Goal: Transaction & Acquisition: Obtain resource

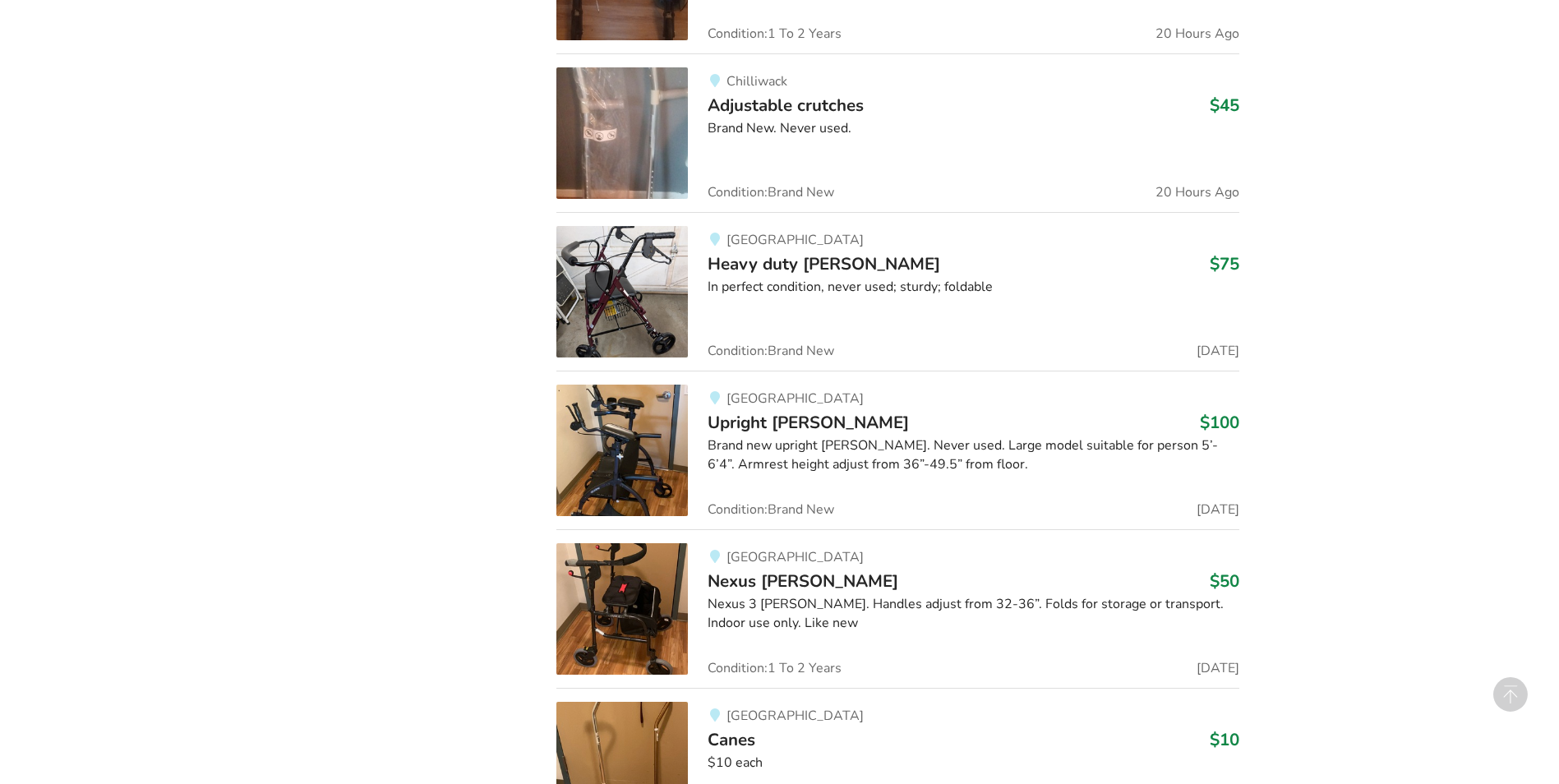
scroll to position [1709, 0]
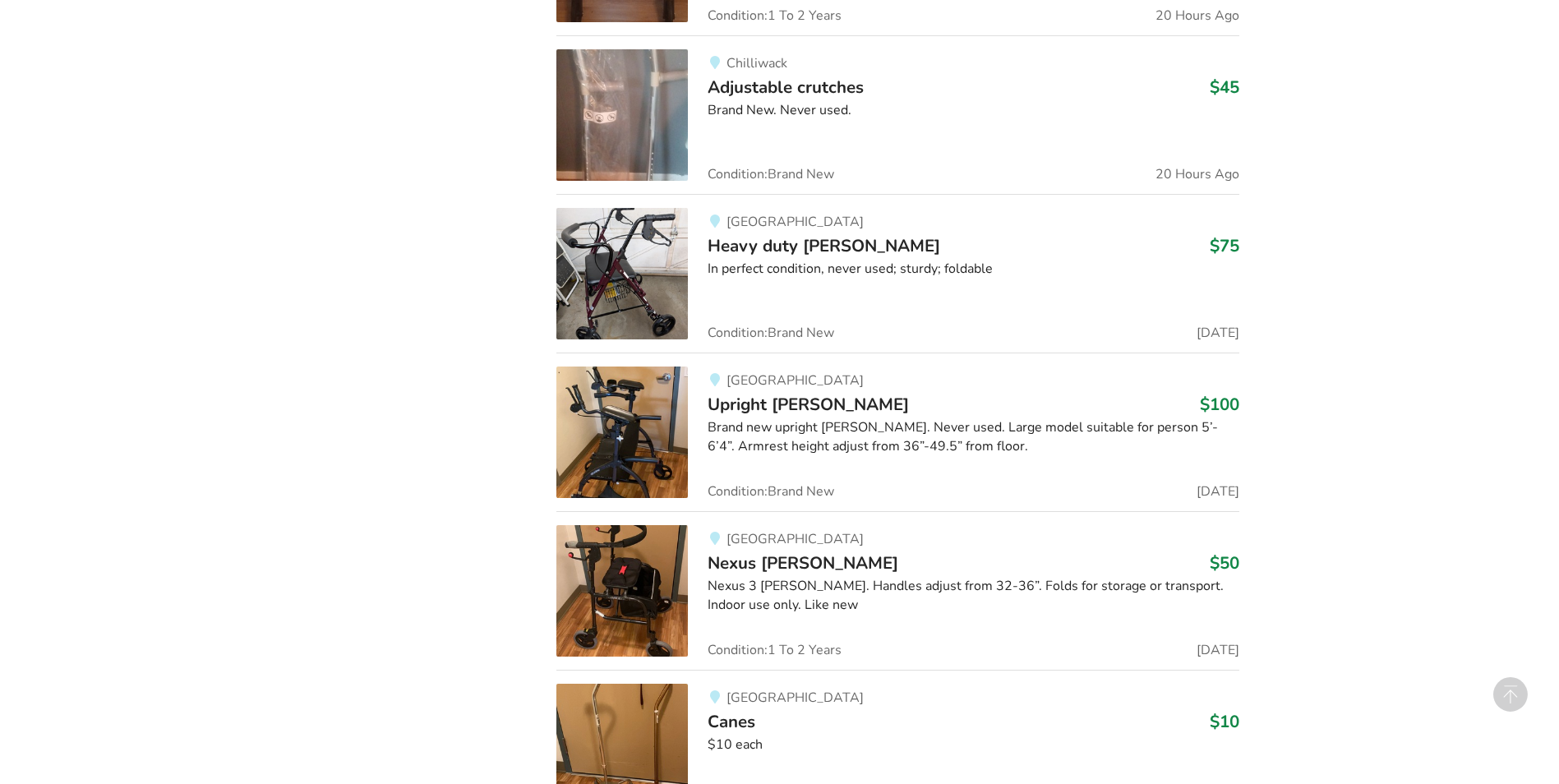
click at [609, 603] on img at bounding box center [622, 590] width 132 height 132
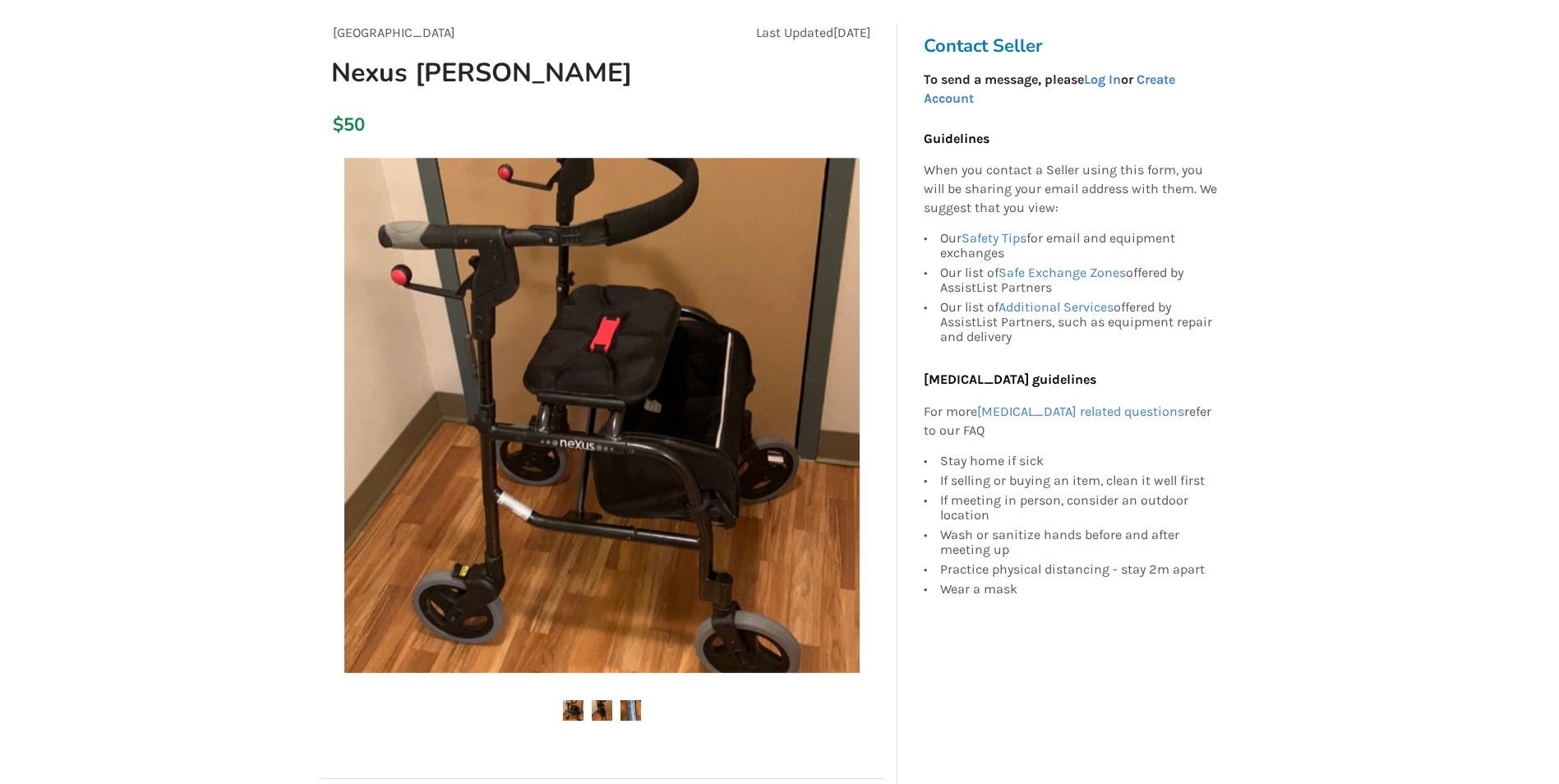
scroll to position [165, 0]
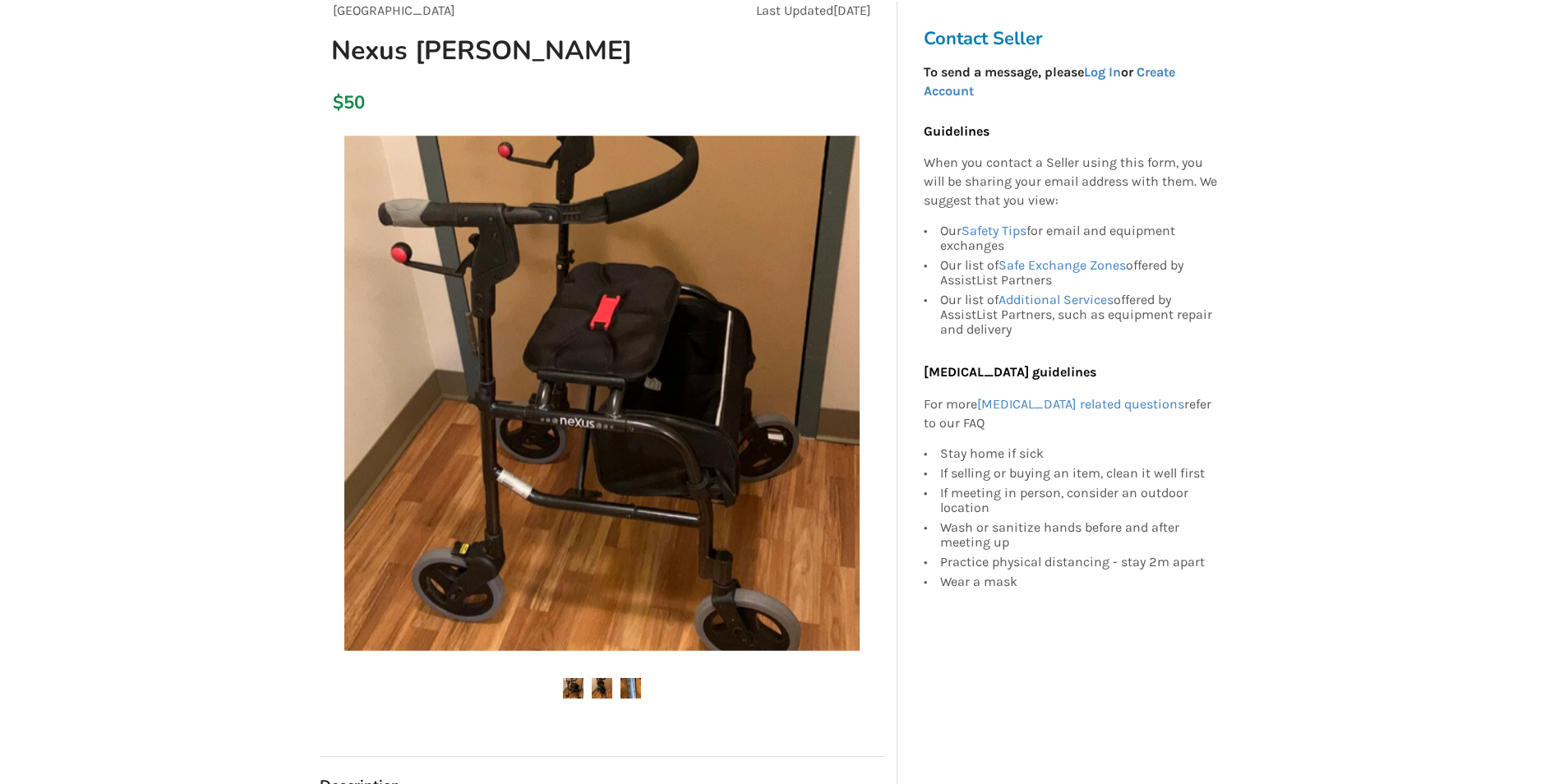
click at [600, 690] on img at bounding box center [602, 688] width 21 height 21
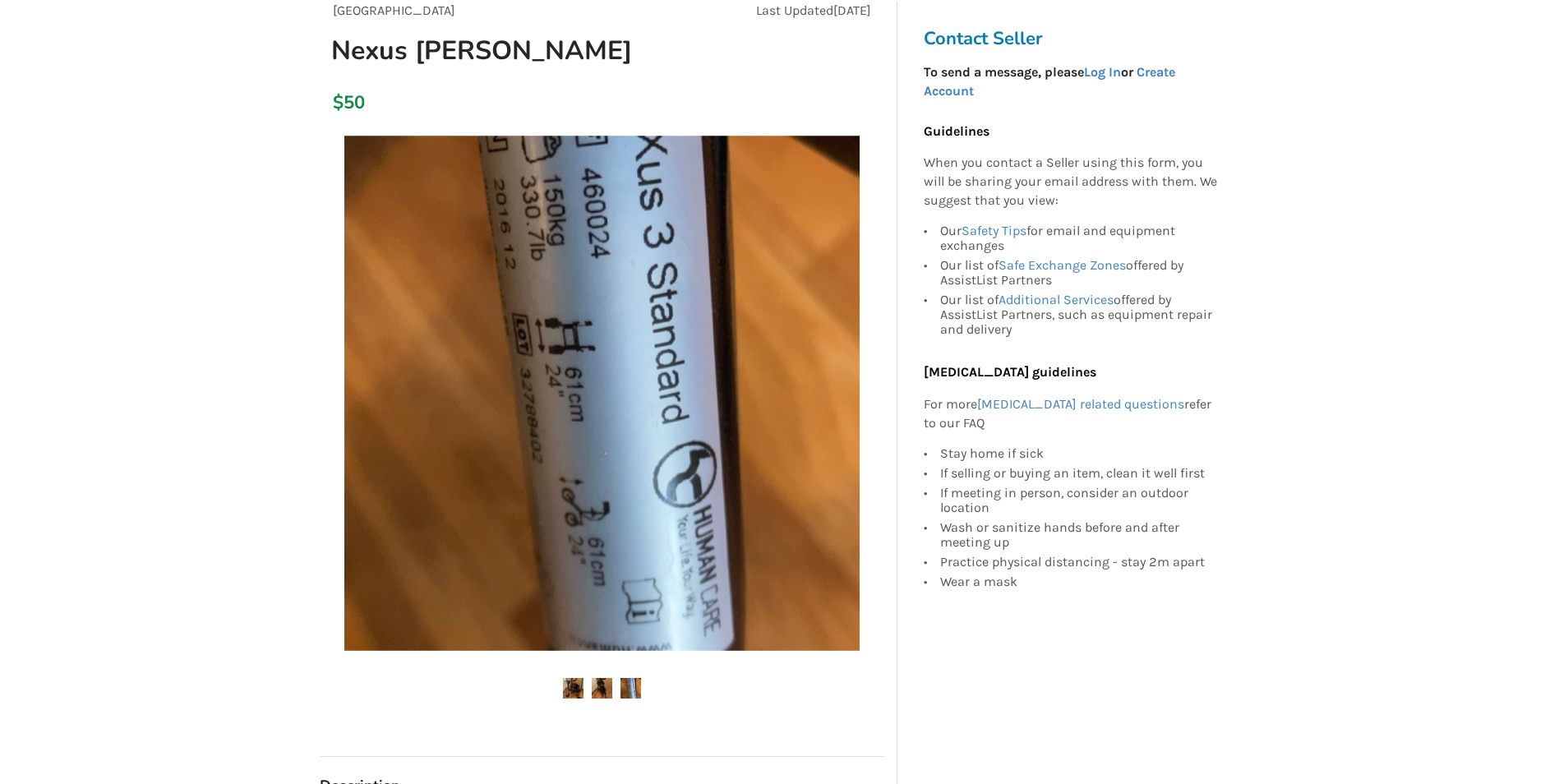
click at [626, 684] on img at bounding box center [630, 688] width 21 height 21
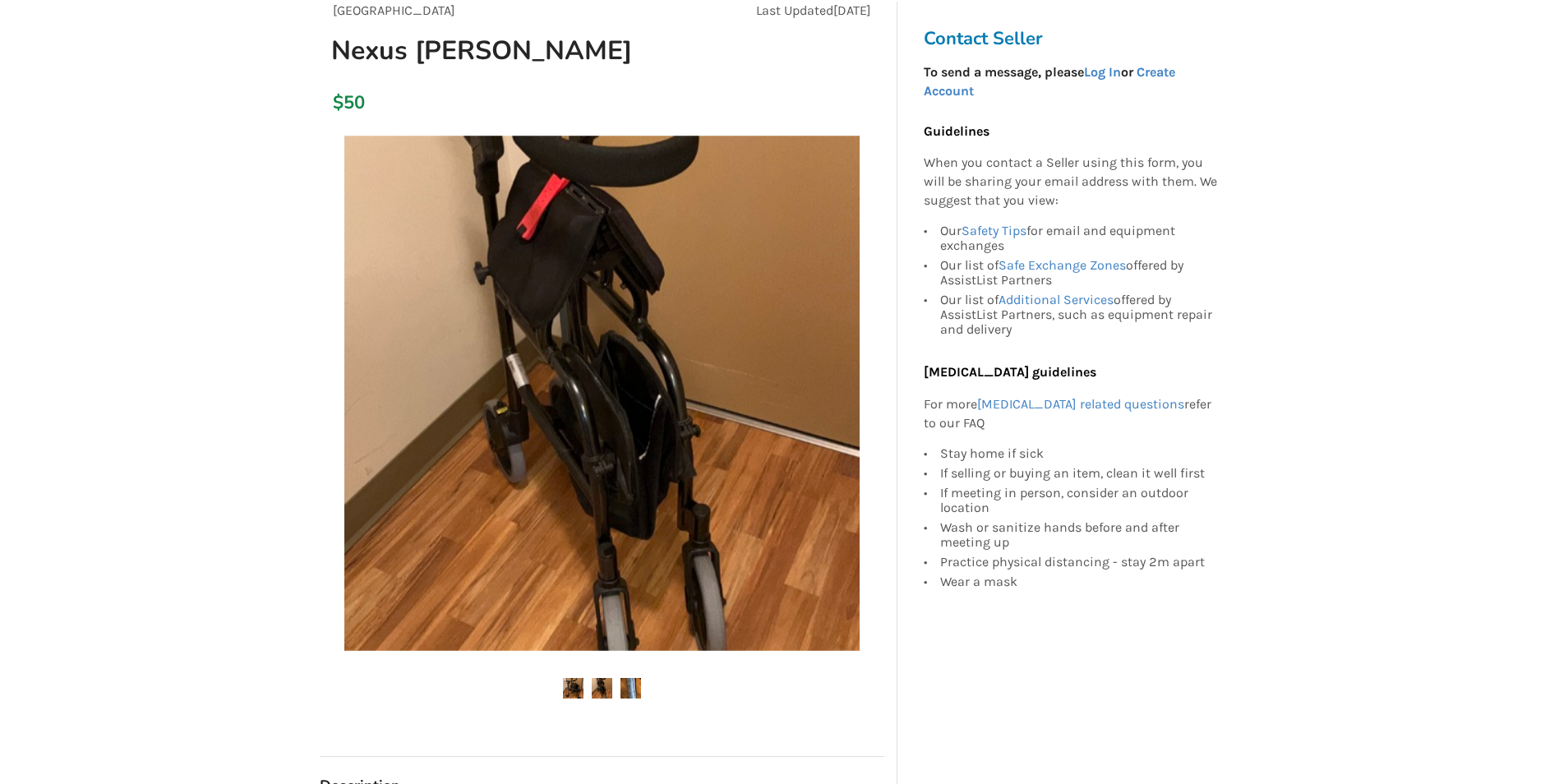
click at [604, 685] on img at bounding box center [602, 688] width 21 height 21
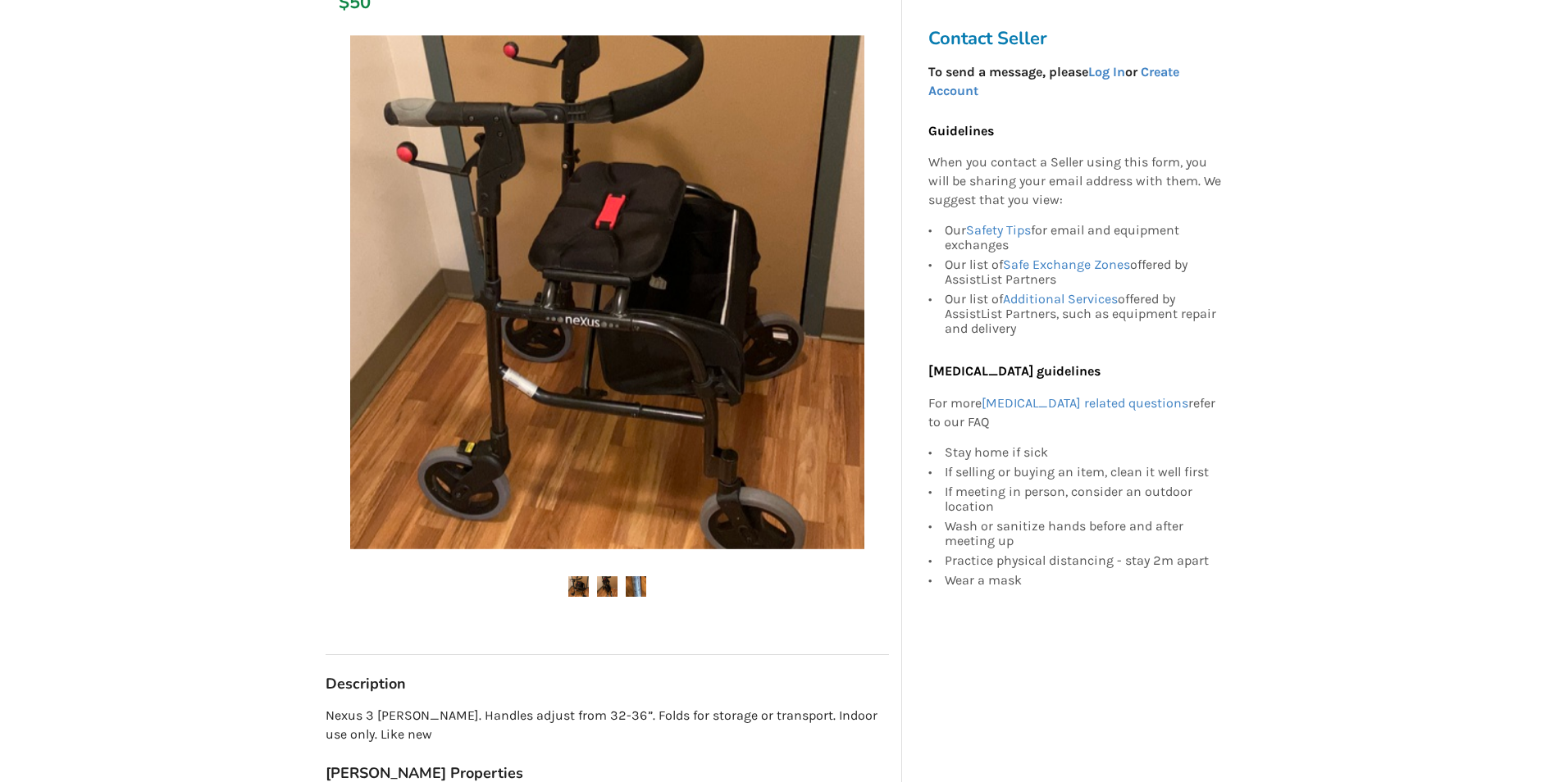
scroll to position [246, 0]
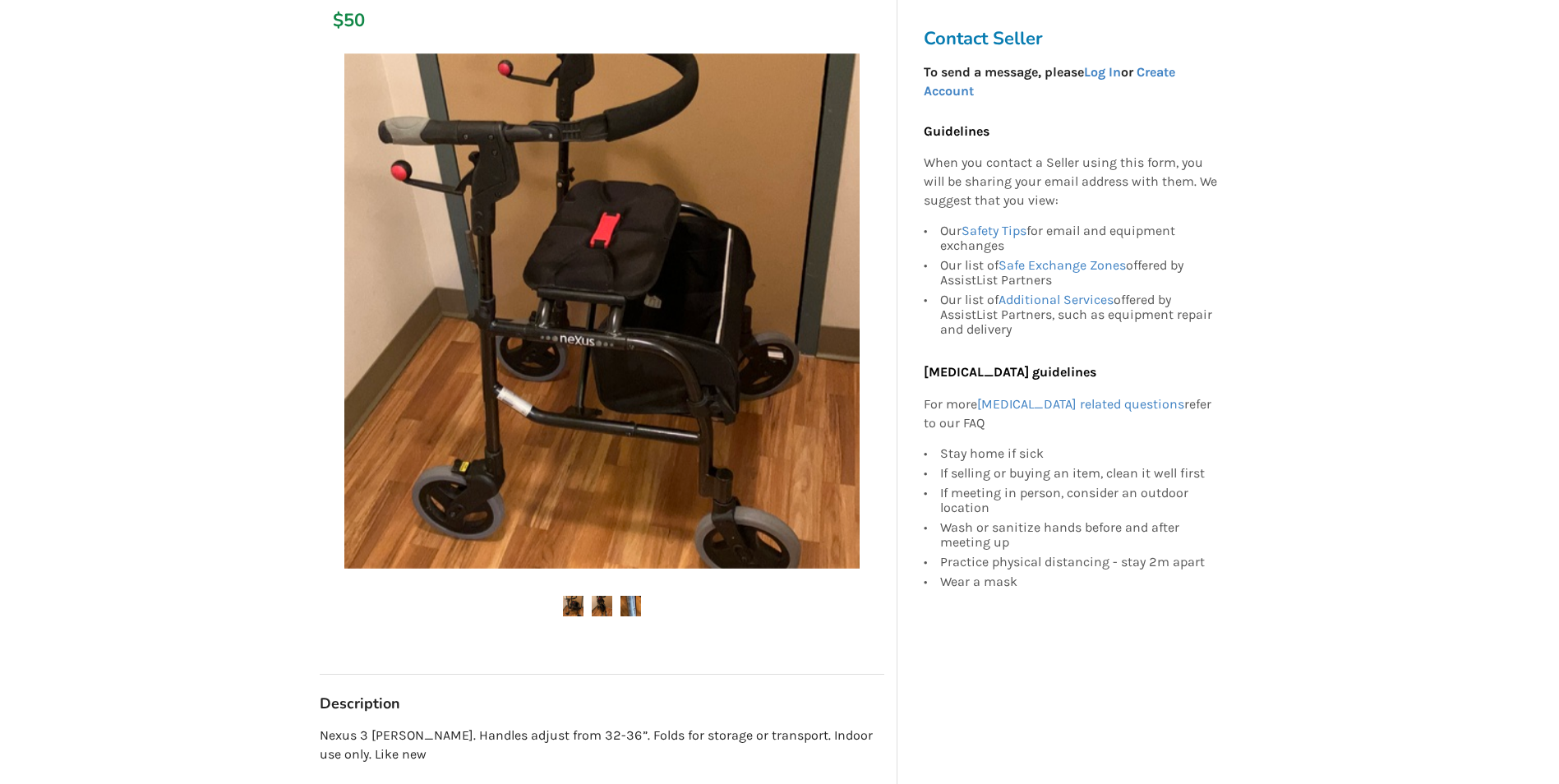
click at [652, 366] on img at bounding box center [602, 311] width 515 height 515
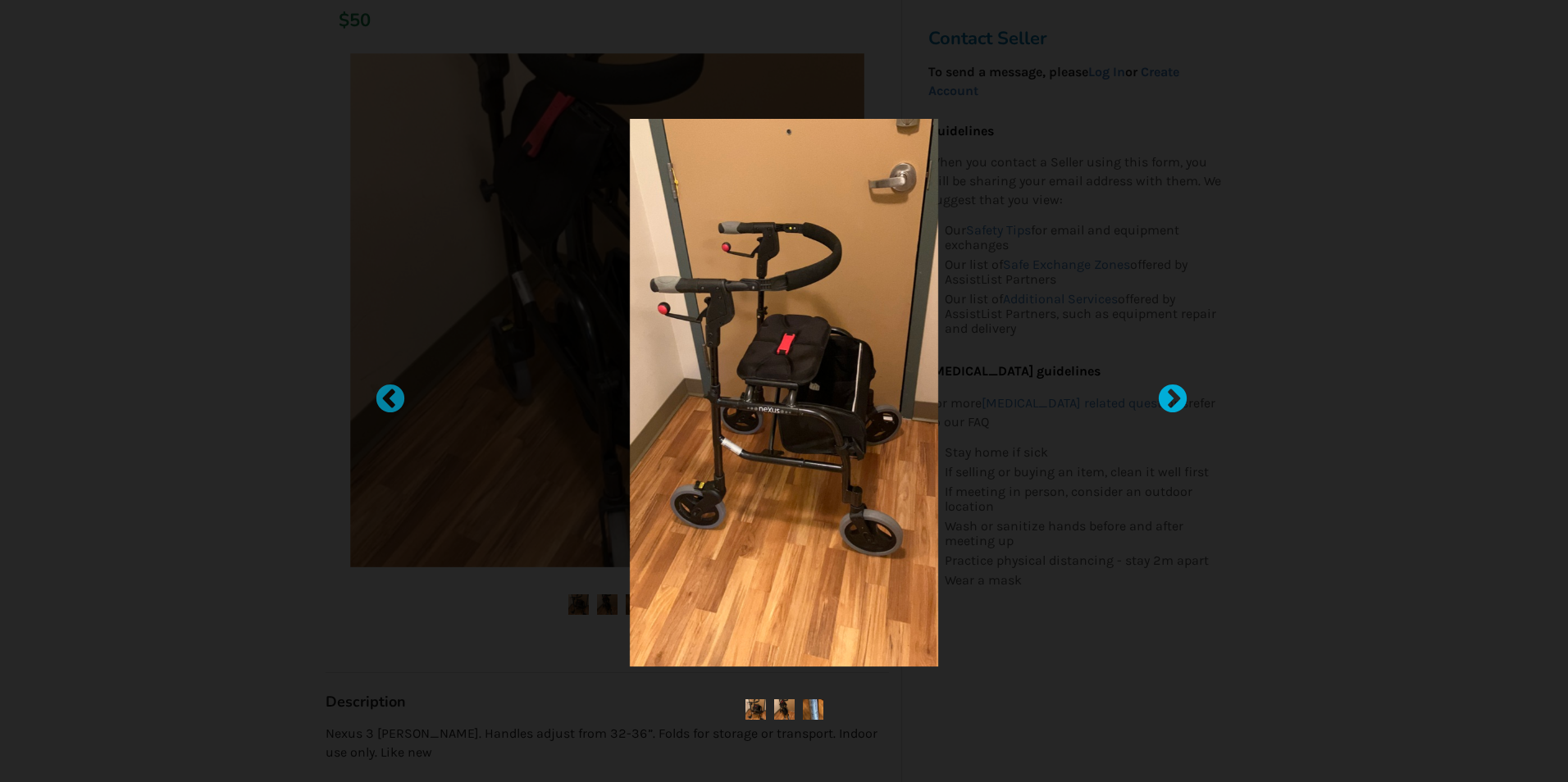
click at [1162, 393] on div at bounding box center [1164, 391] width 17 height 17
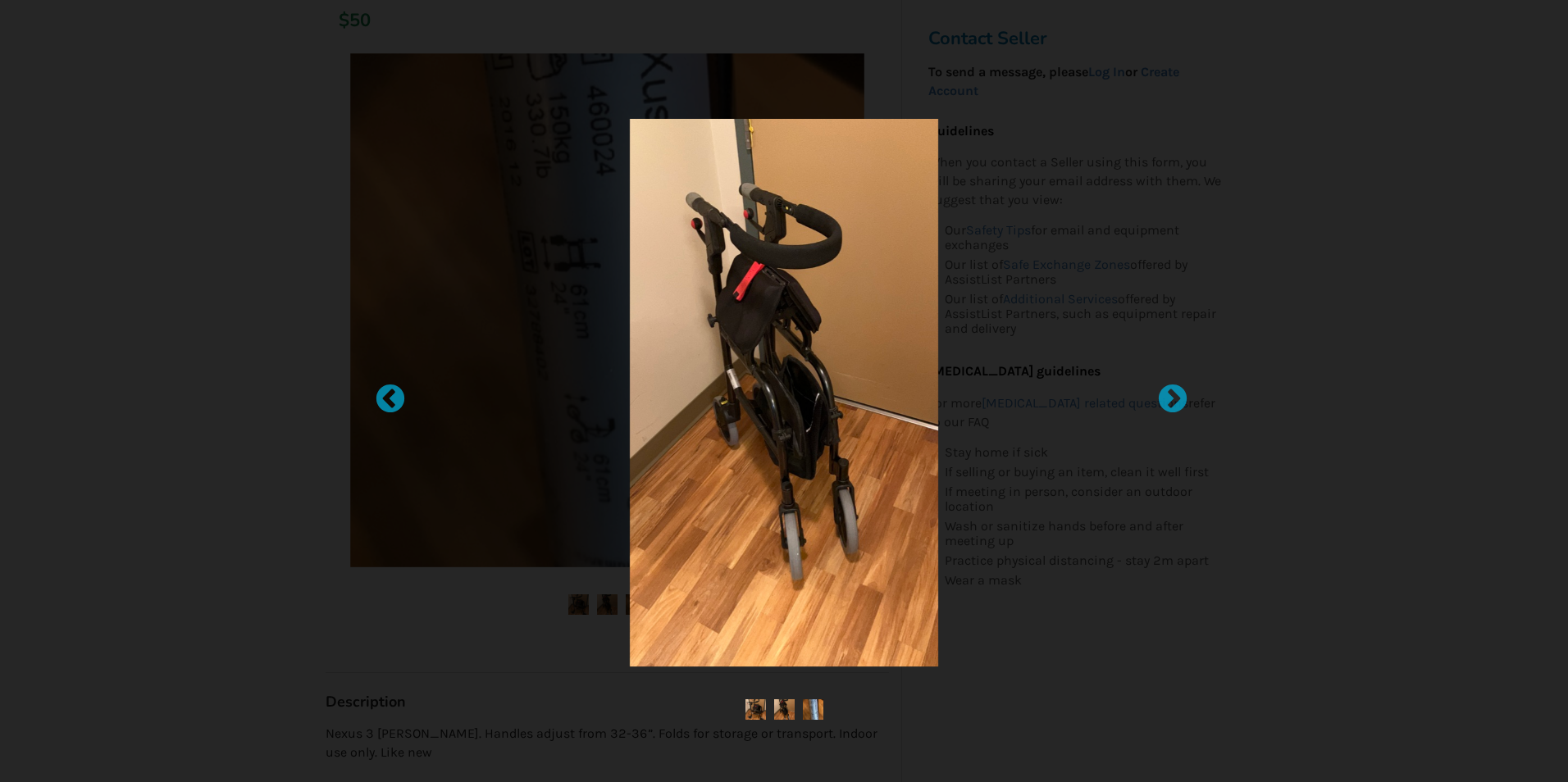
click at [845, 464] on img at bounding box center [783, 392] width 308 height 547
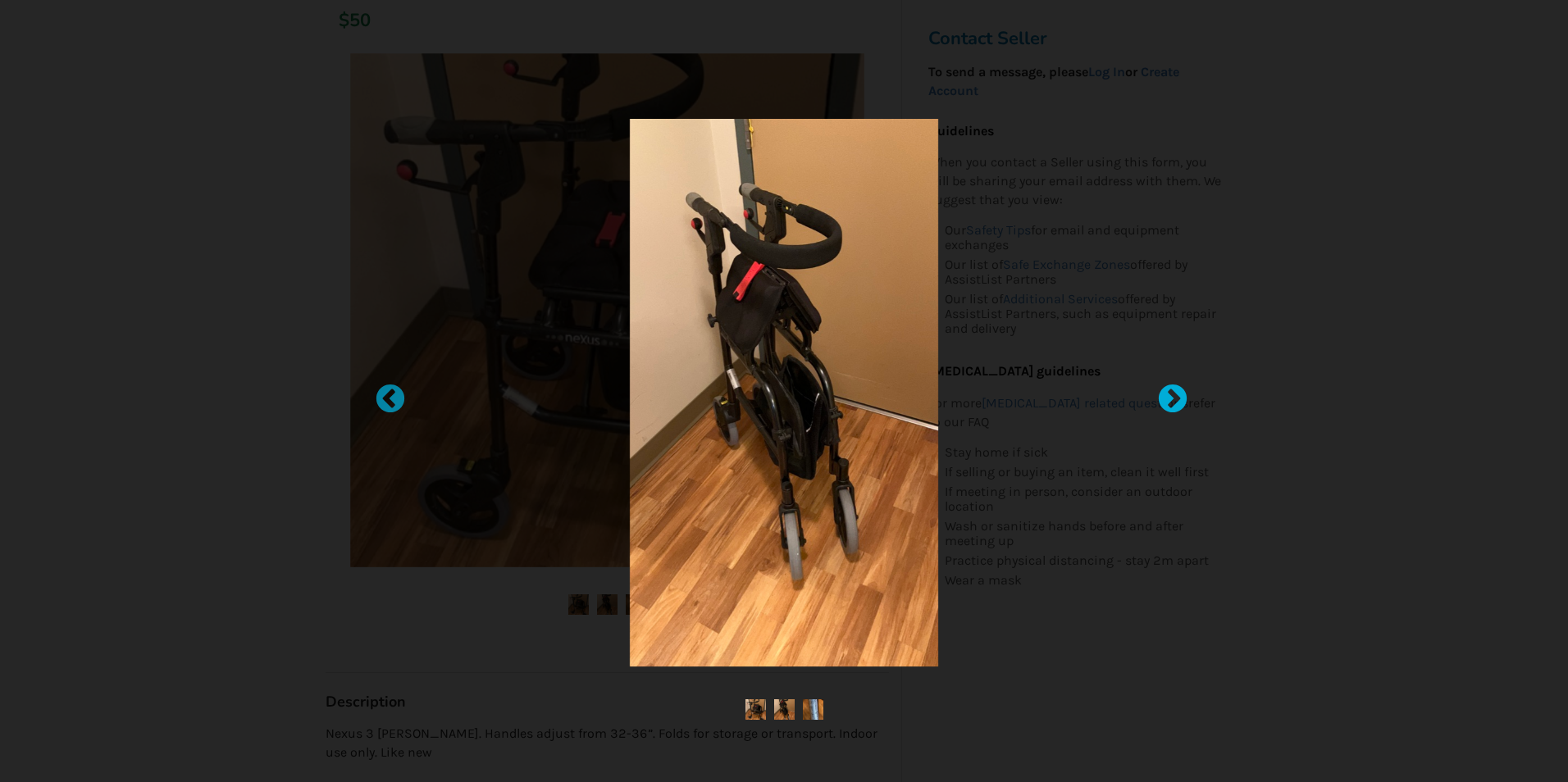
click at [1164, 391] on div at bounding box center [1164, 391] width 17 height 17
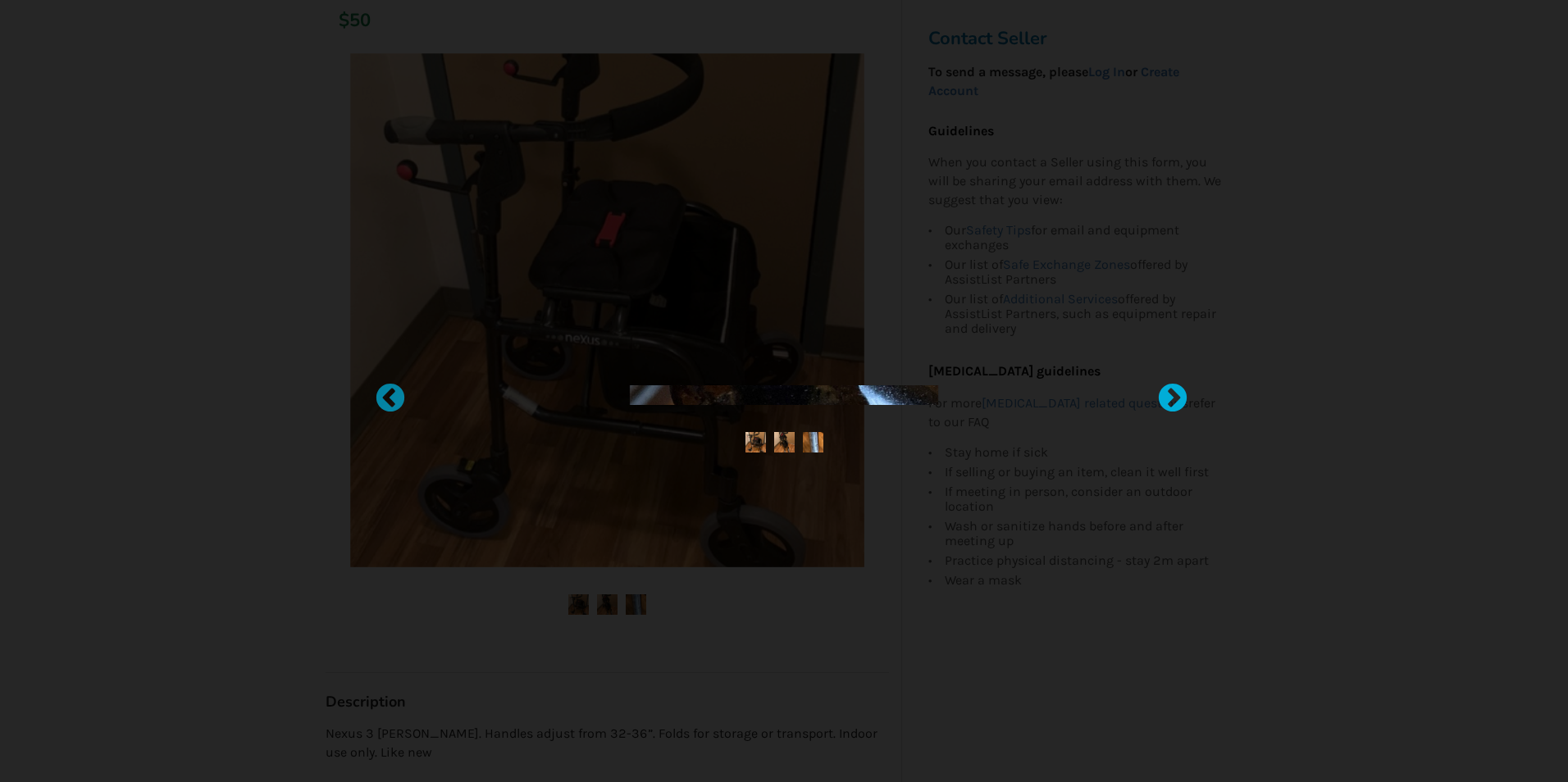
click at [1164, 391] on div at bounding box center [1164, 391] width 17 height 17
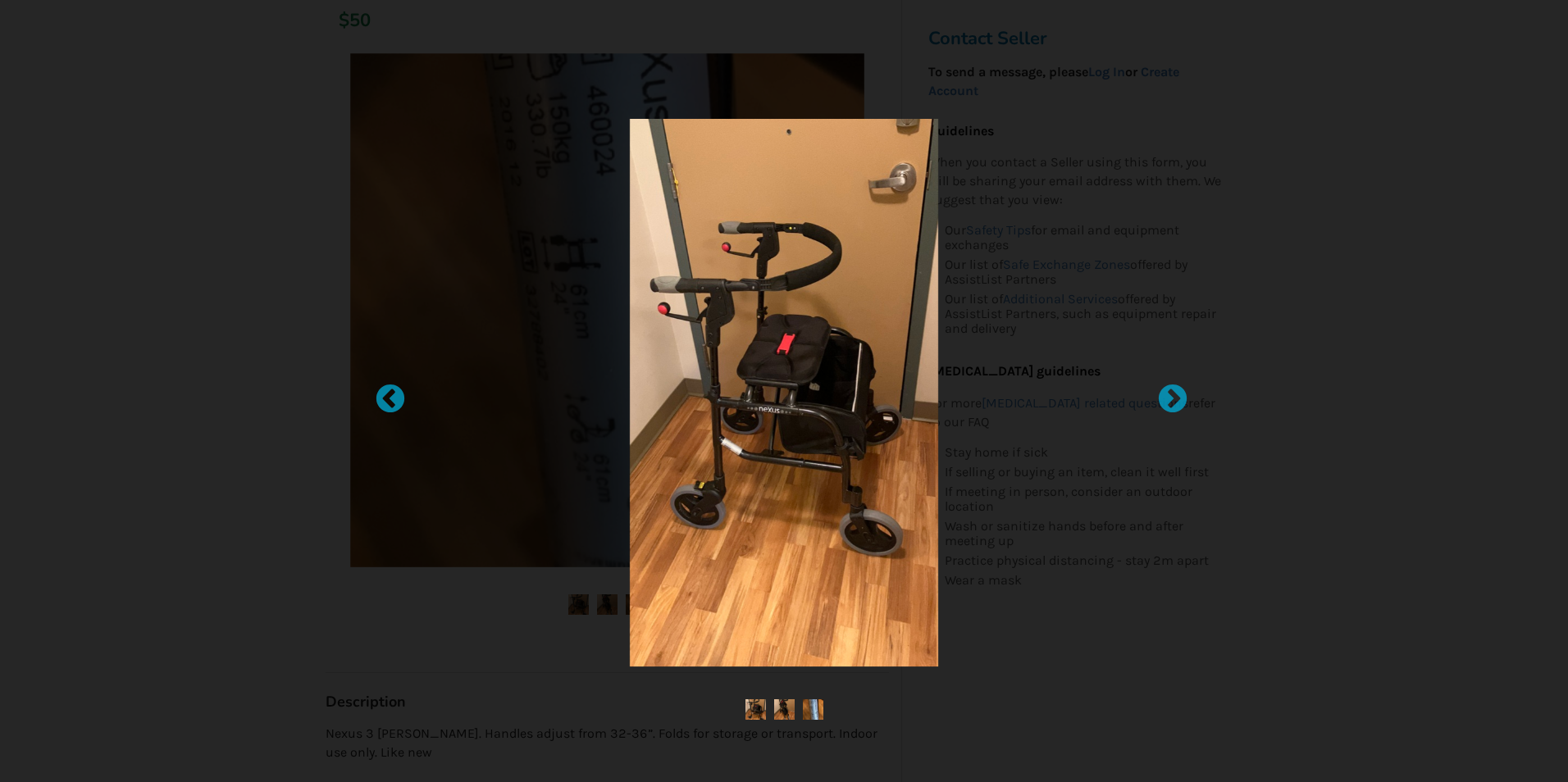
drag, startPoint x: 782, startPoint y: 612, endPoint x: 780, endPoint y: 644, distance: 32.1
click at [782, 641] on img at bounding box center [783, 392] width 308 height 547
click at [783, 706] on img at bounding box center [784, 709] width 21 height 21
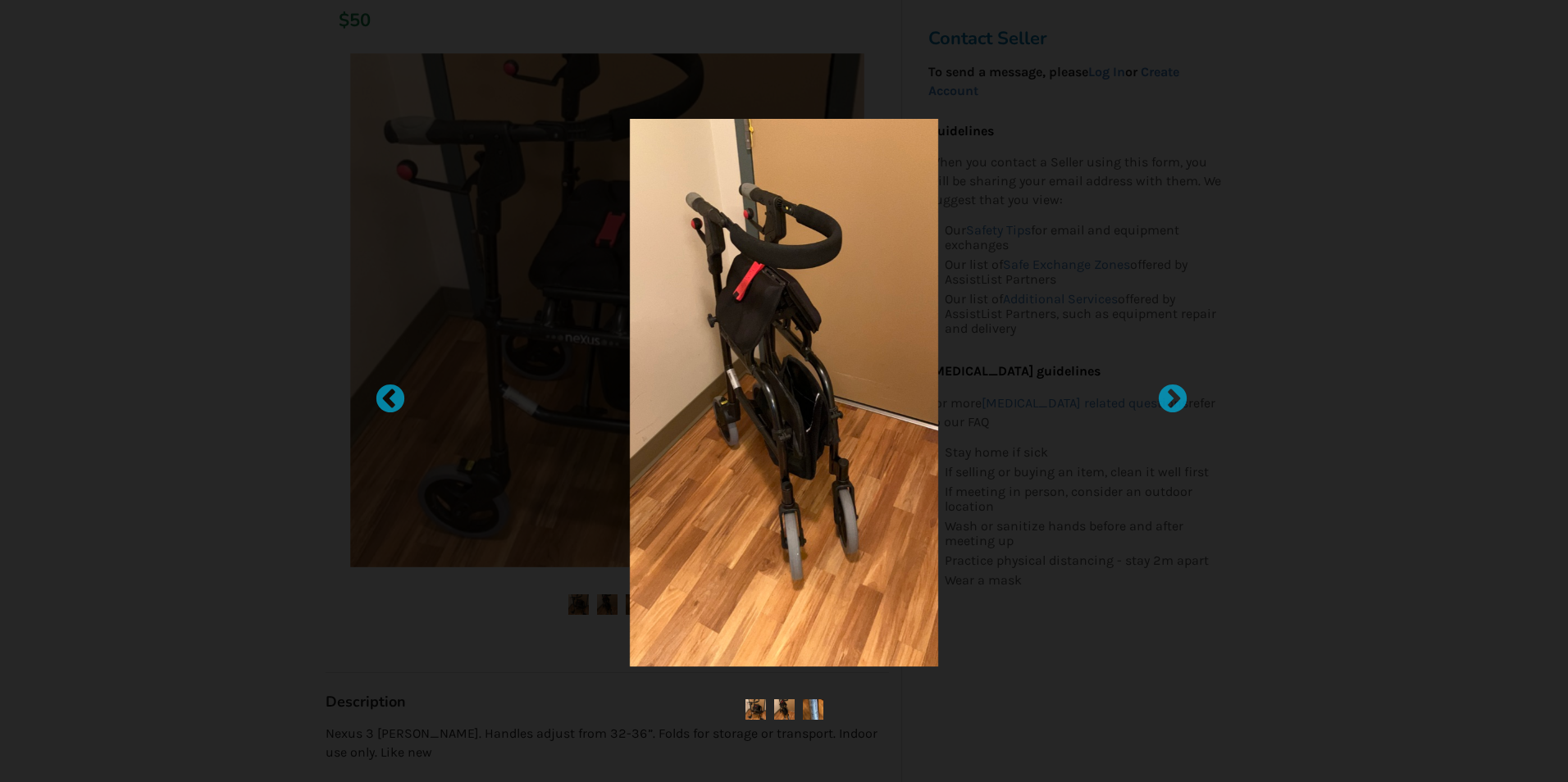
click at [820, 705] on img at bounding box center [813, 709] width 21 height 21
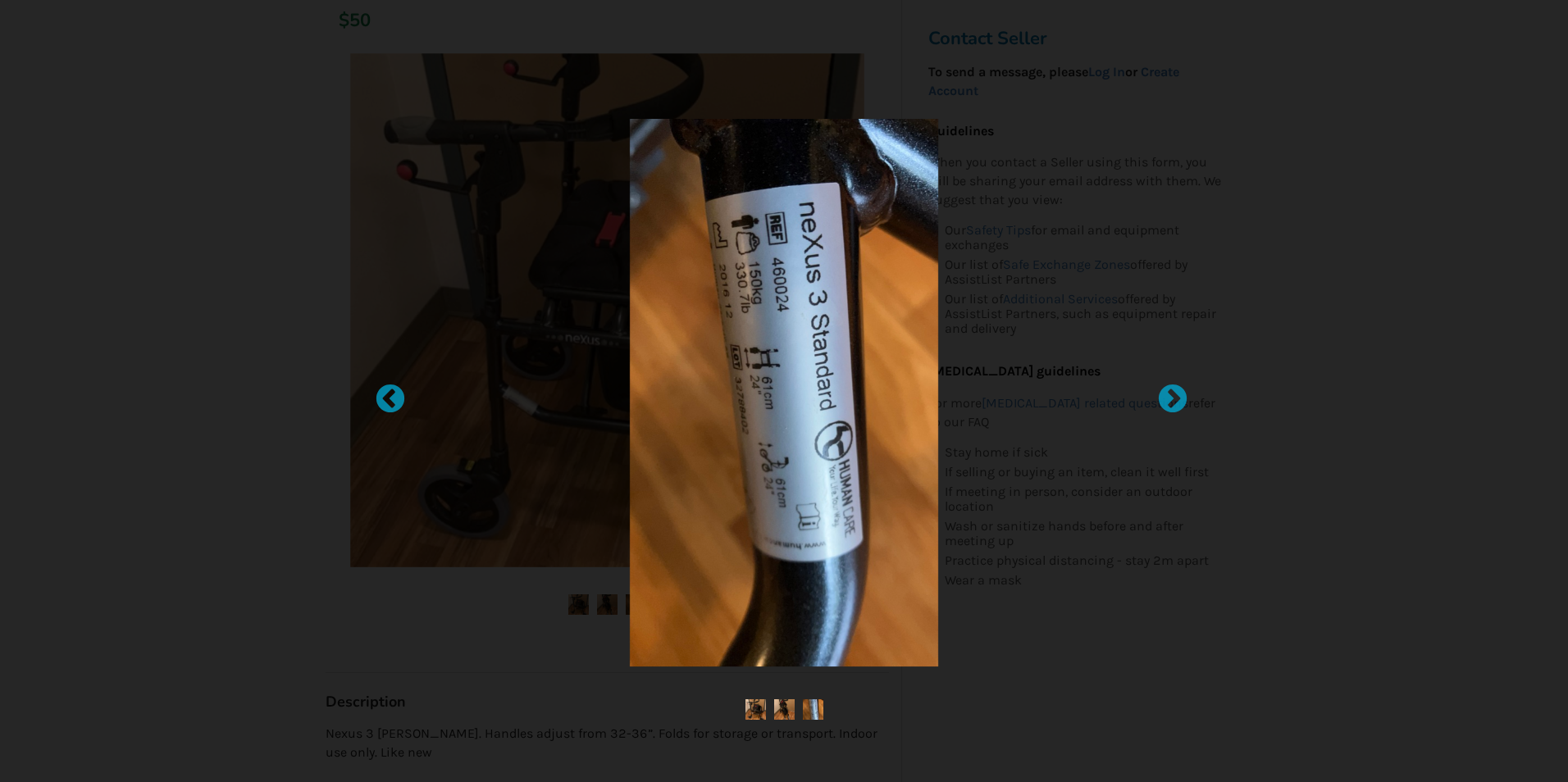
click at [787, 700] on img at bounding box center [784, 709] width 21 height 21
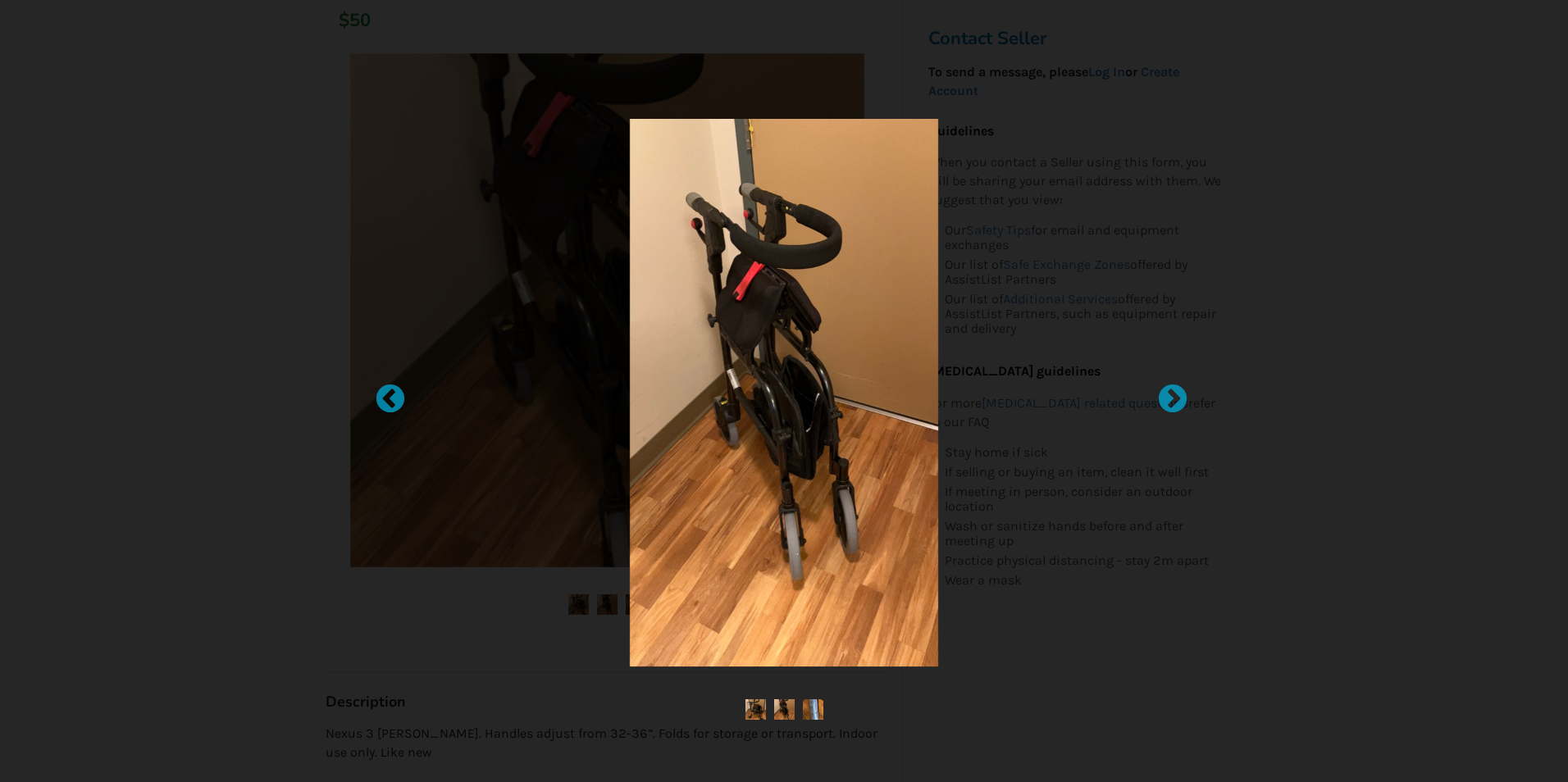
click at [746, 709] on img at bounding box center [755, 709] width 21 height 21
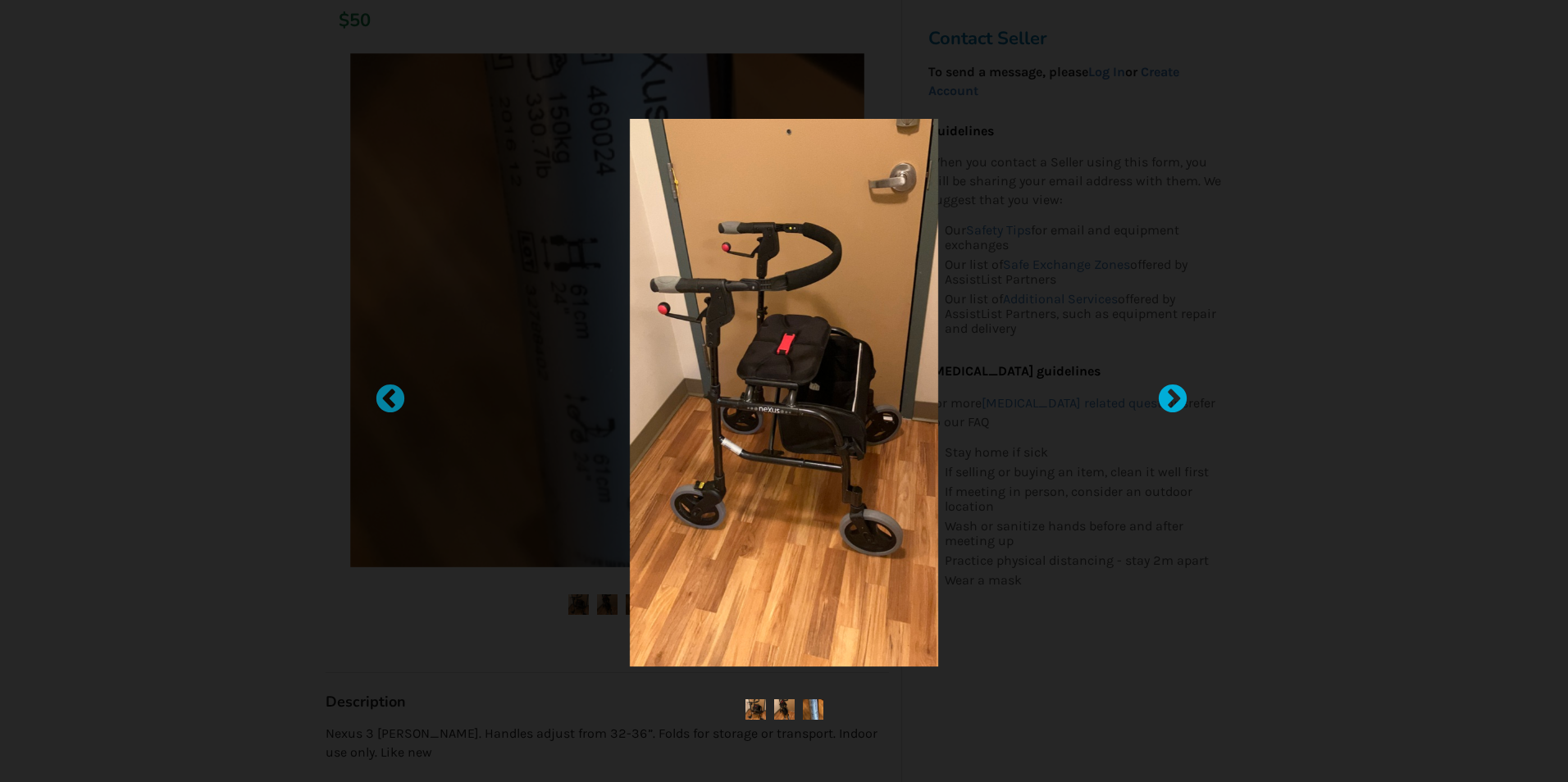
click at [1172, 396] on div at bounding box center [1164, 391] width 17 height 17
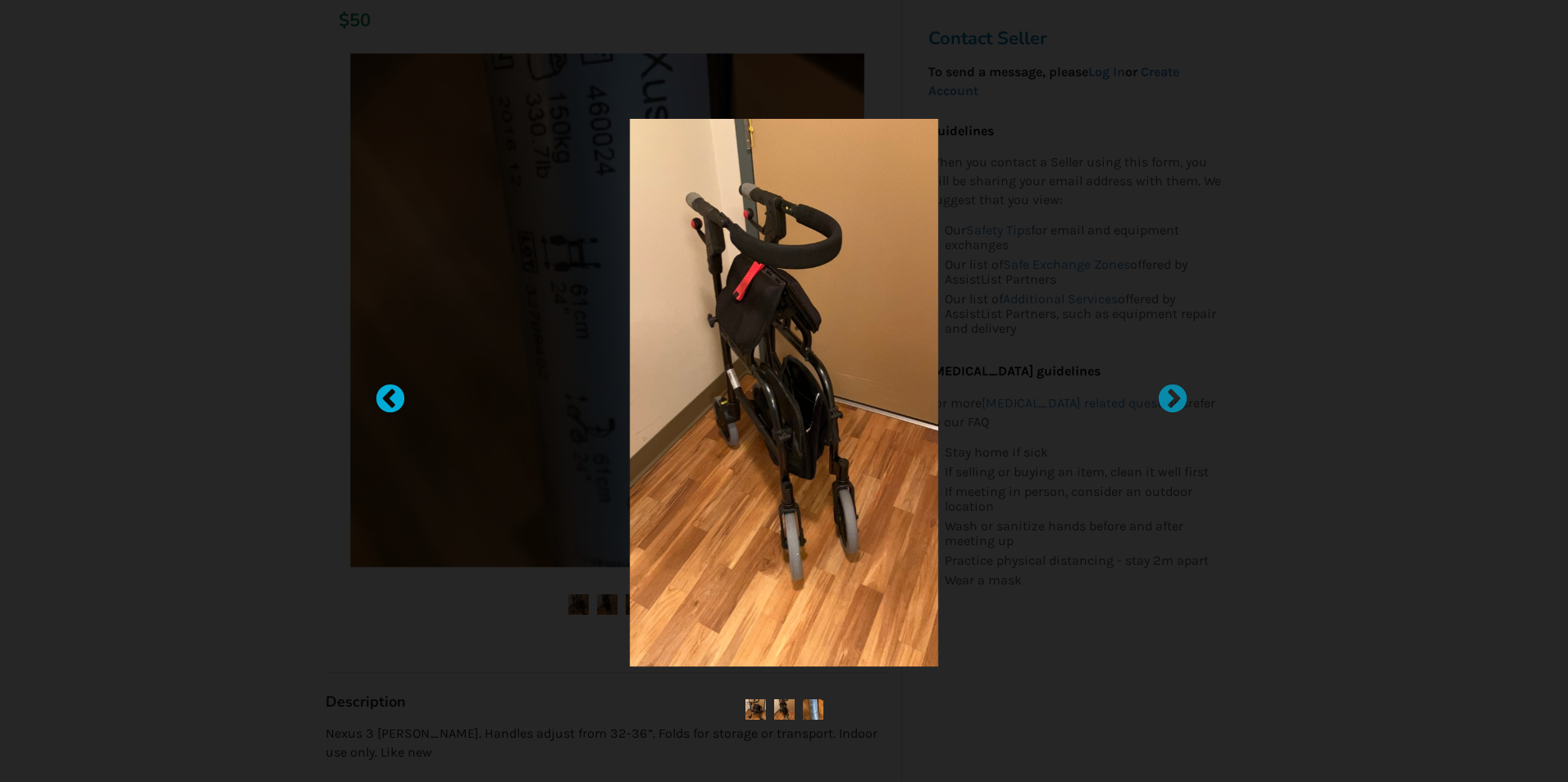
click at [383, 395] on div at bounding box center [382, 391] width 17 height 17
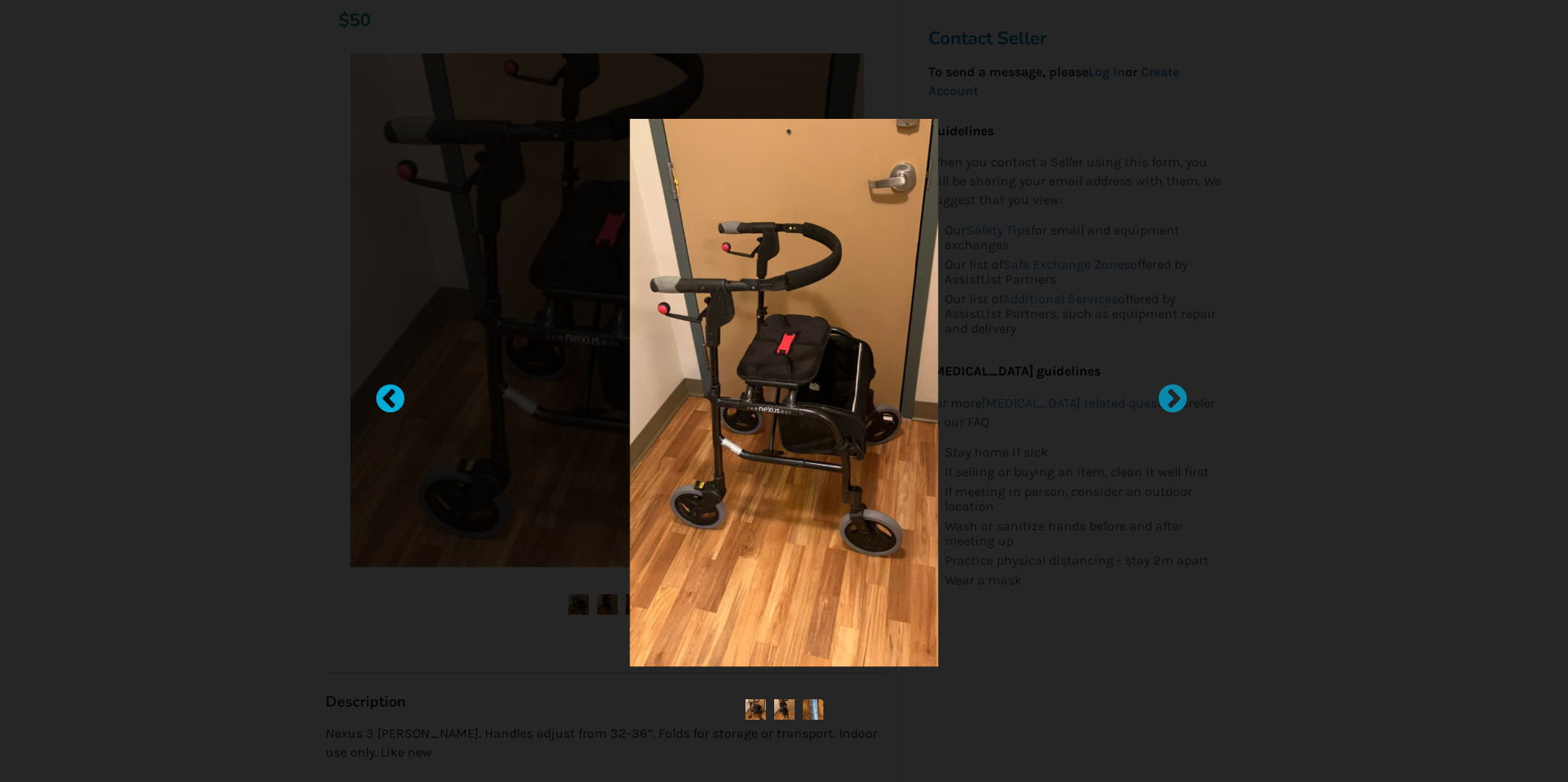
click at [390, 399] on div at bounding box center [382, 391] width 17 height 17
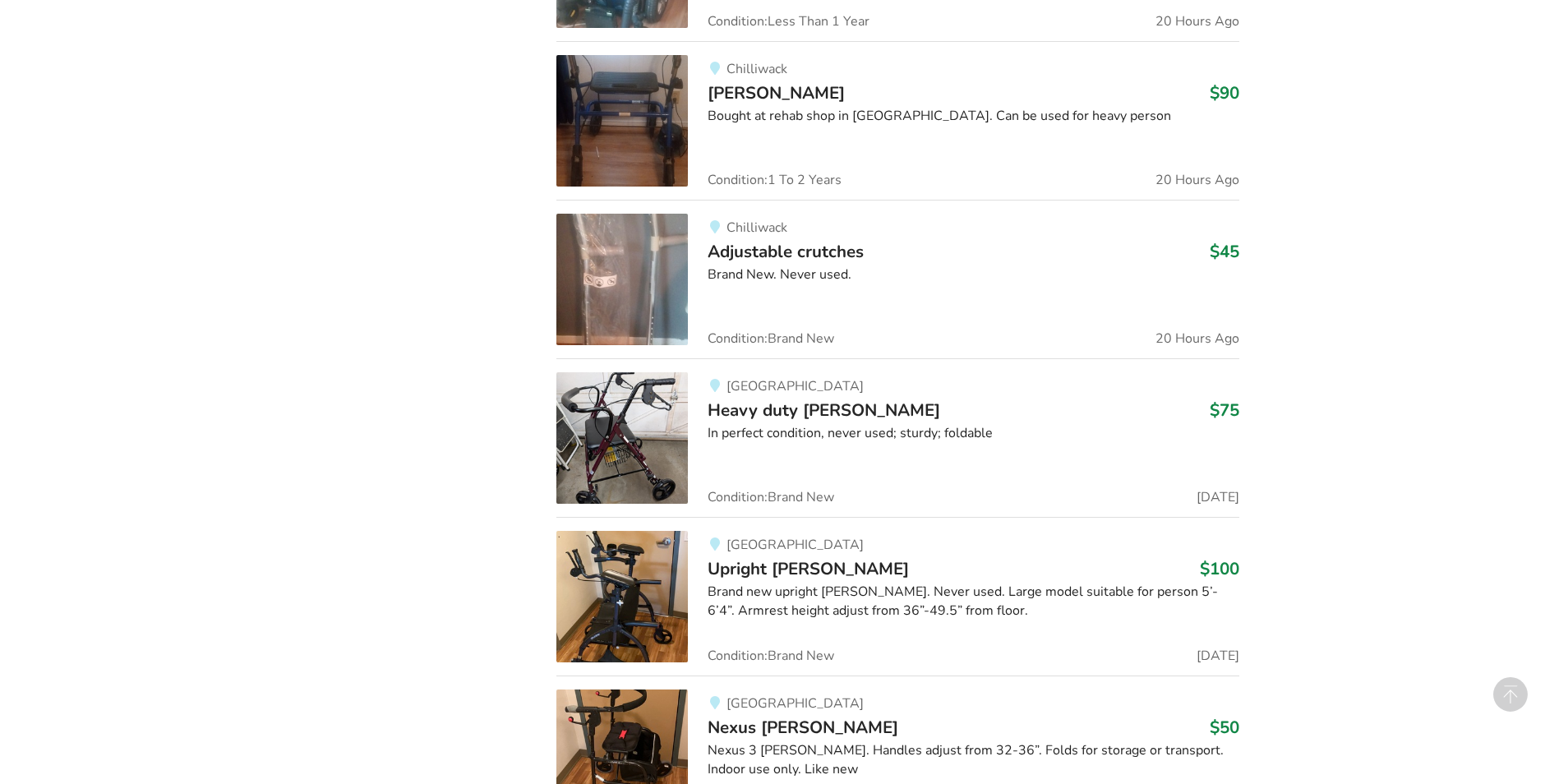
scroll to position [1709, 0]
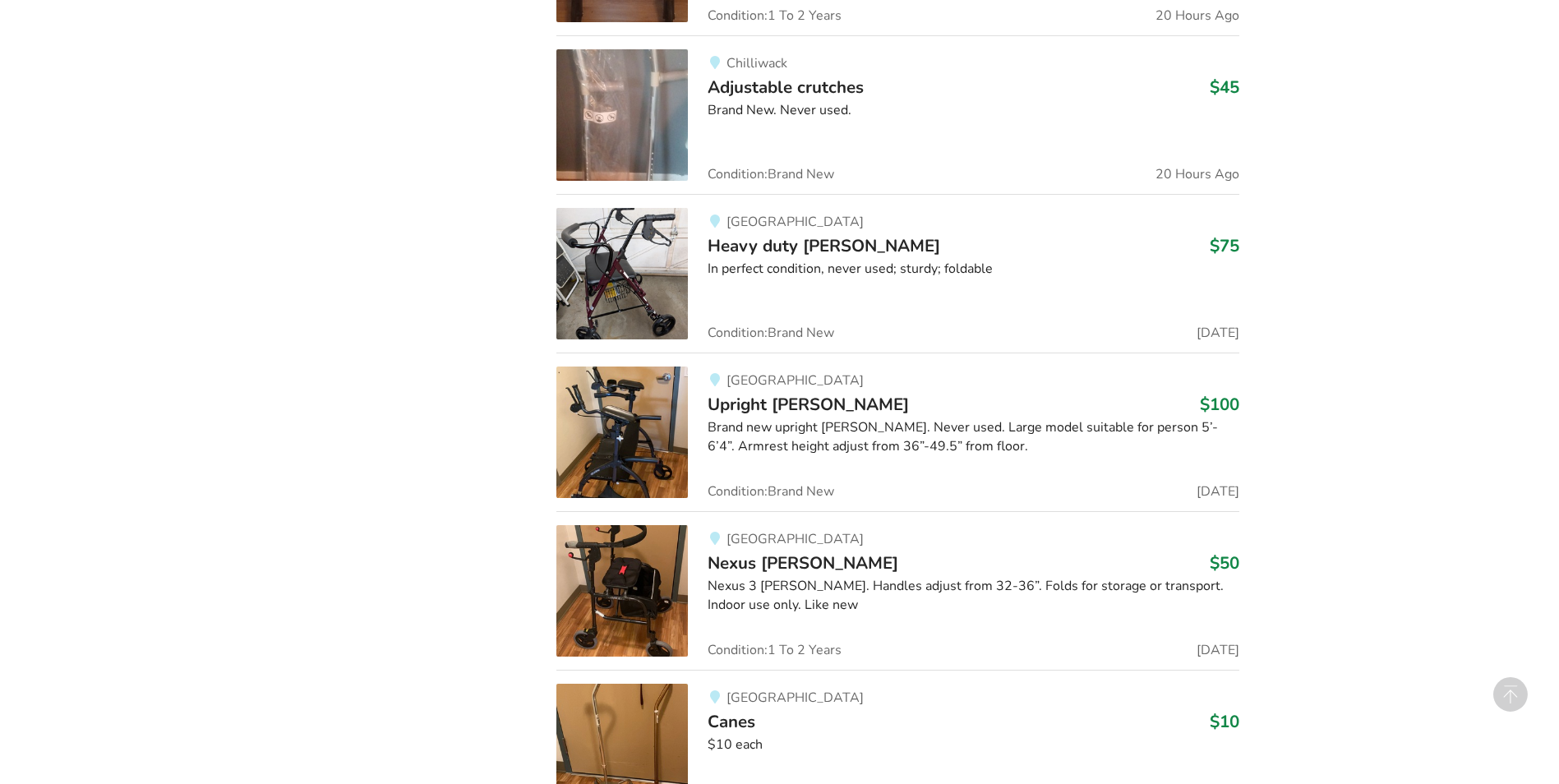
click at [778, 607] on div "Nexus 3 [PERSON_NAME]. Handles adjust from 32-36”. Folds for storage or transpo…" at bounding box center [974, 596] width 532 height 38
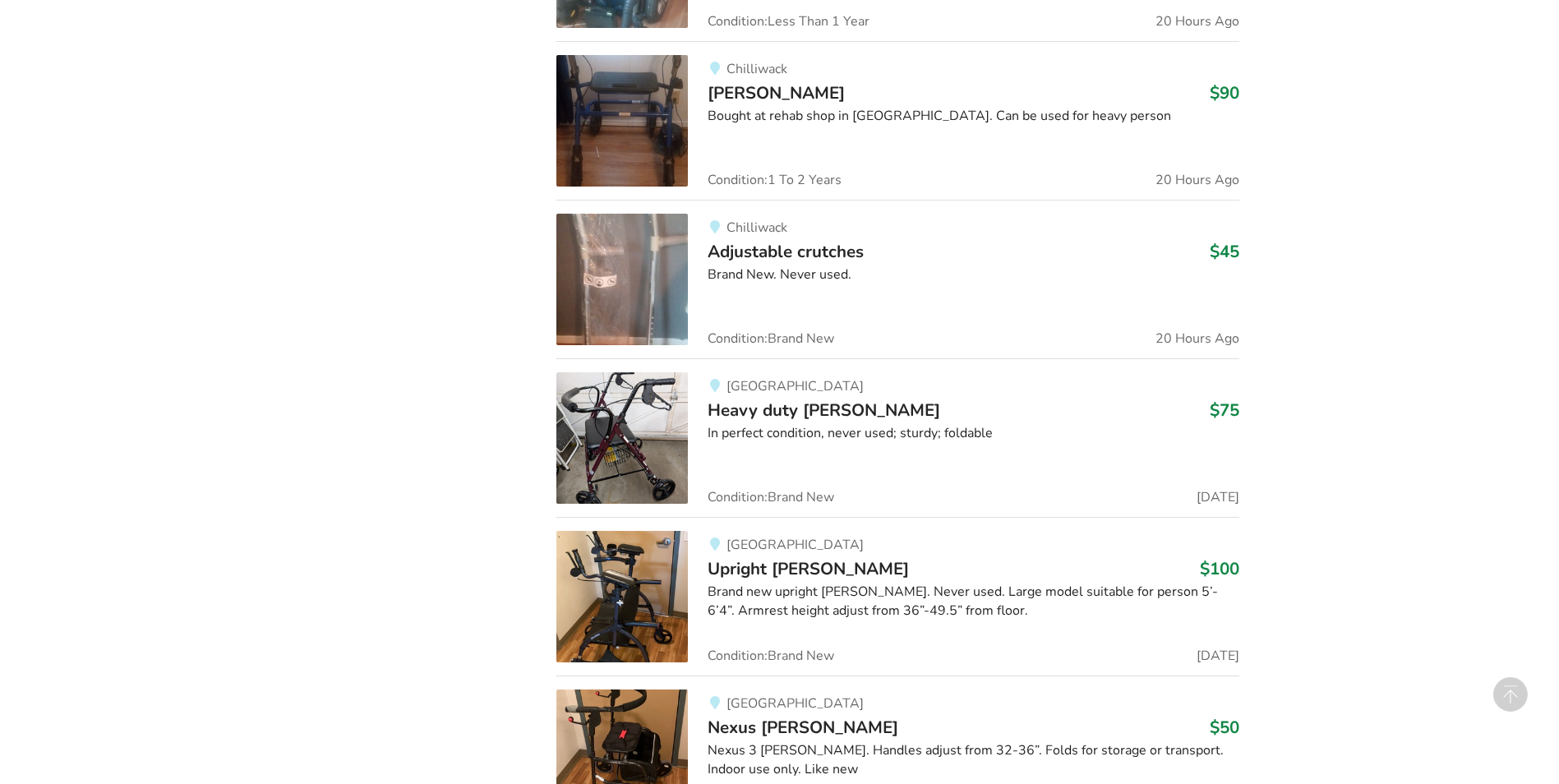
scroll to position [1709, 0]
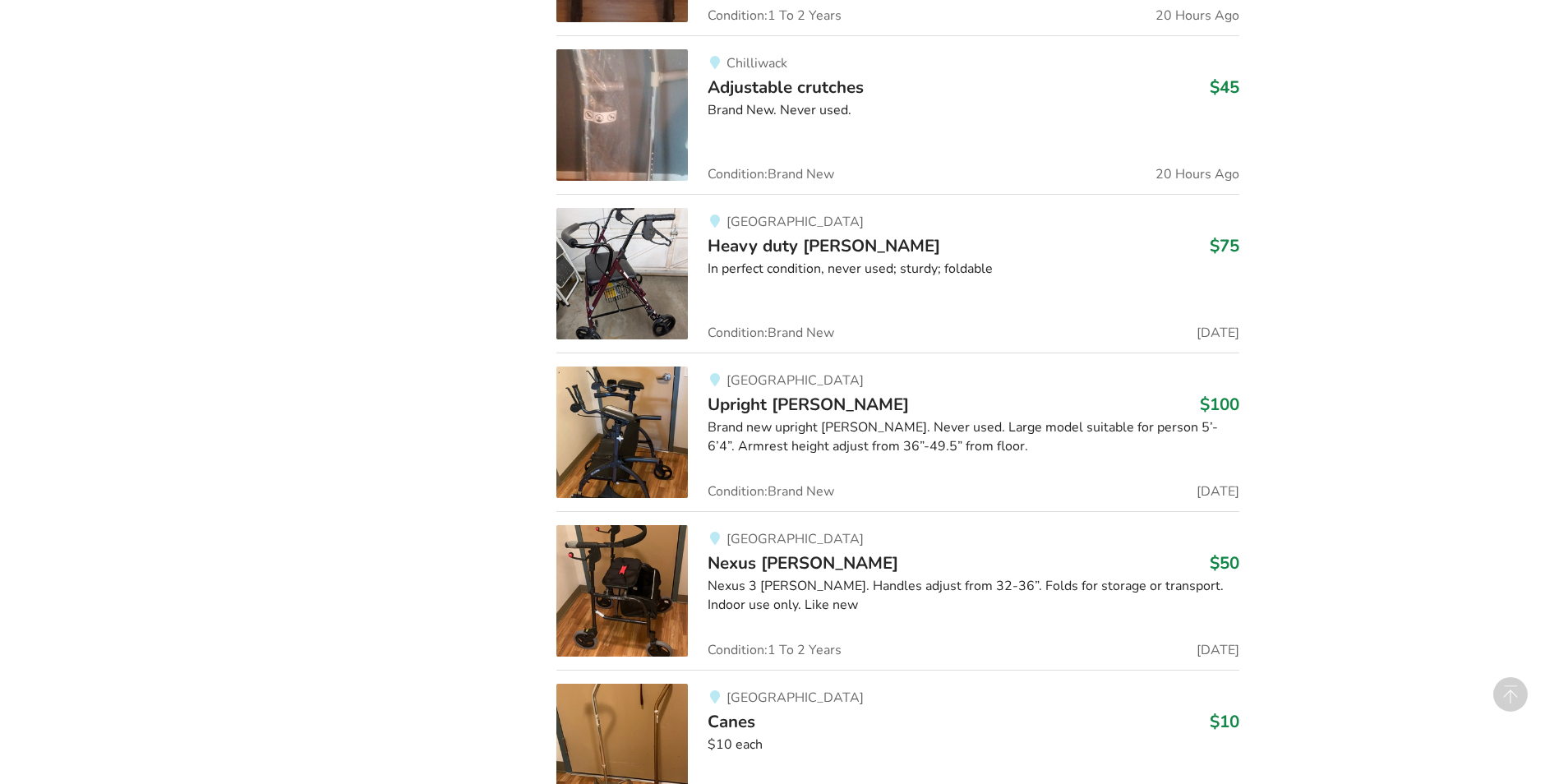
click at [613, 553] on img at bounding box center [622, 590] width 132 height 132
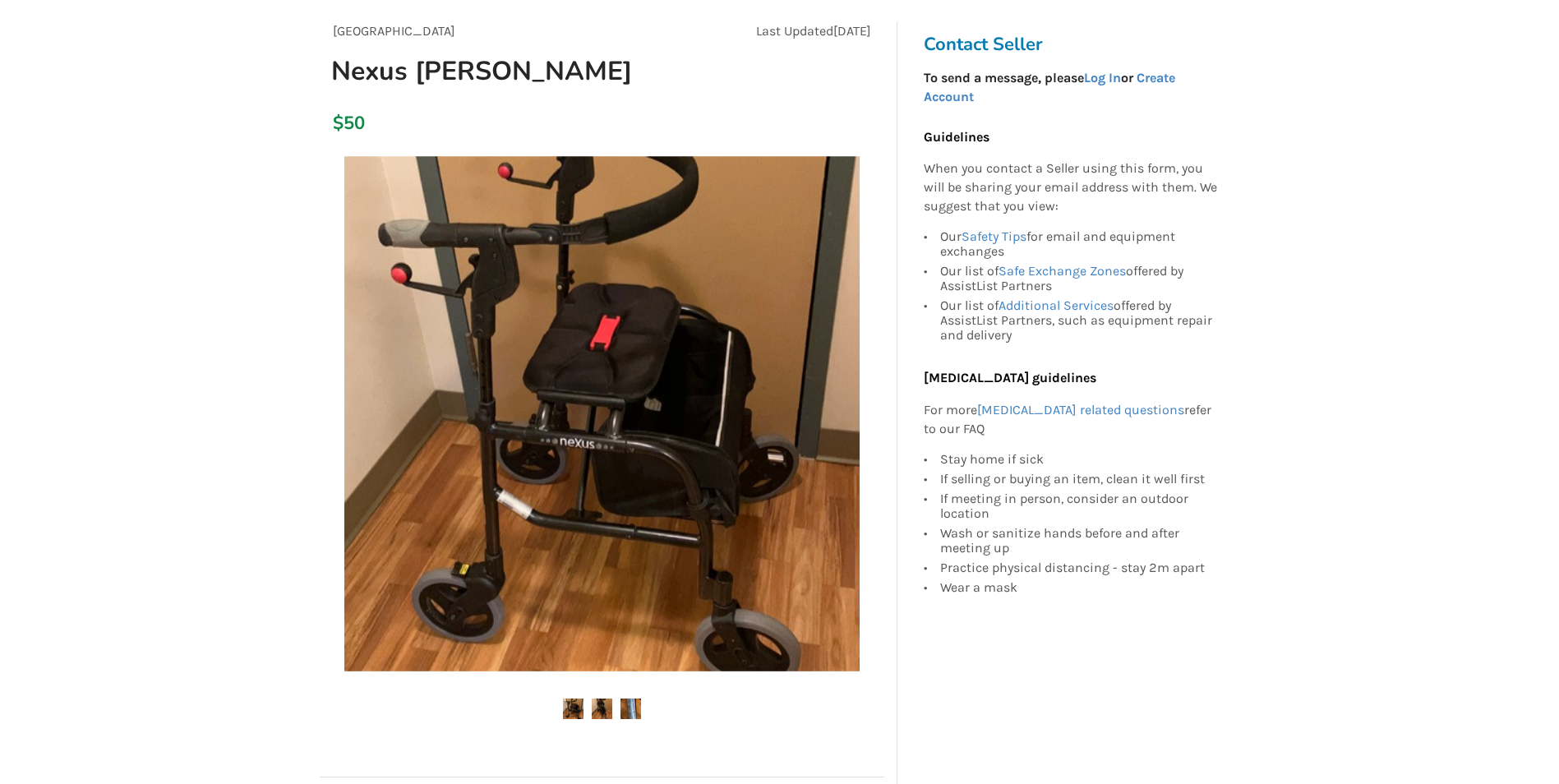
scroll to position [165, 0]
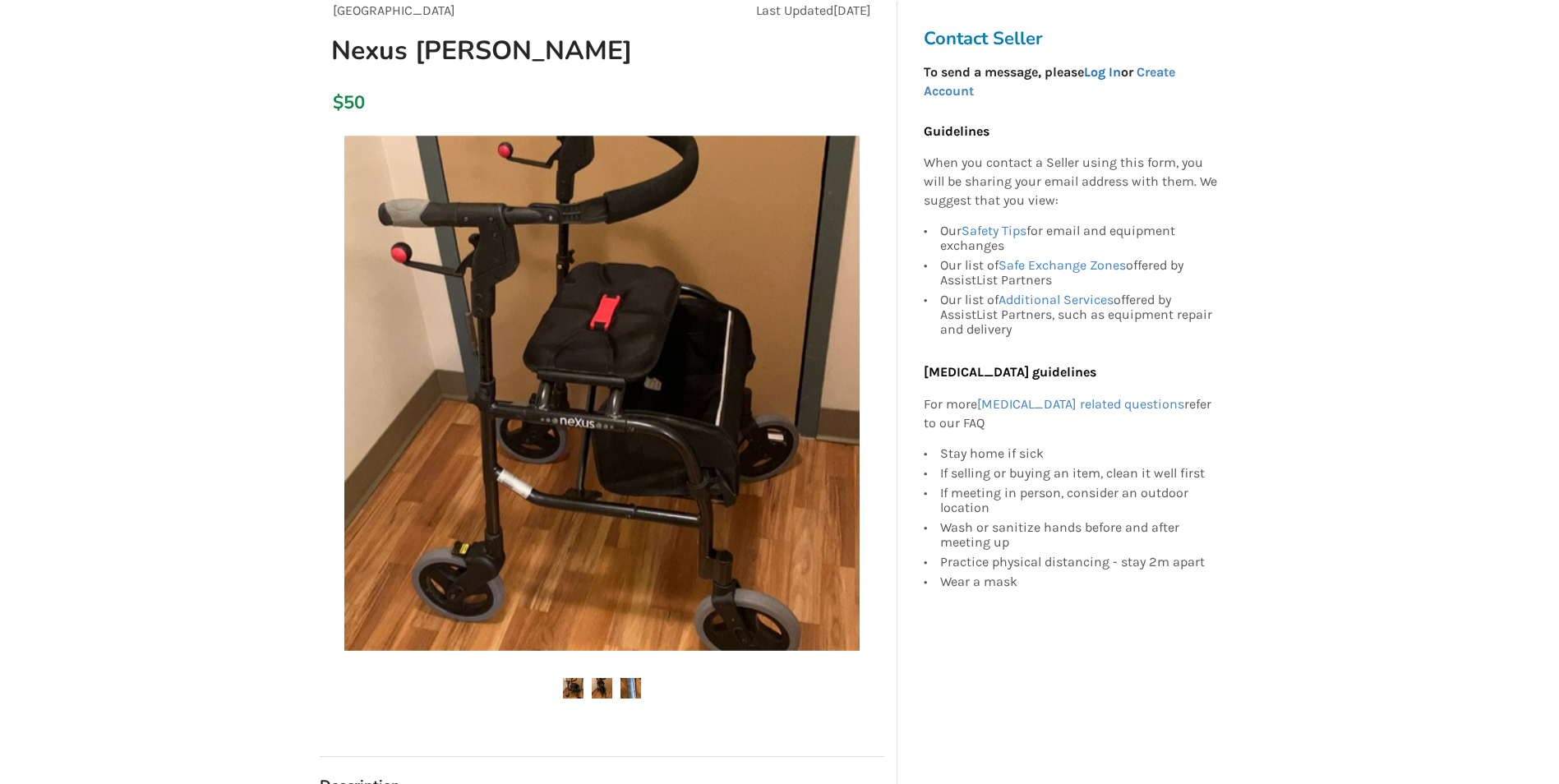
click at [1109, 70] on link "Log In" at bounding box center [1102, 71] width 37 height 16
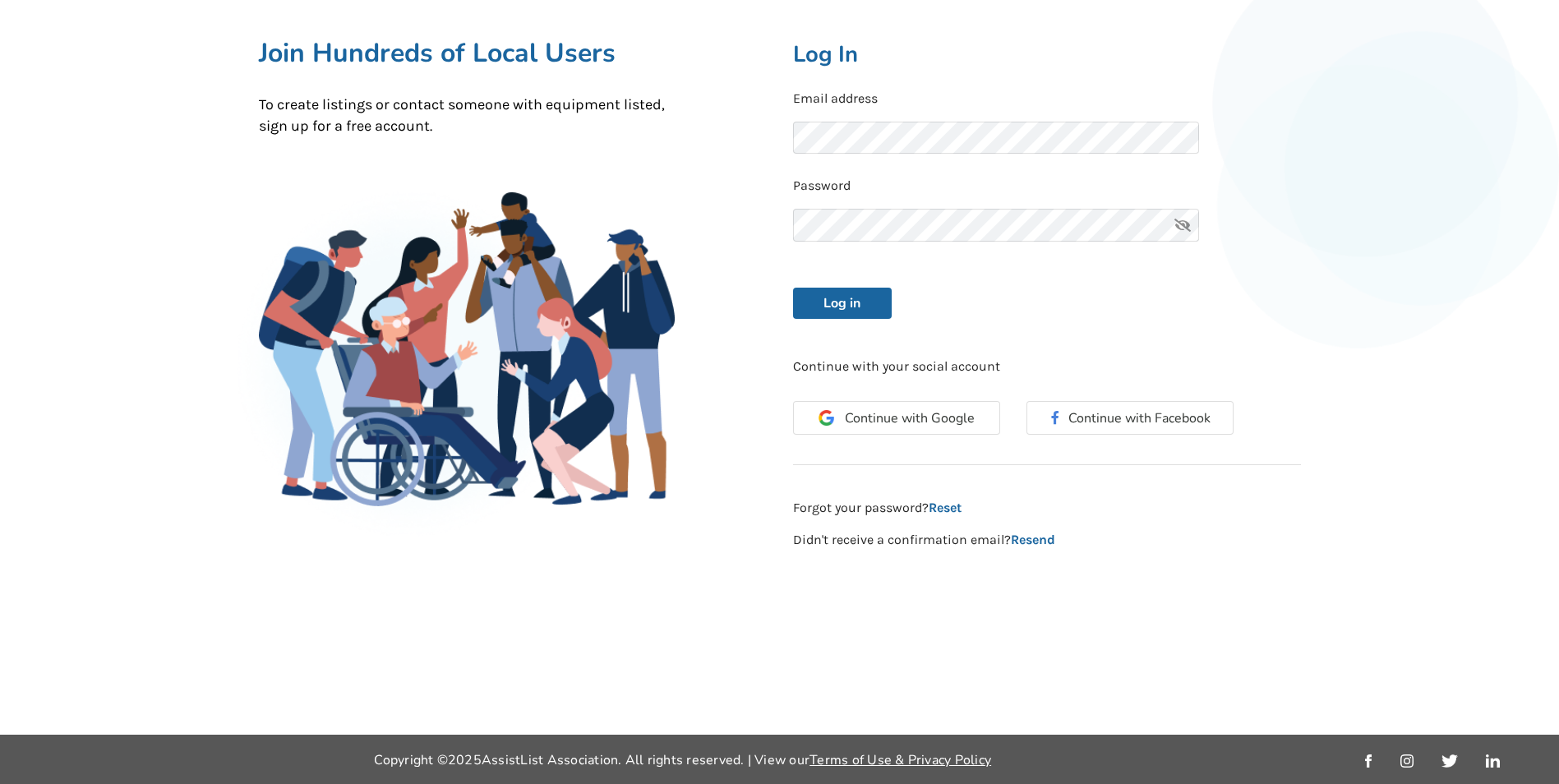
click at [1178, 219] on icon at bounding box center [1182, 225] width 33 height 33
click at [877, 295] on button "Log in" at bounding box center [842, 303] width 99 height 31
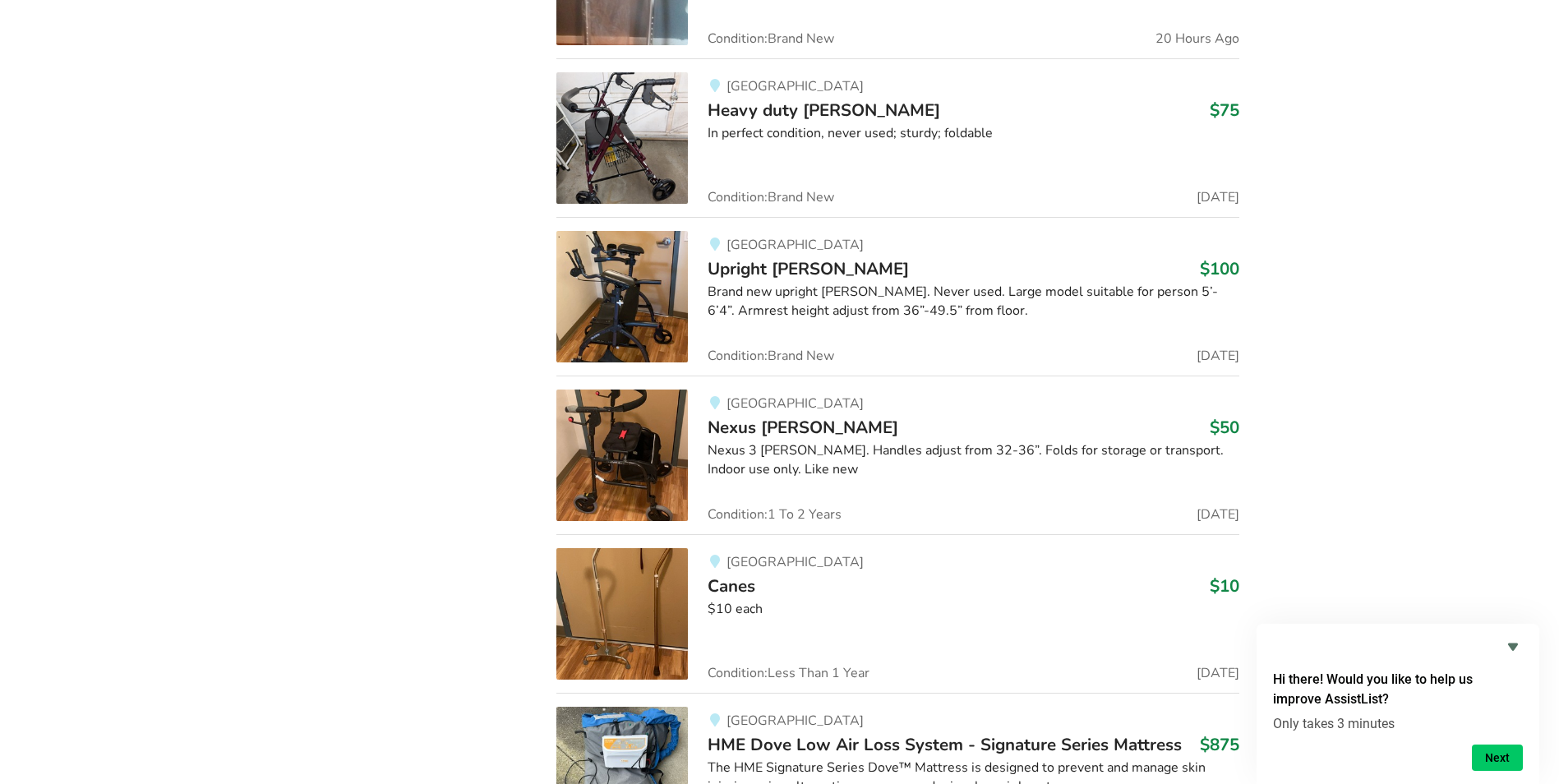
scroll to position [1873, 0]
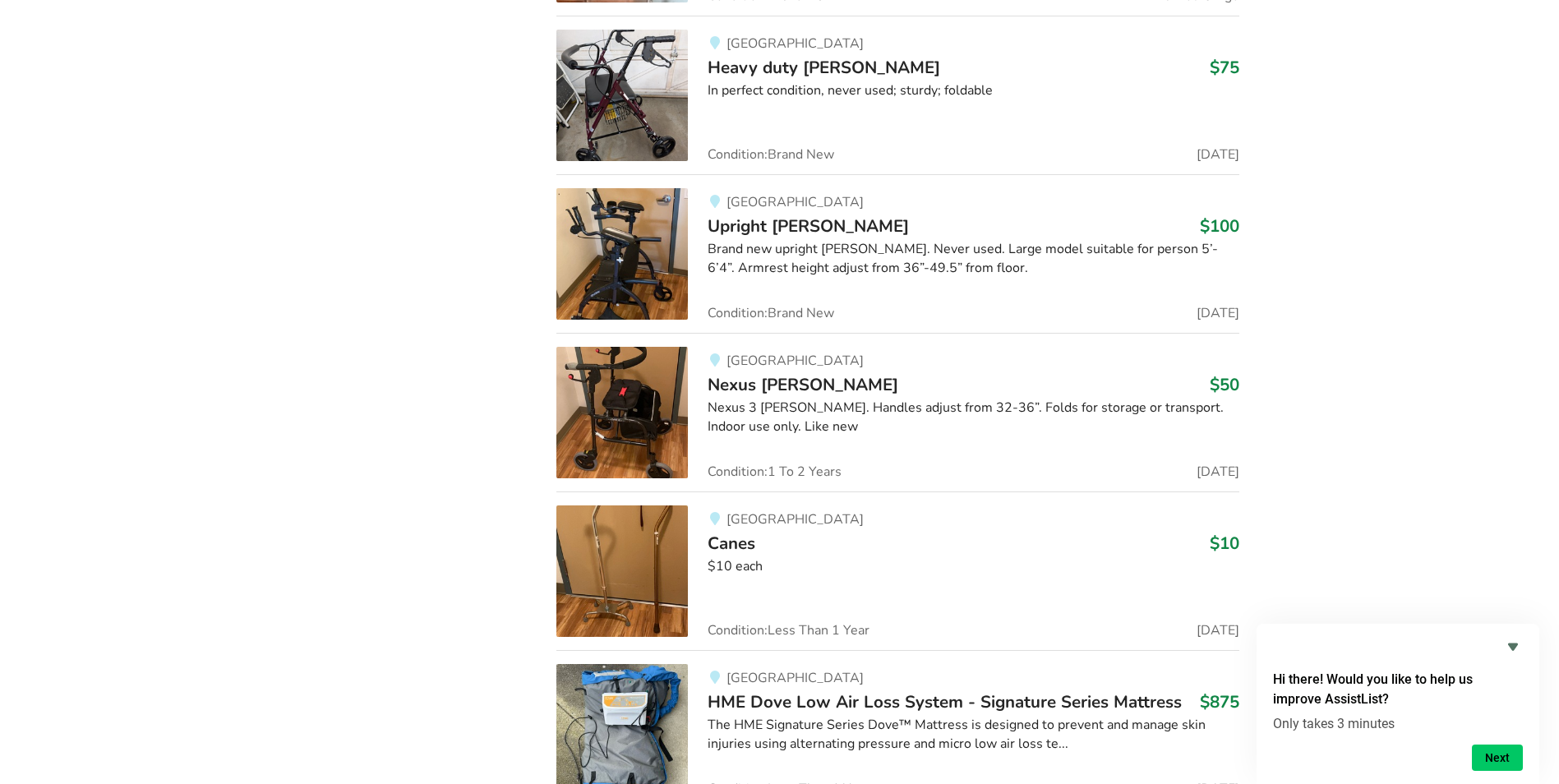
click at [613, 579] on img at bounding box center [622, 570] width 132 height 132
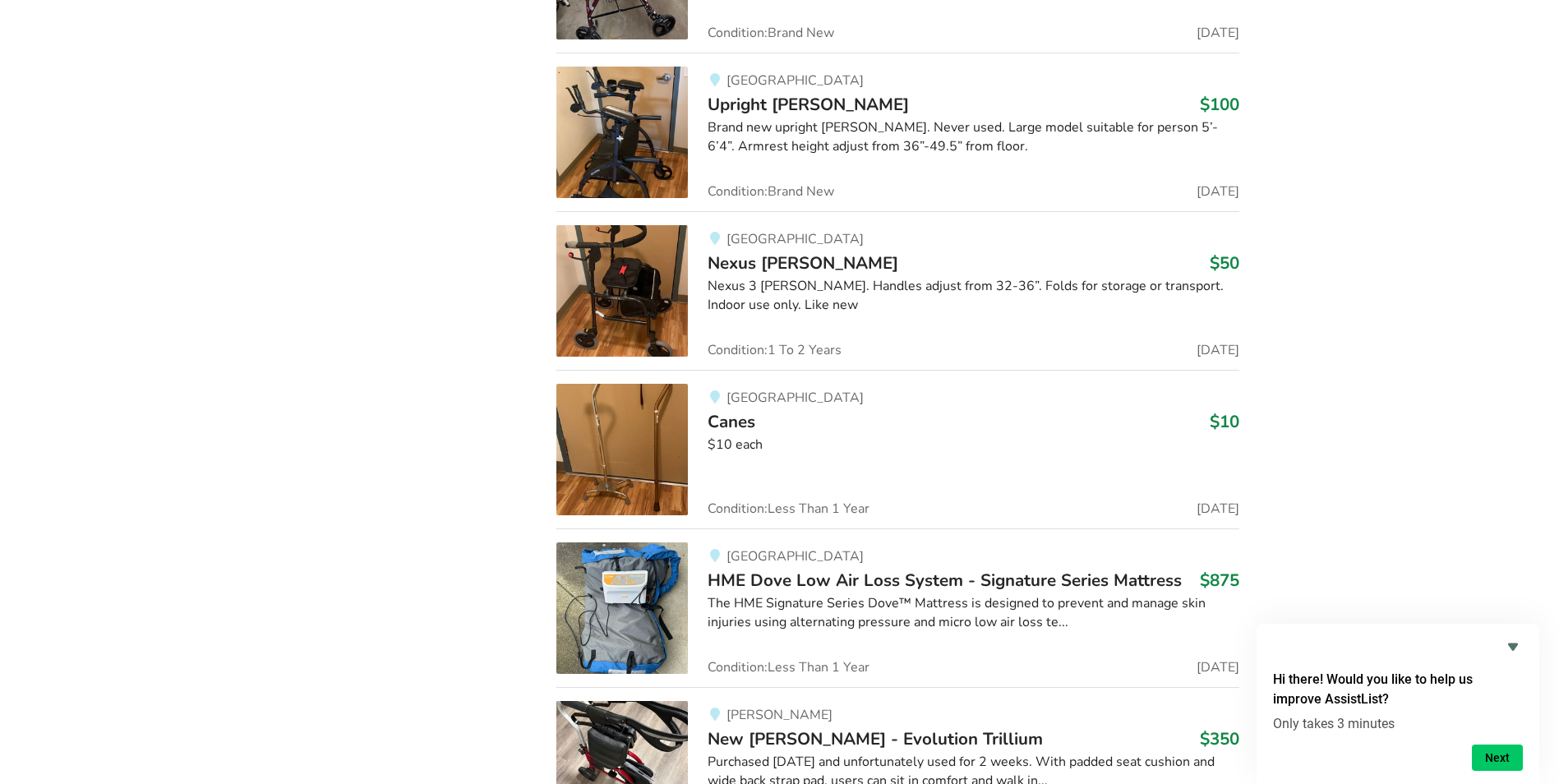
scroll to position [1966, 0]
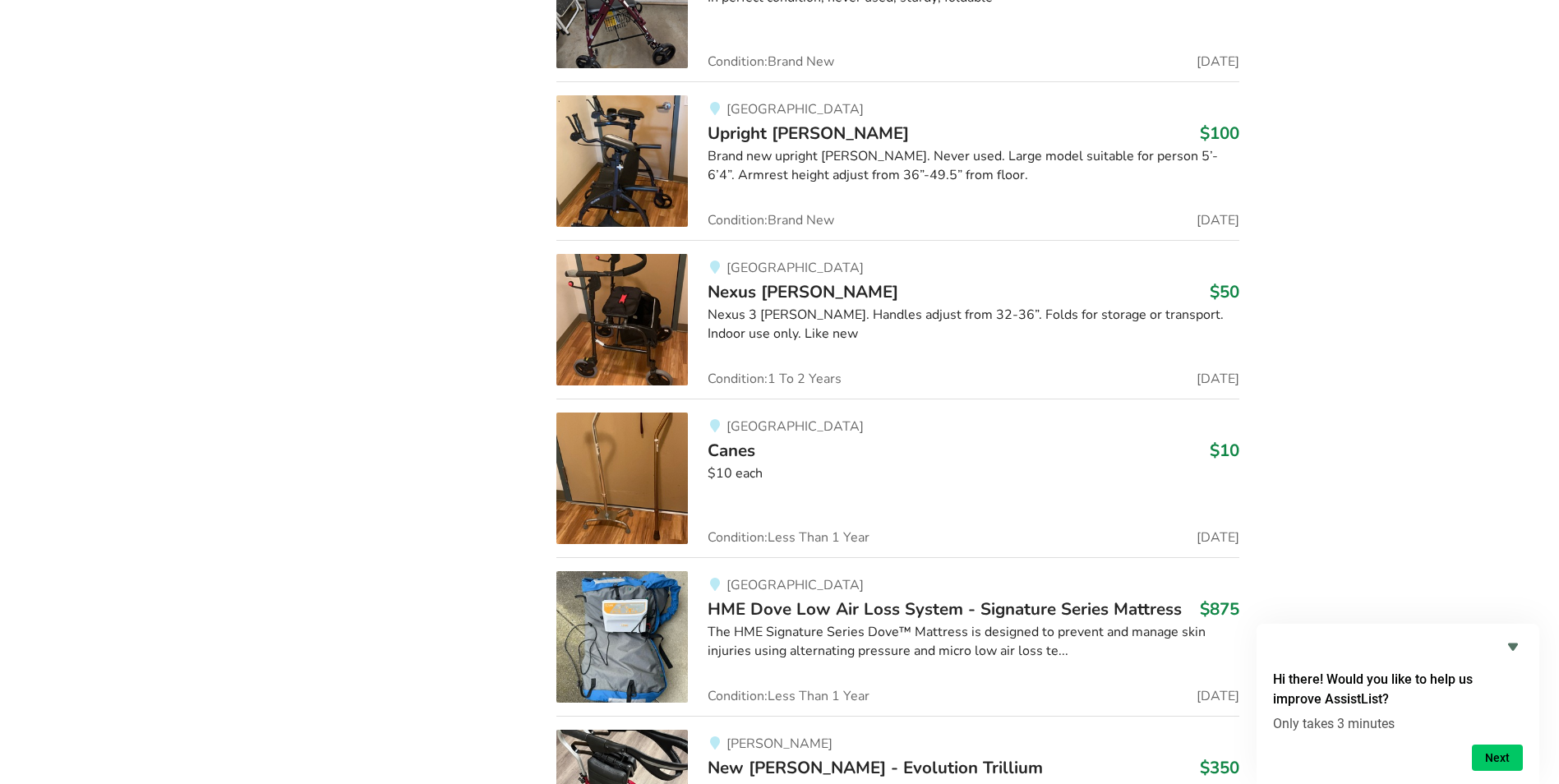
click at [609, 316] on img at bounding box center [622, 320] width 132 height 132
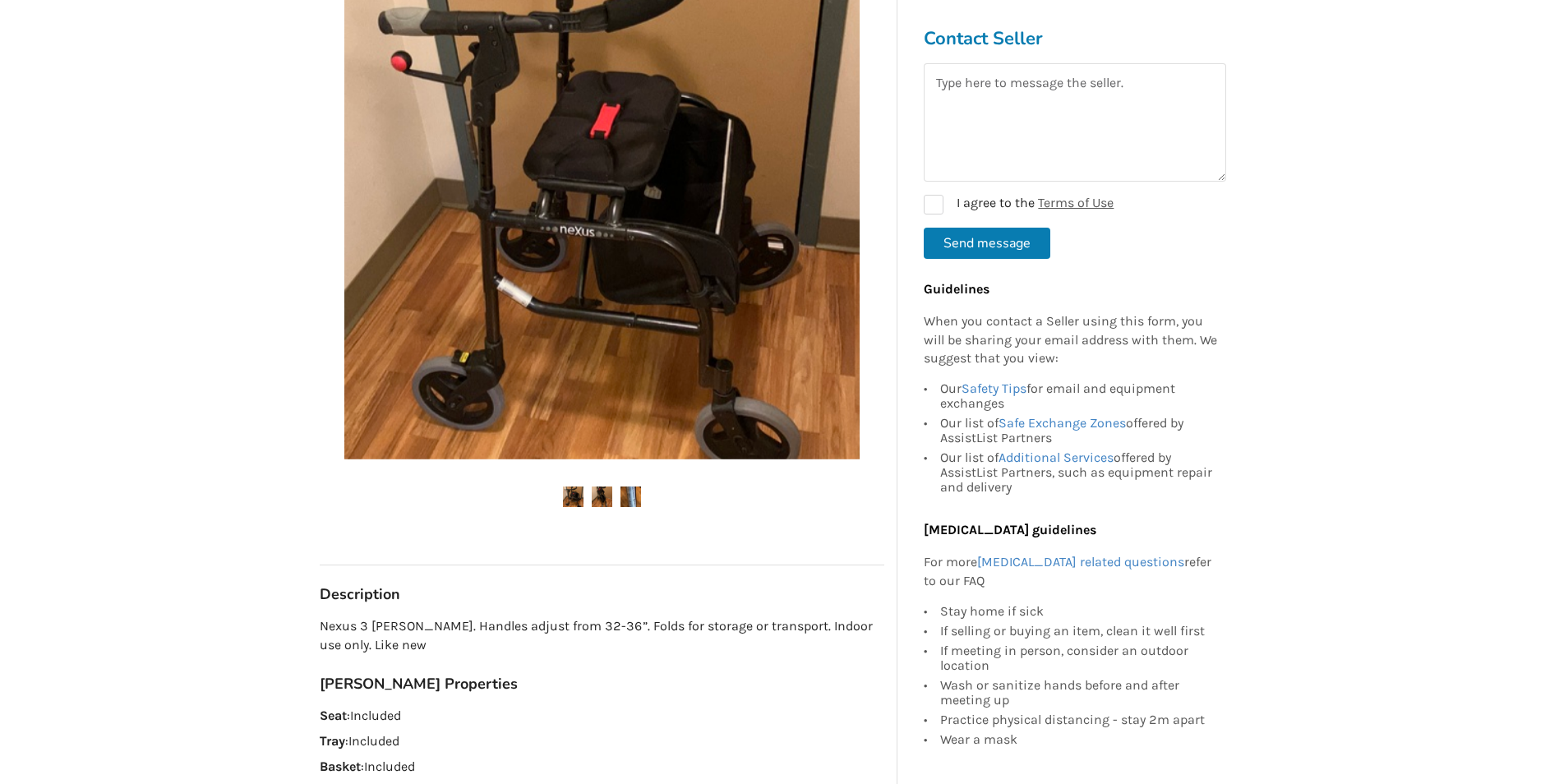
scroll to position [411, 0]
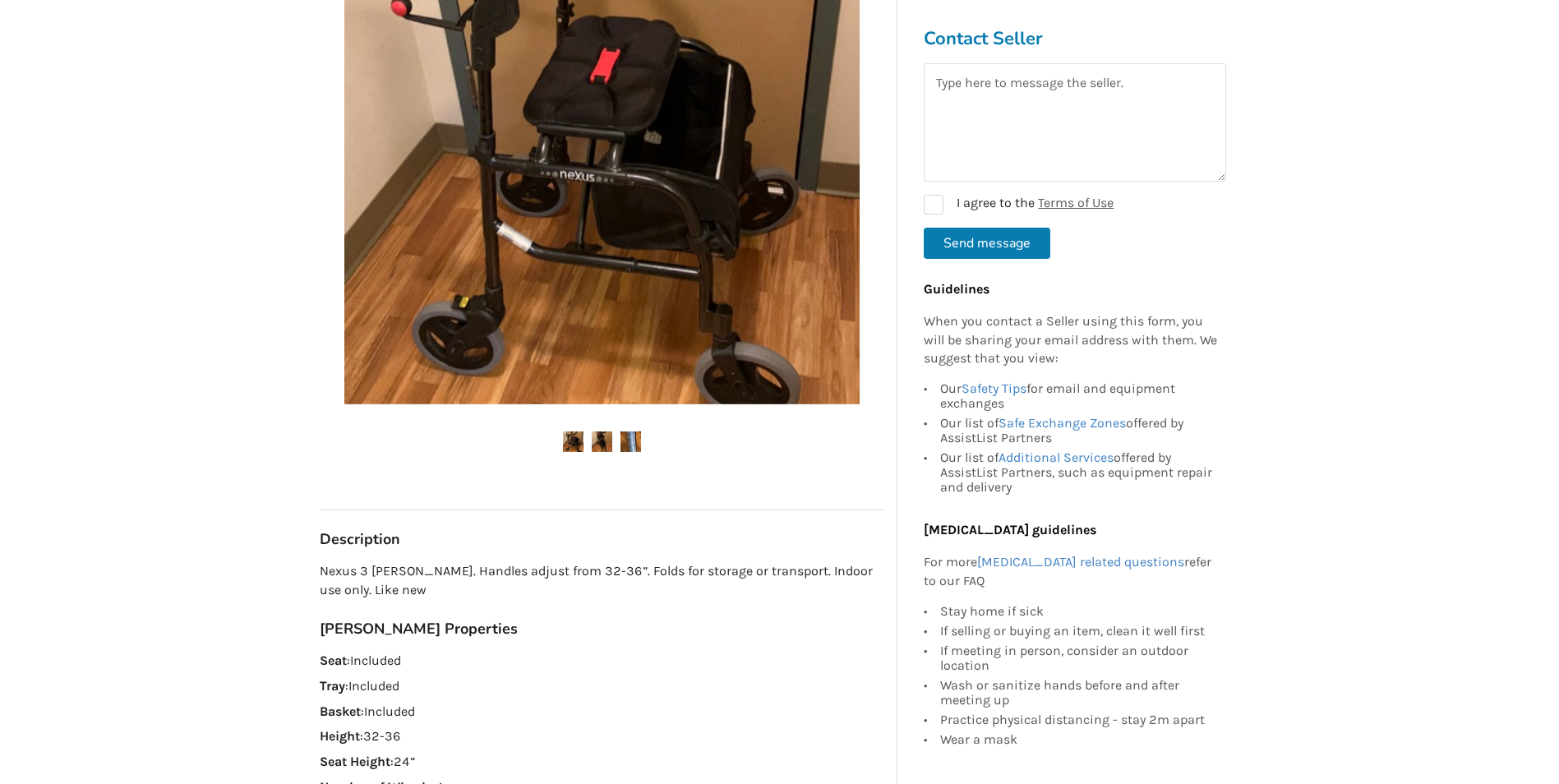
click at [605, 442] on img at bounding box center [602, 441] width 21 height 21
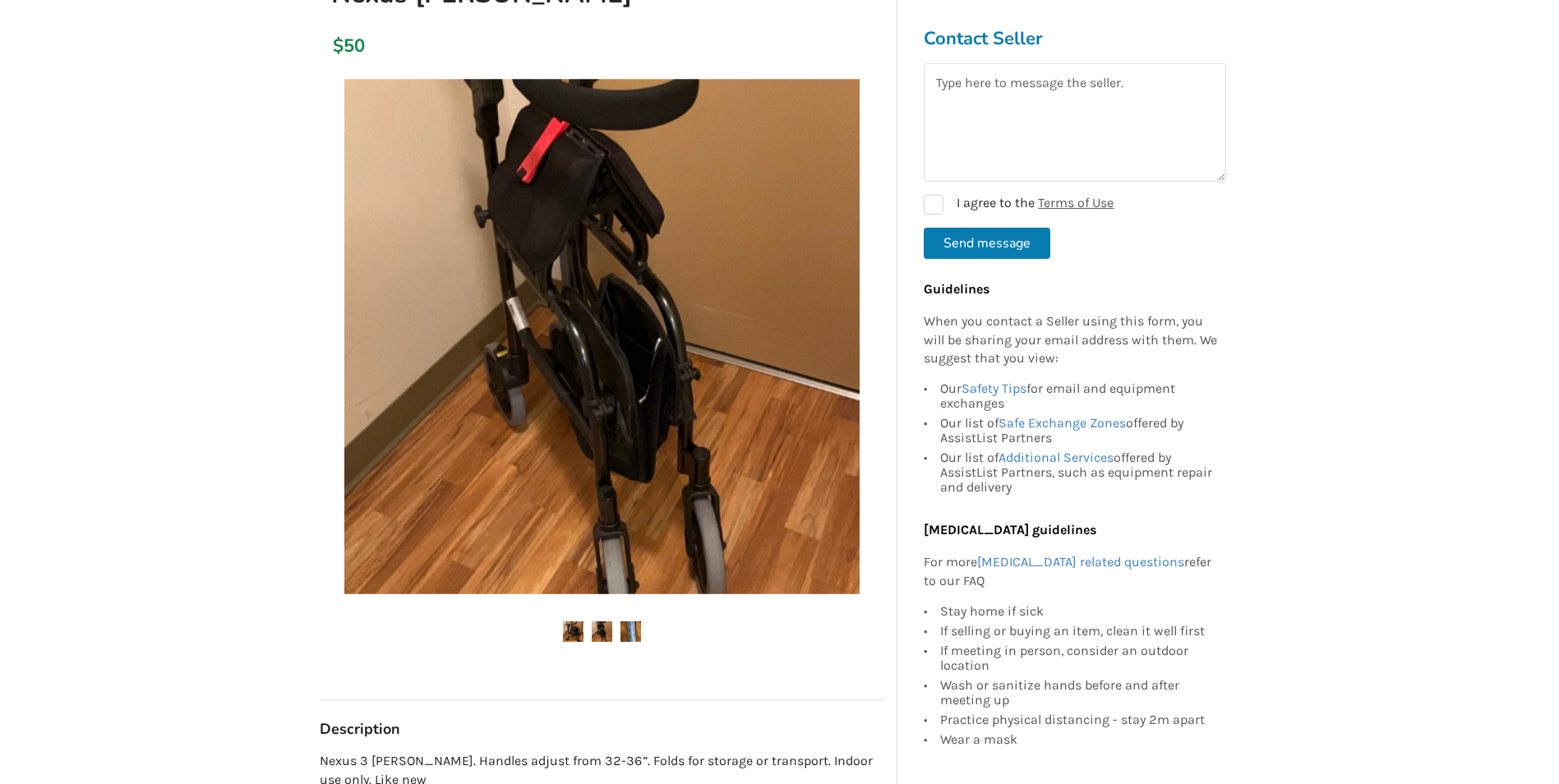
scroll to position [247, 0]
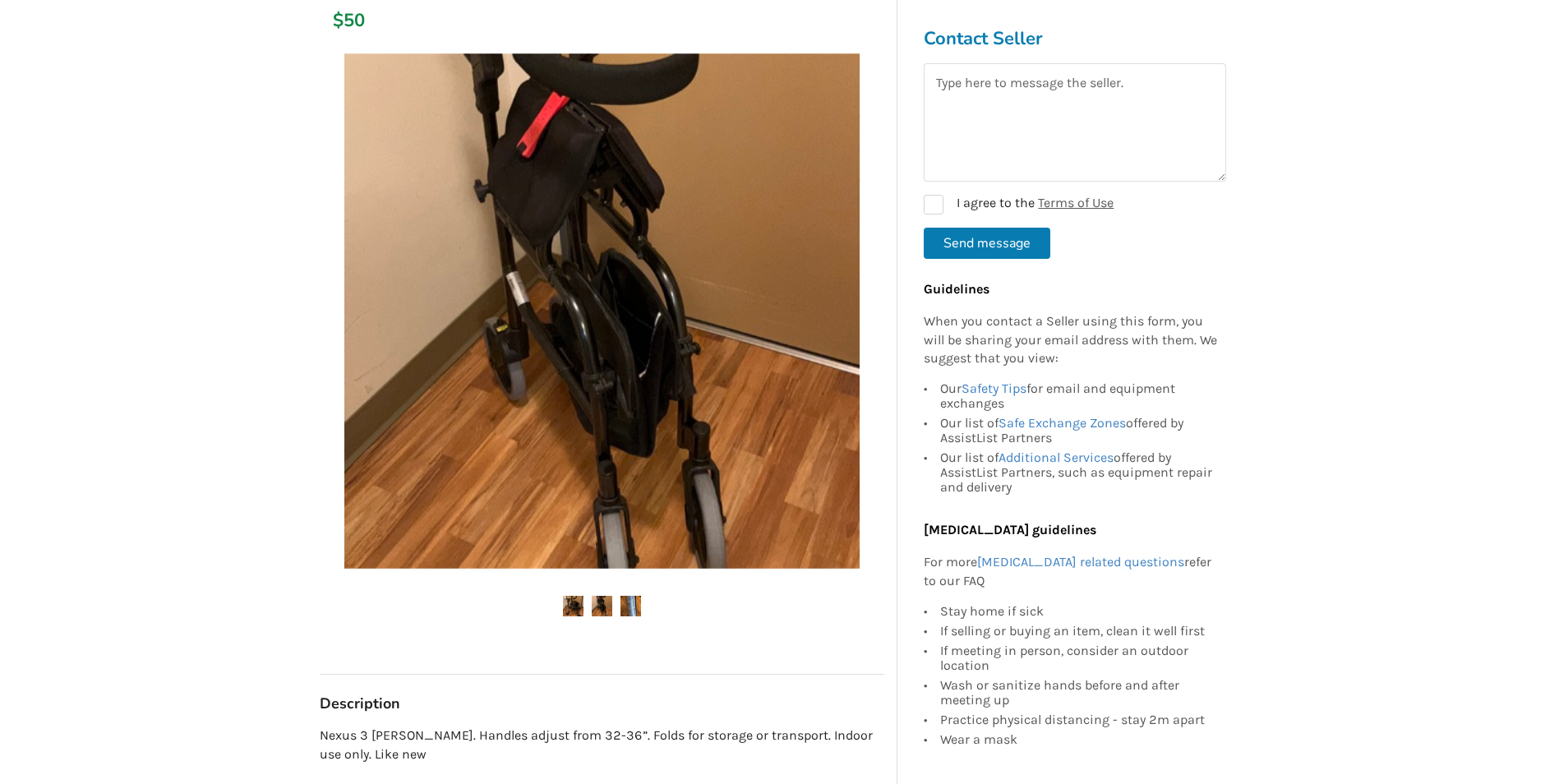
click at [569, 603] on img at bounding box center [573, 606] width 21 height 21
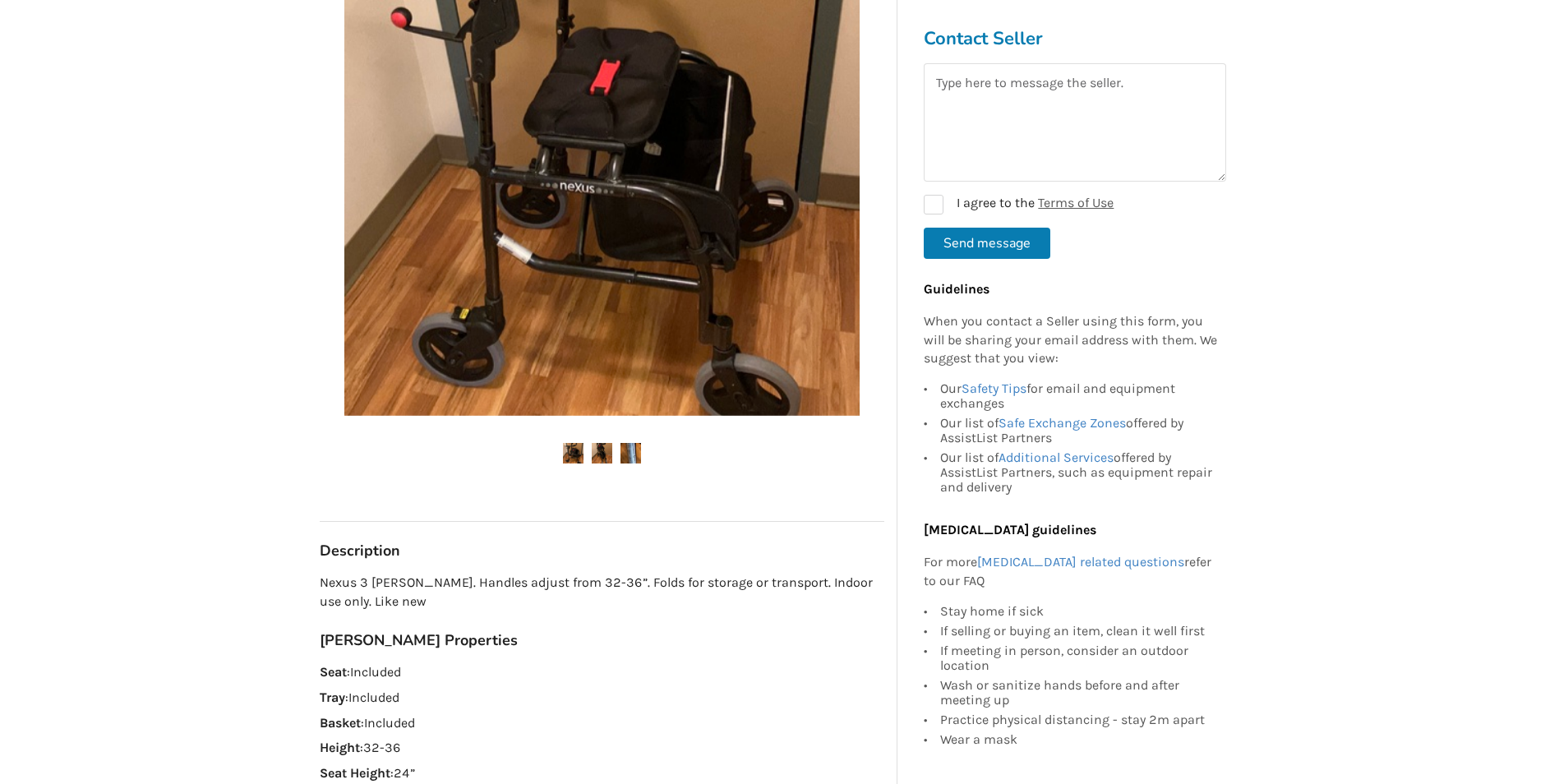
scroll to position [165, 0]
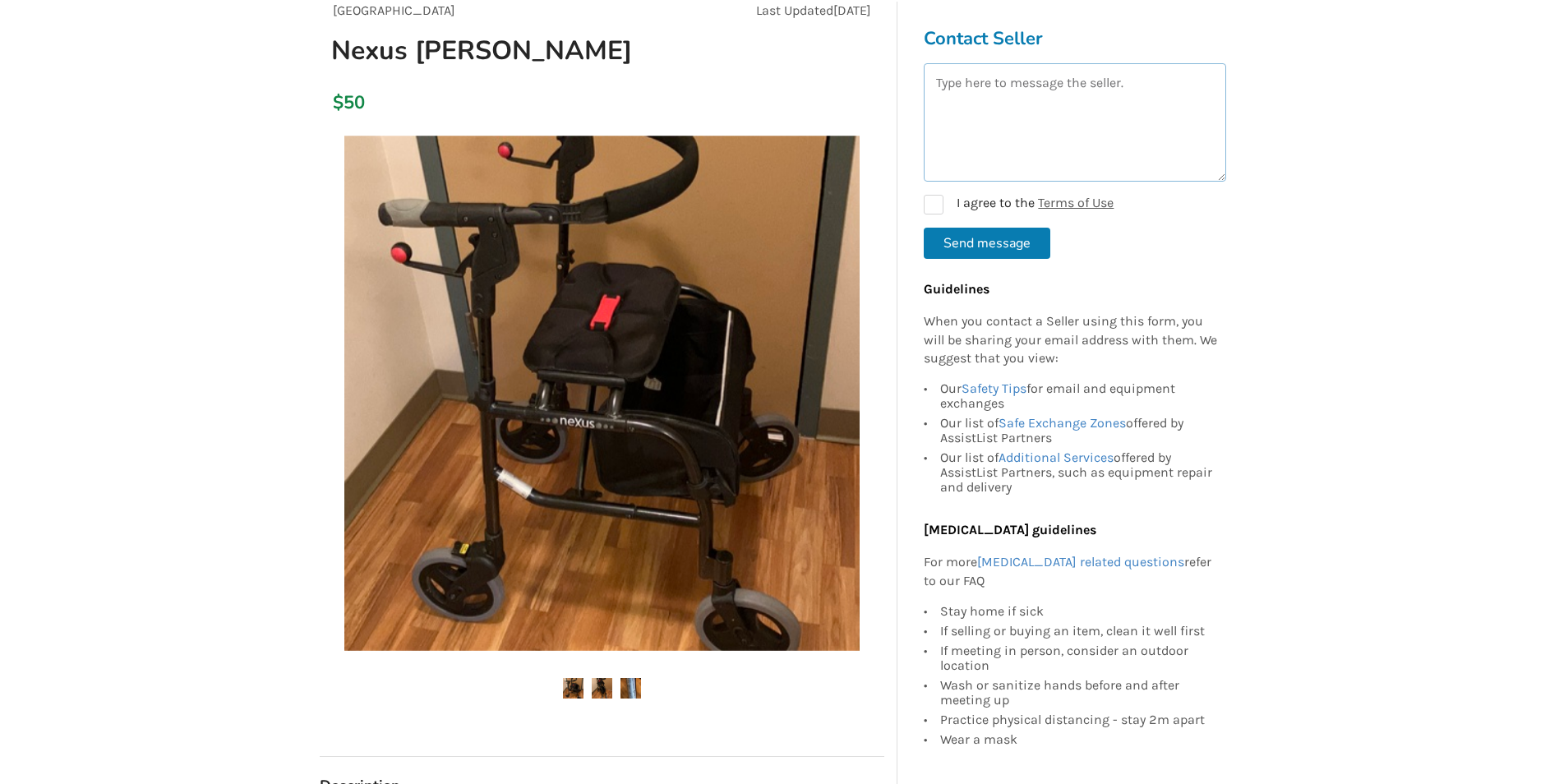
click at [1077, 89] on textarea at bounding box center [1075, 122] width 302 height 118
click at [1129, 80] on textarea at bounding box center [1075, 122] width 302 height 118
click at [1076, 85] on textarea "I am interested" at bounding box center [1075, 122] width 302 height 118
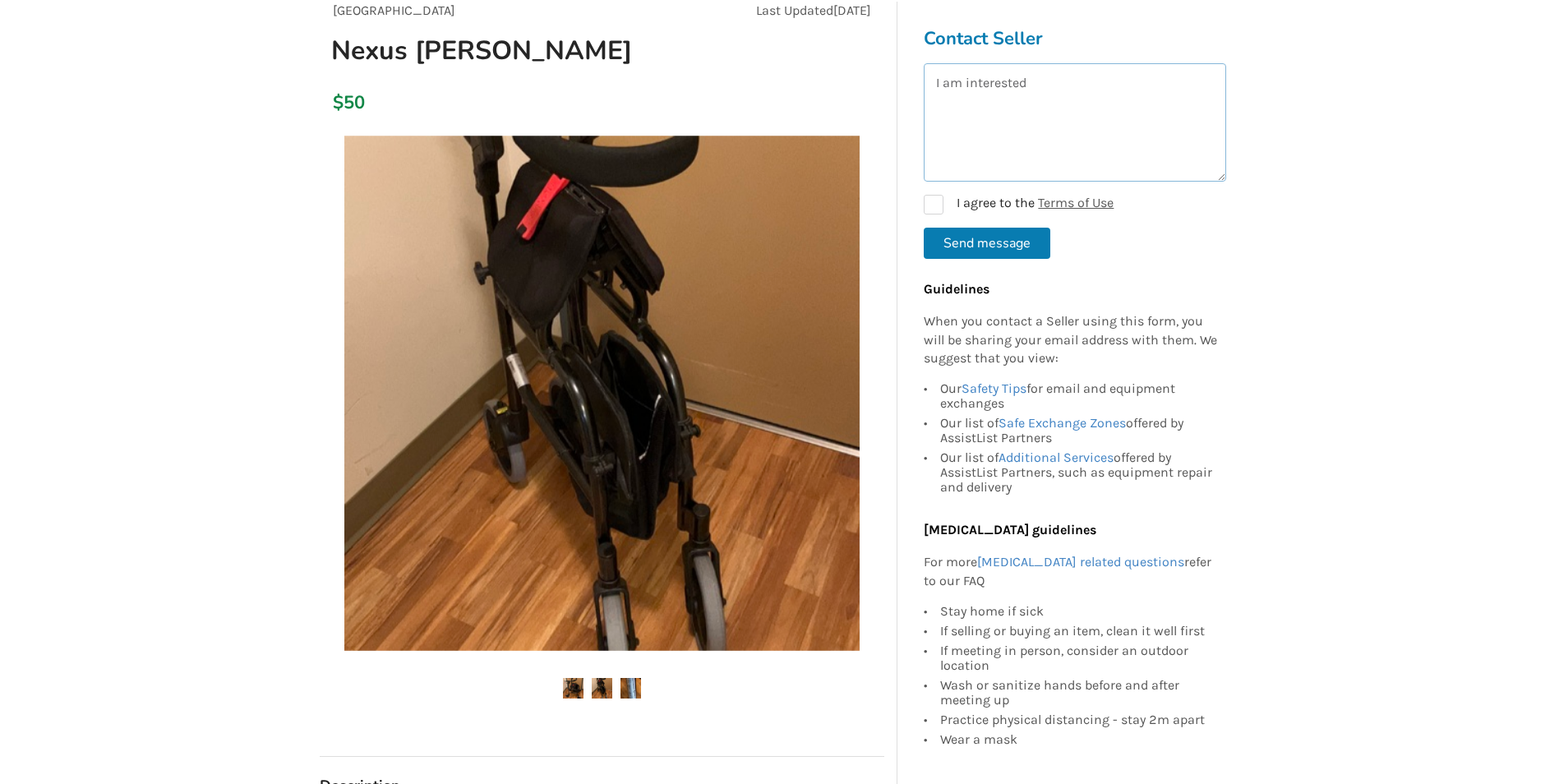
click at [1061, 82] on textarea "I am interested" at bounding box center [1075, 122] width 302 height 118
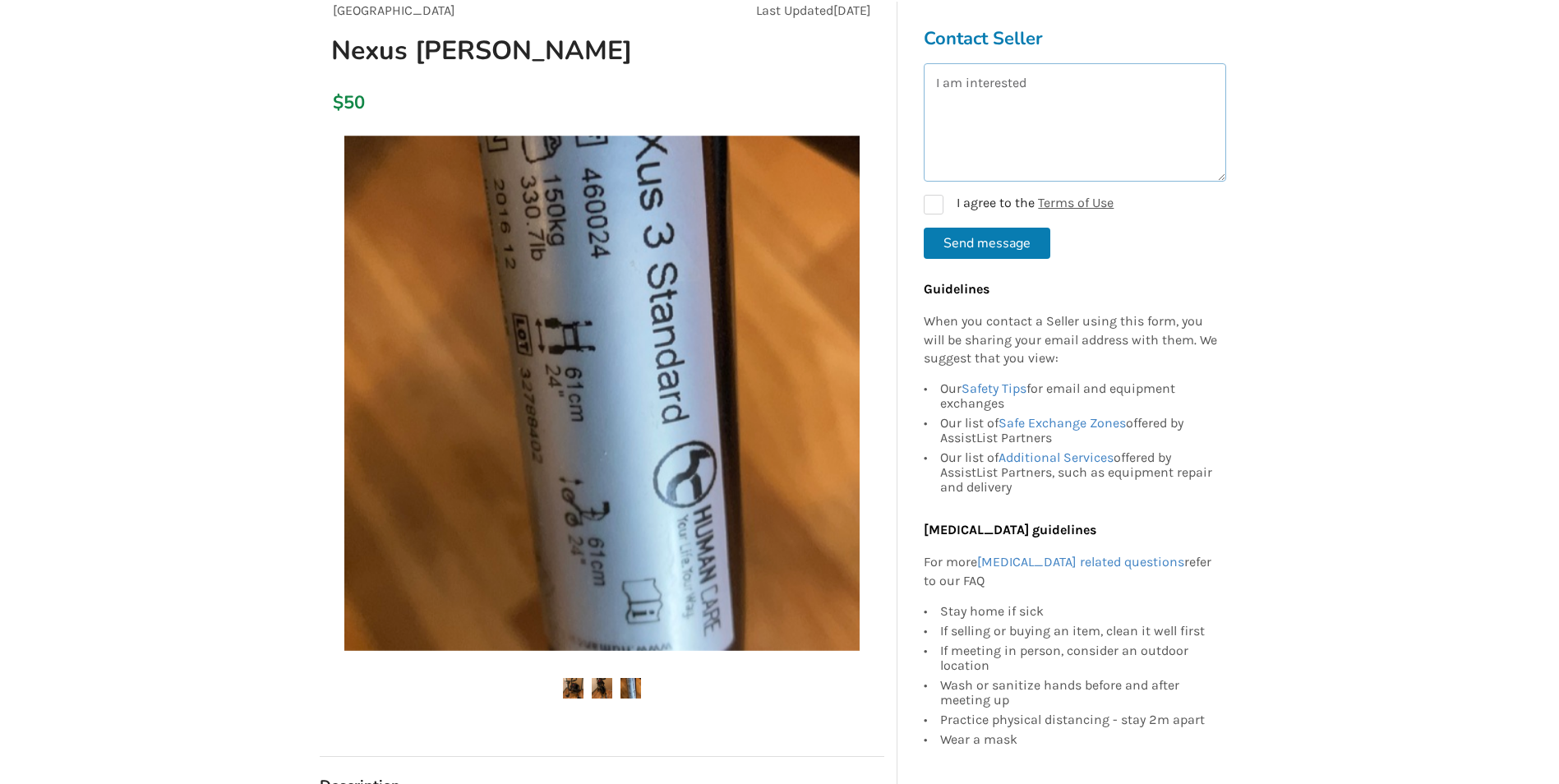
click at [1042, 84] on textarea "I am interested" at bounding box center [1075, 122] width 302 height 118
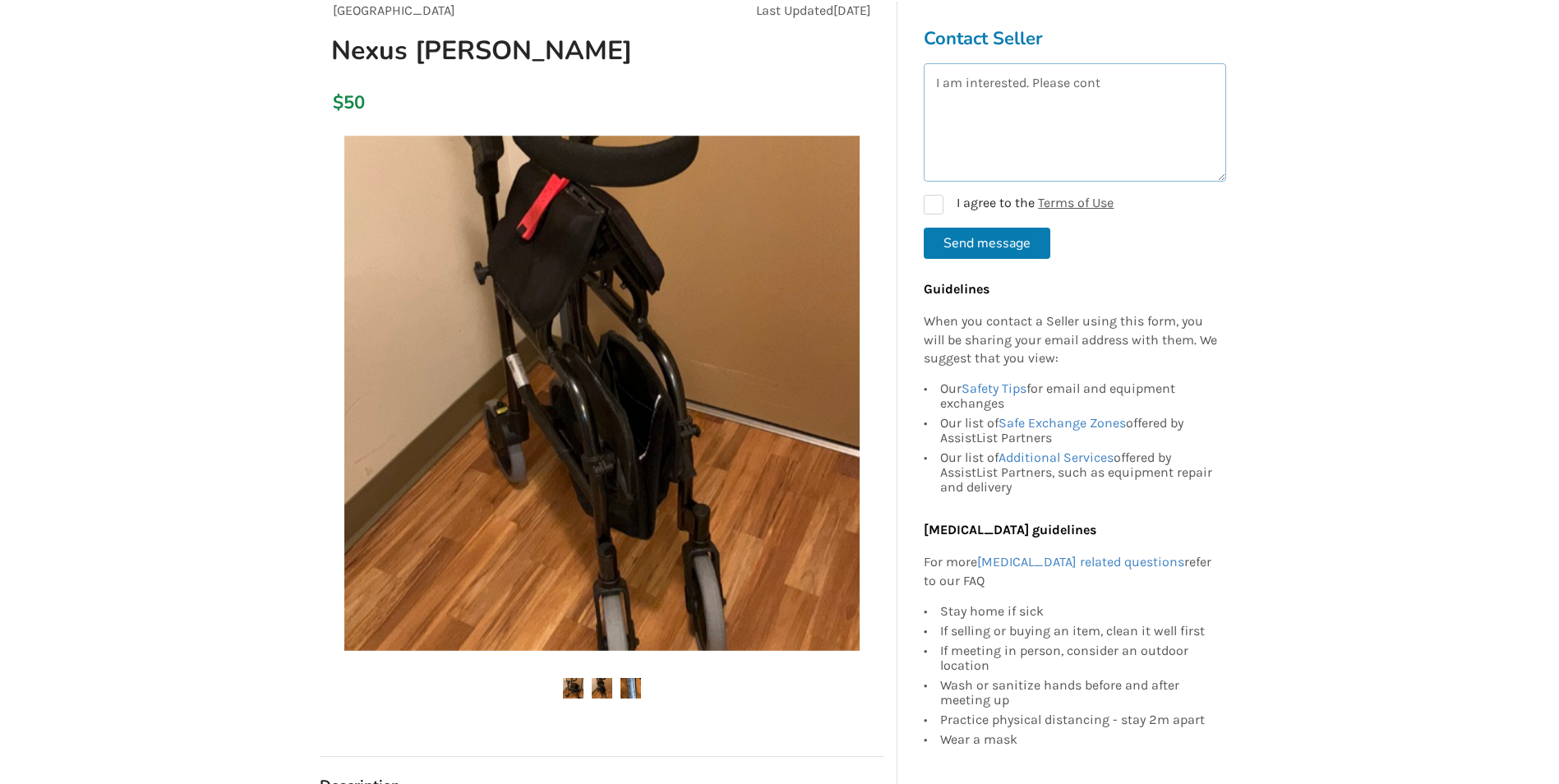
click at [1157, 84] on textarea "I am interested. Please cont" at bounding box center [1075, 122] width 302 height 118
click at [1164, 86] on textarea "I am interested. Please cont" at bounding box center [1075, 122] width 302 height 118
click at [1155, 84] on textarea "I am interested. Please cont" at bounding box center [1075, 122] width 302 height 118
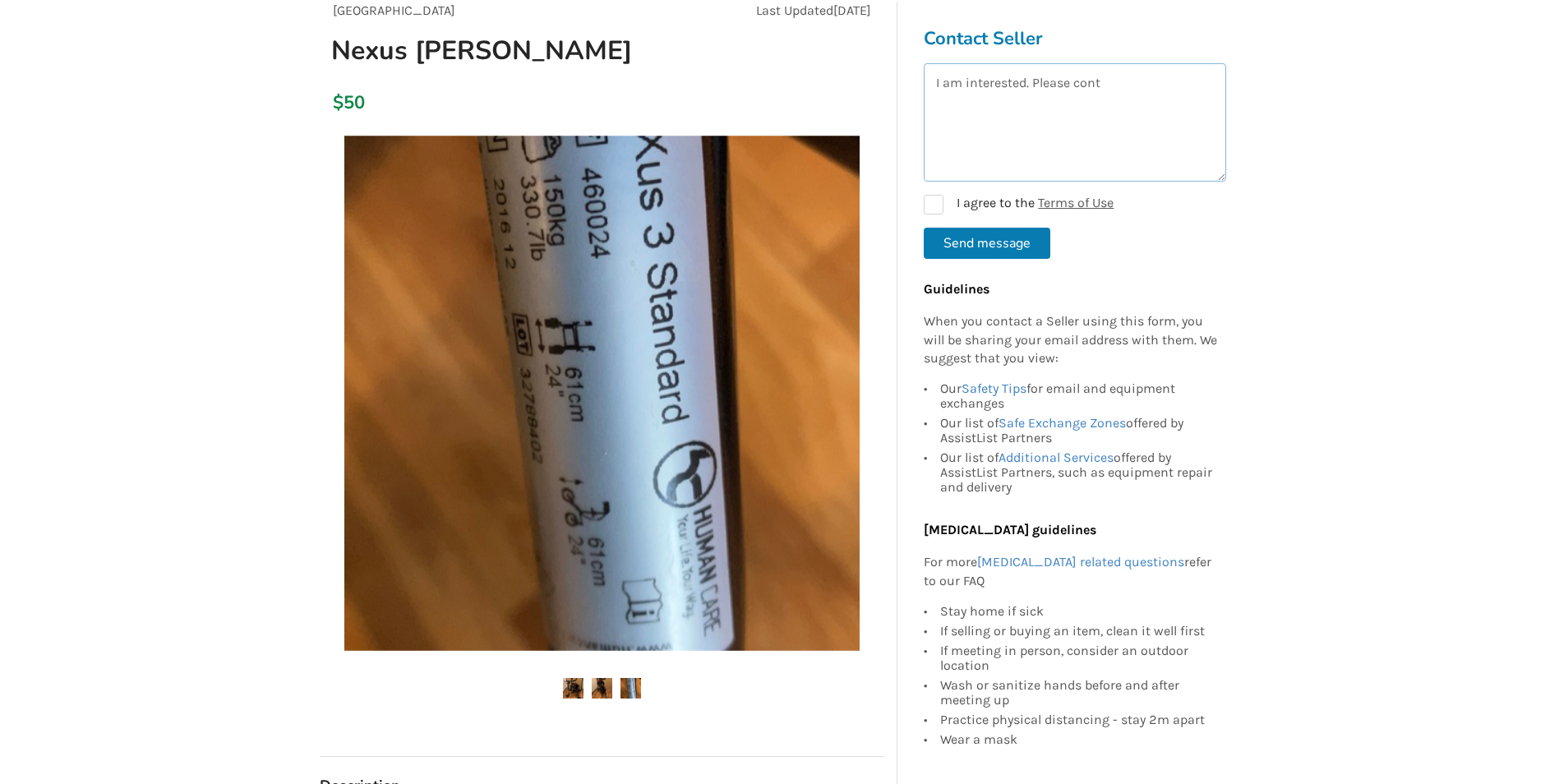
click at [1181, 80] on textarea "I am interested. Please cont" at bounding box center [1075, 122] width 302 height 118
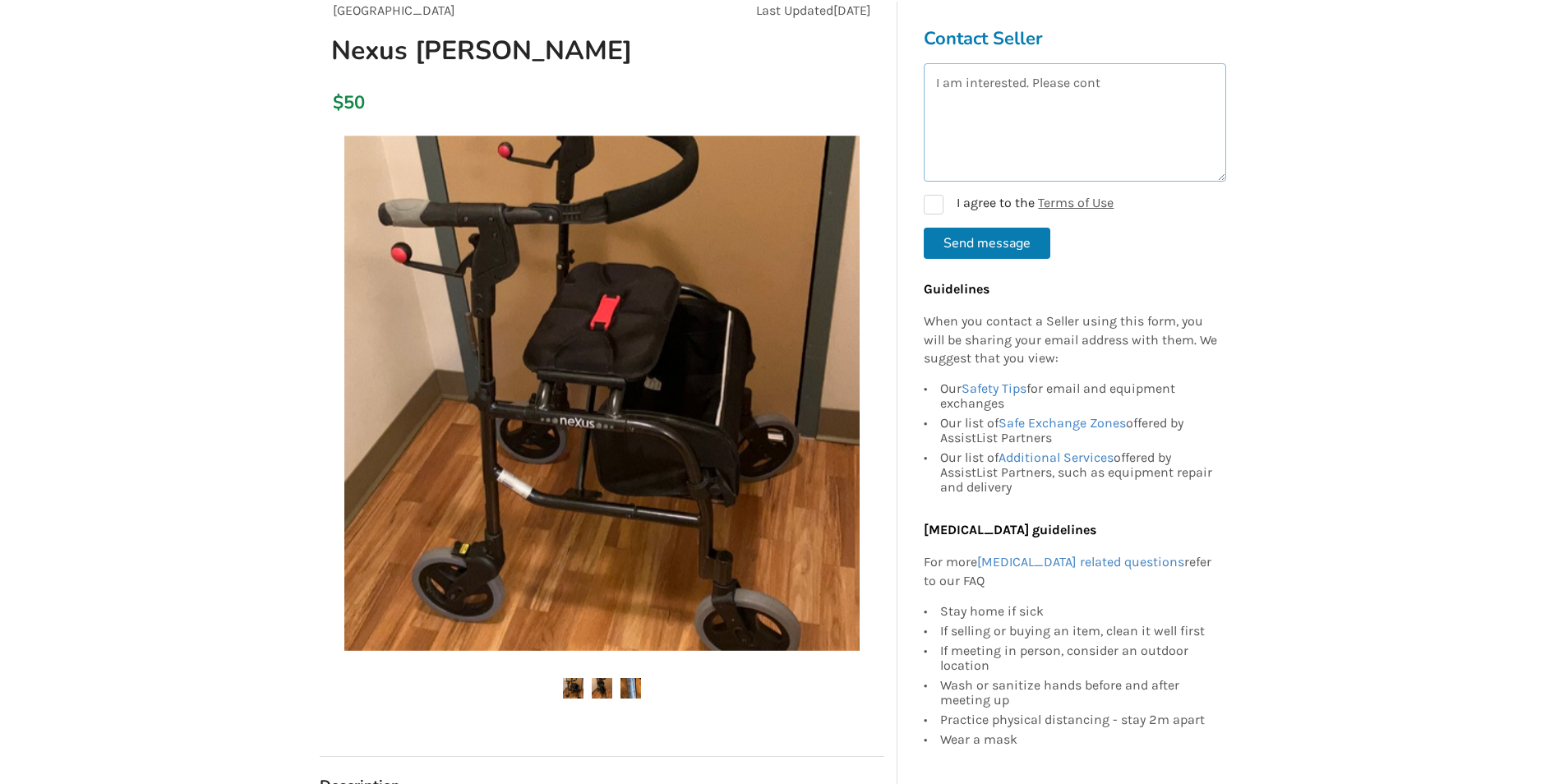
click at [1159, 82] on textarea "I am interested. Please cont" at bounding box center [1075, 122] width 302 height 118
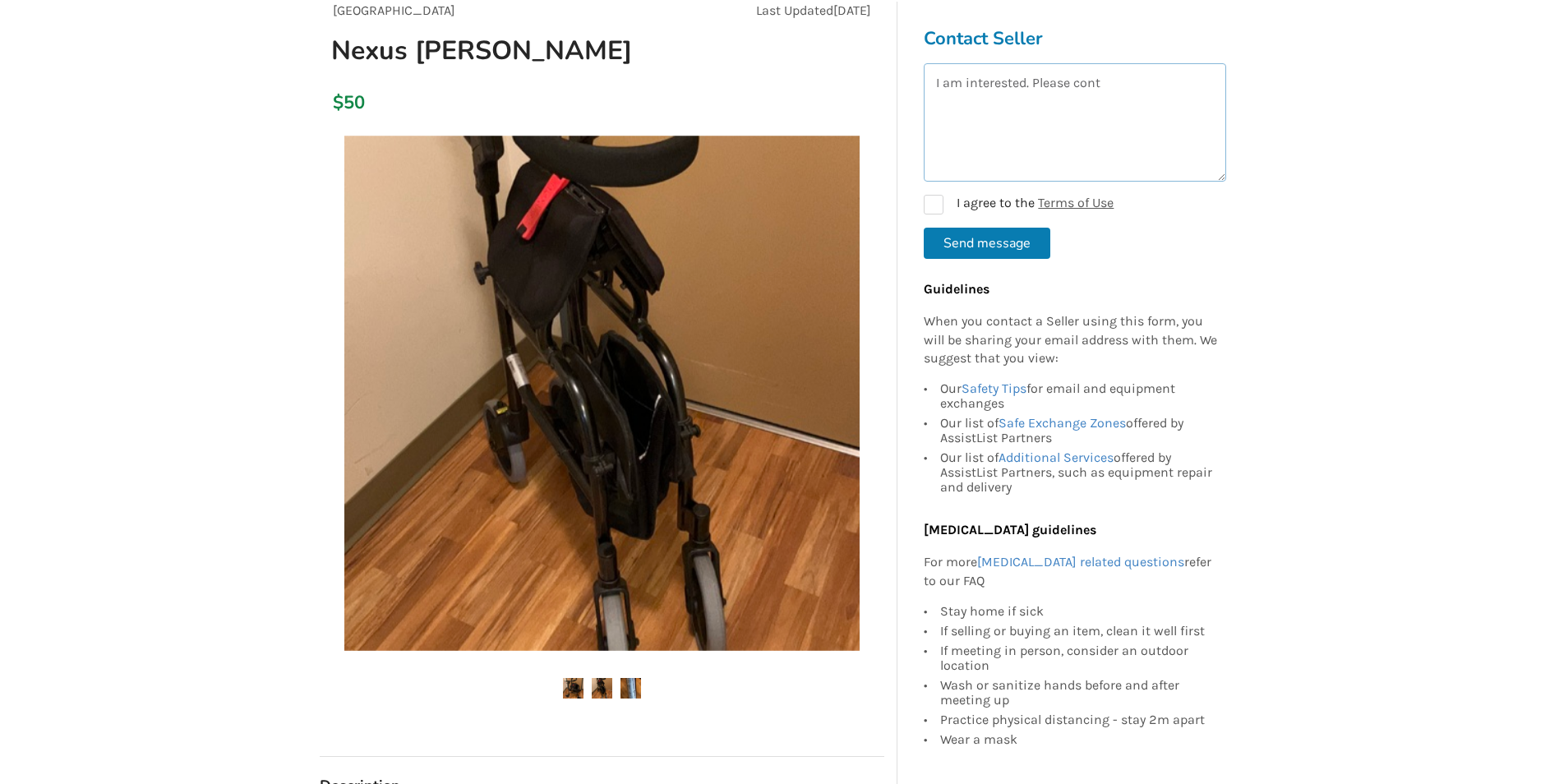
click at [1144, 84] on textarea "I am interested. Please cont" at bounding box center [1075, 122] width 302 height 118
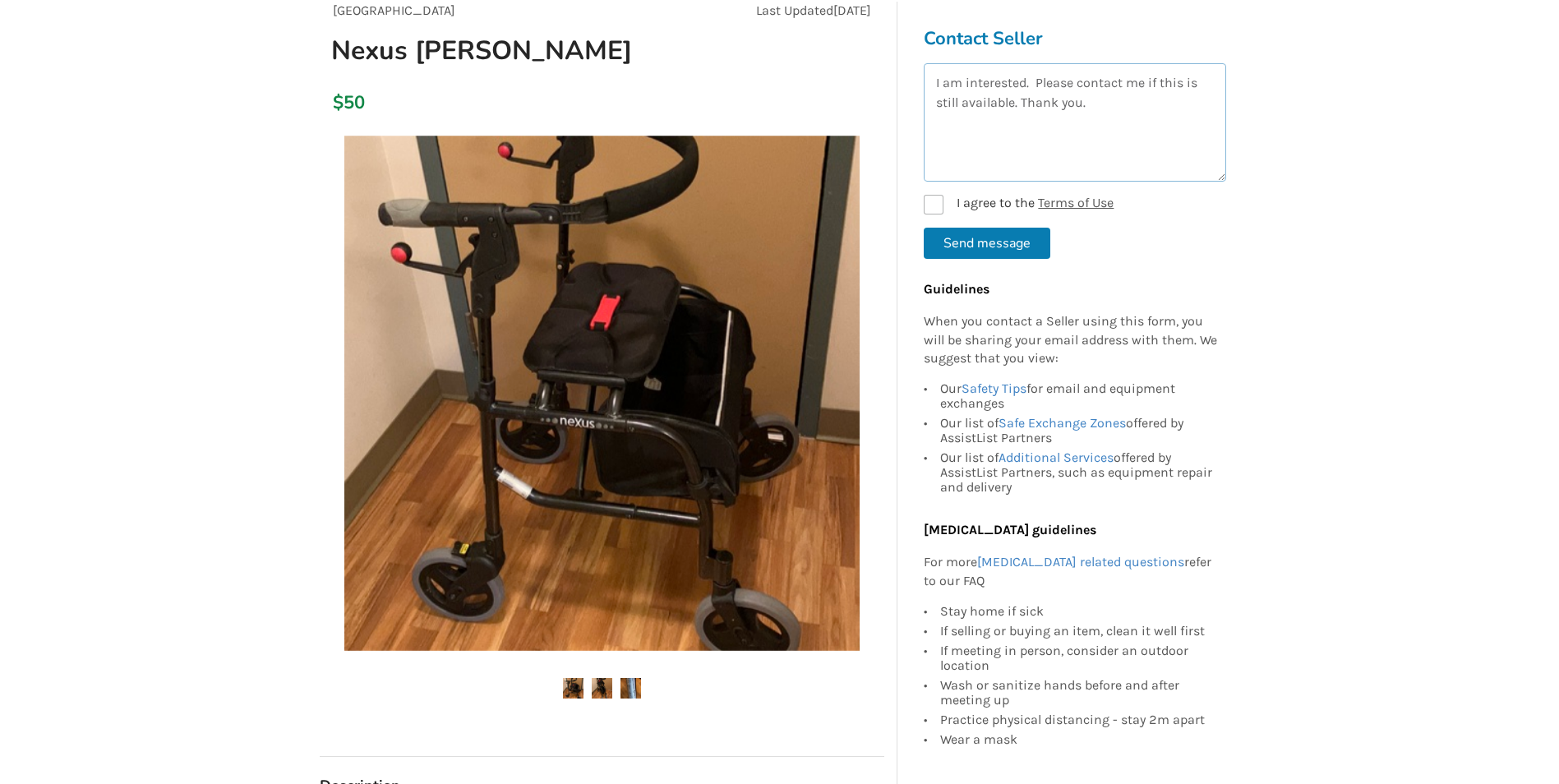
type textarea "I am interested. Please contact me if this is still available. Thank you."
click at [929, 204] on label "I agree to the Terms of Use" at bounding box center [1018, 204] width 190 height 20
checkbox input "true"
click at [977, 244] on button "Send message" at bounding box center [987, 243] width 127 height 31
checkbox input "false"
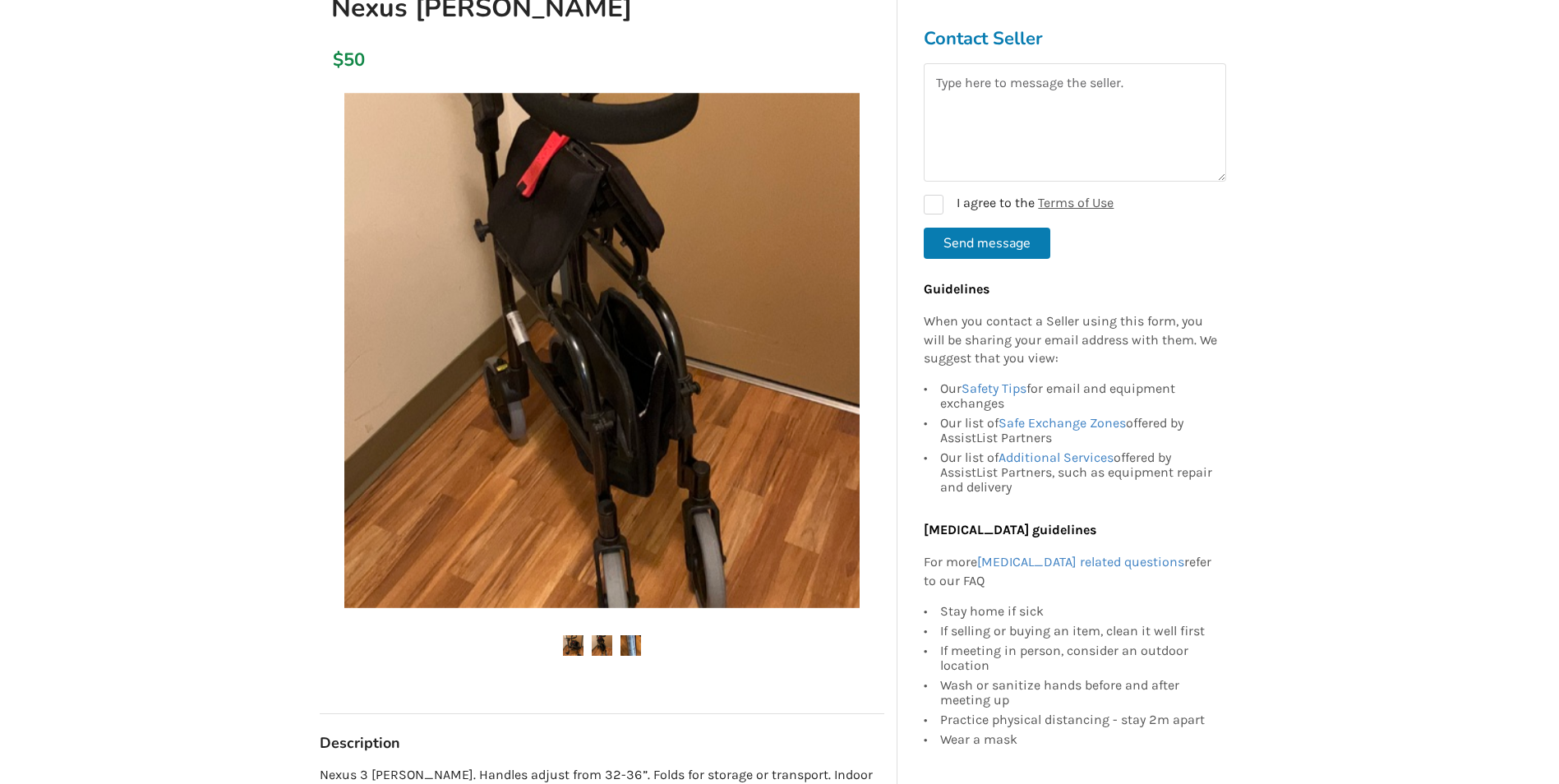
scroll to position [82, 0]
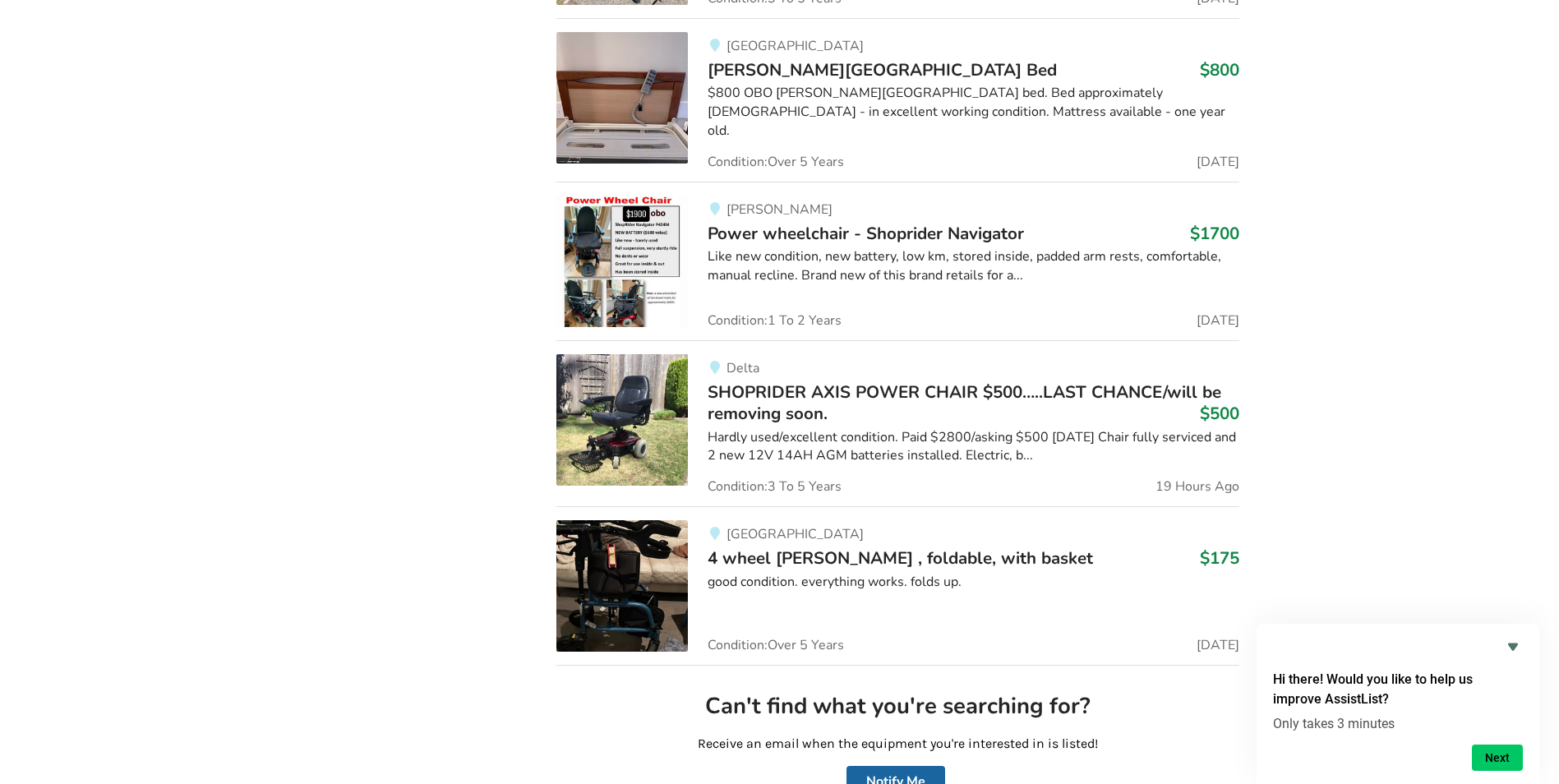
scroll to position [3856, 0]
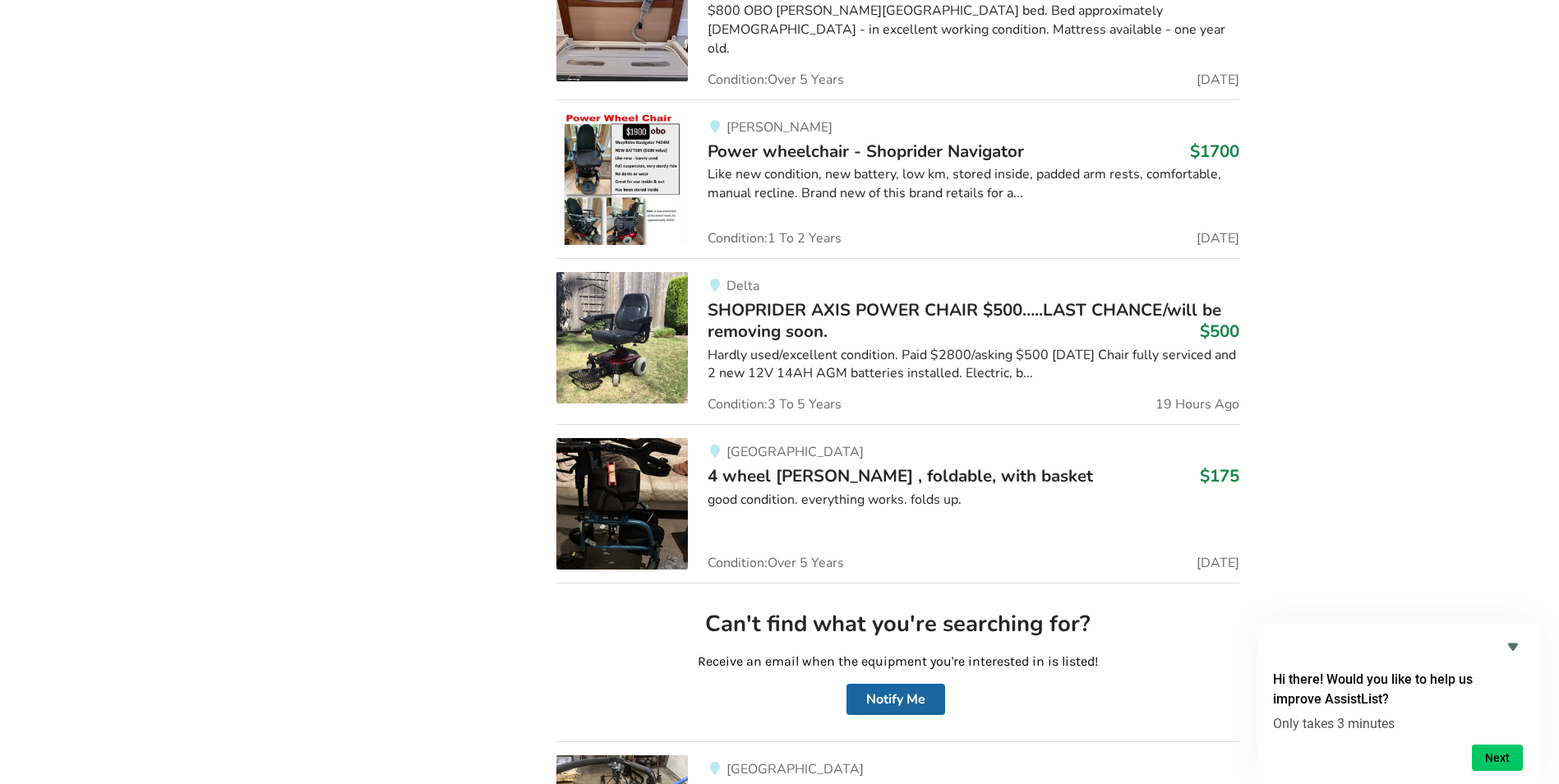
click at [628, 494] on img at bounding box center [622, 503] width 132 height 132
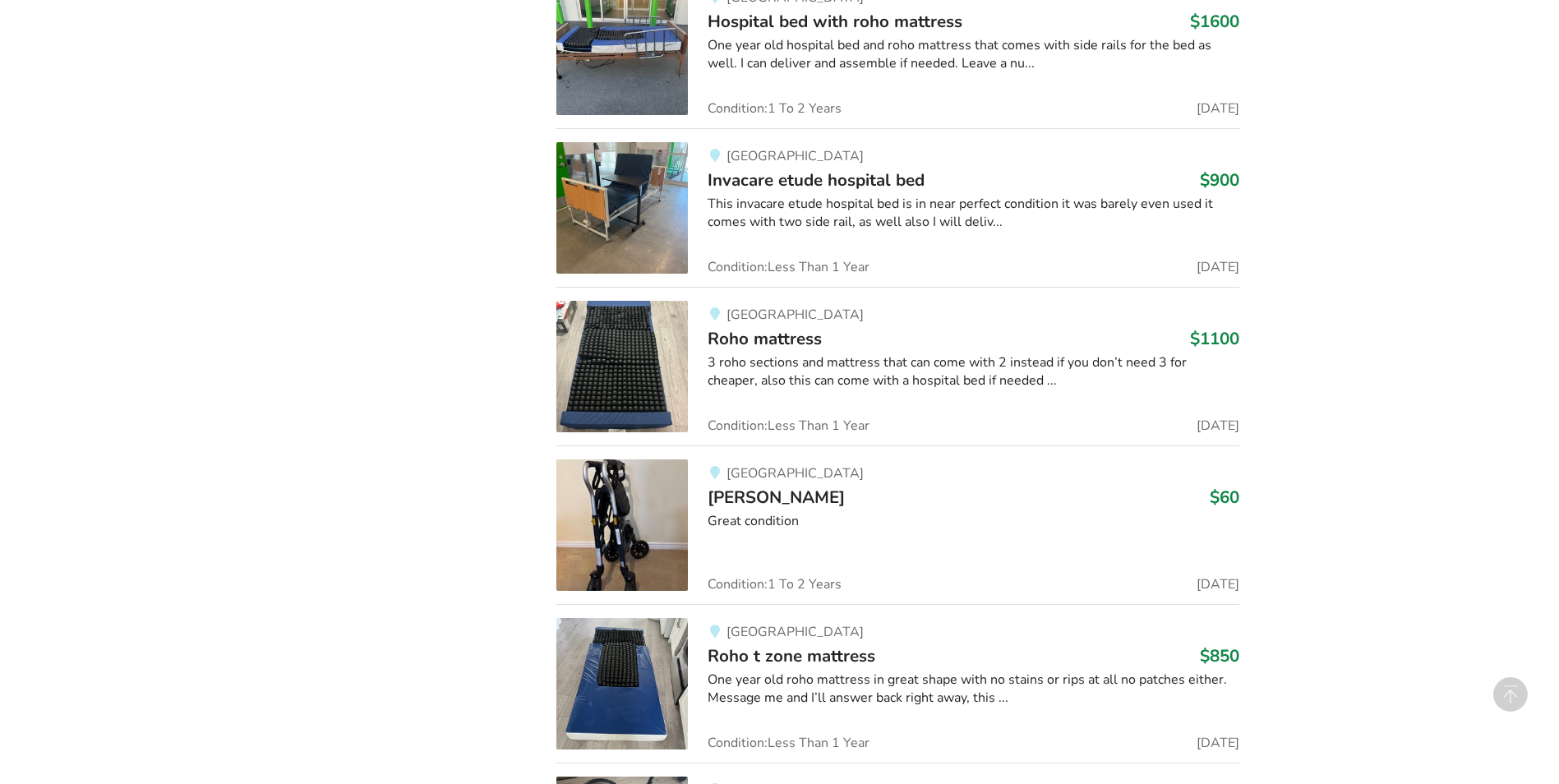
scroll to position [8622, 0]
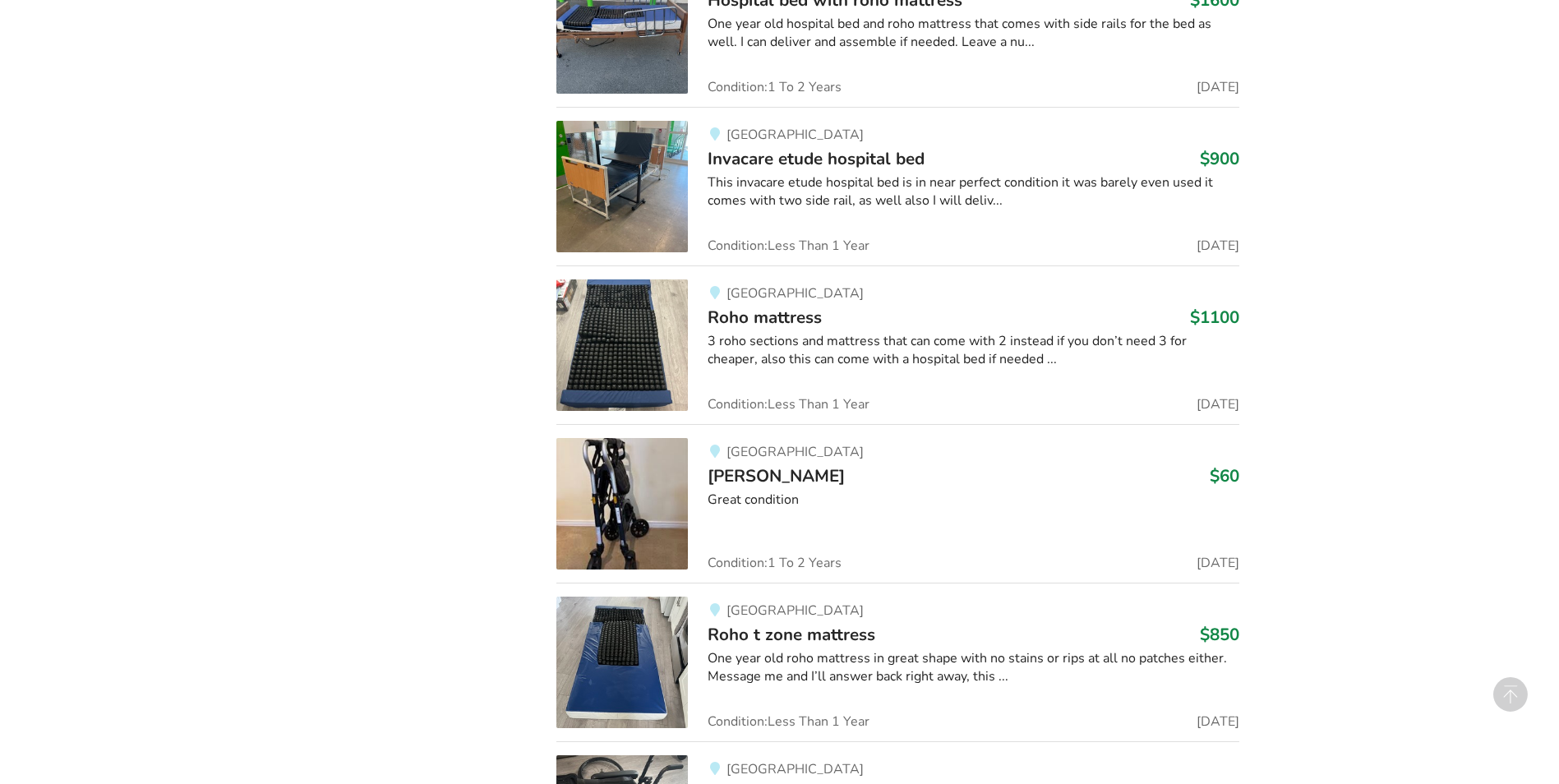
click at [625, 509] on img at bounding box center [622, 503] width 132 height 132
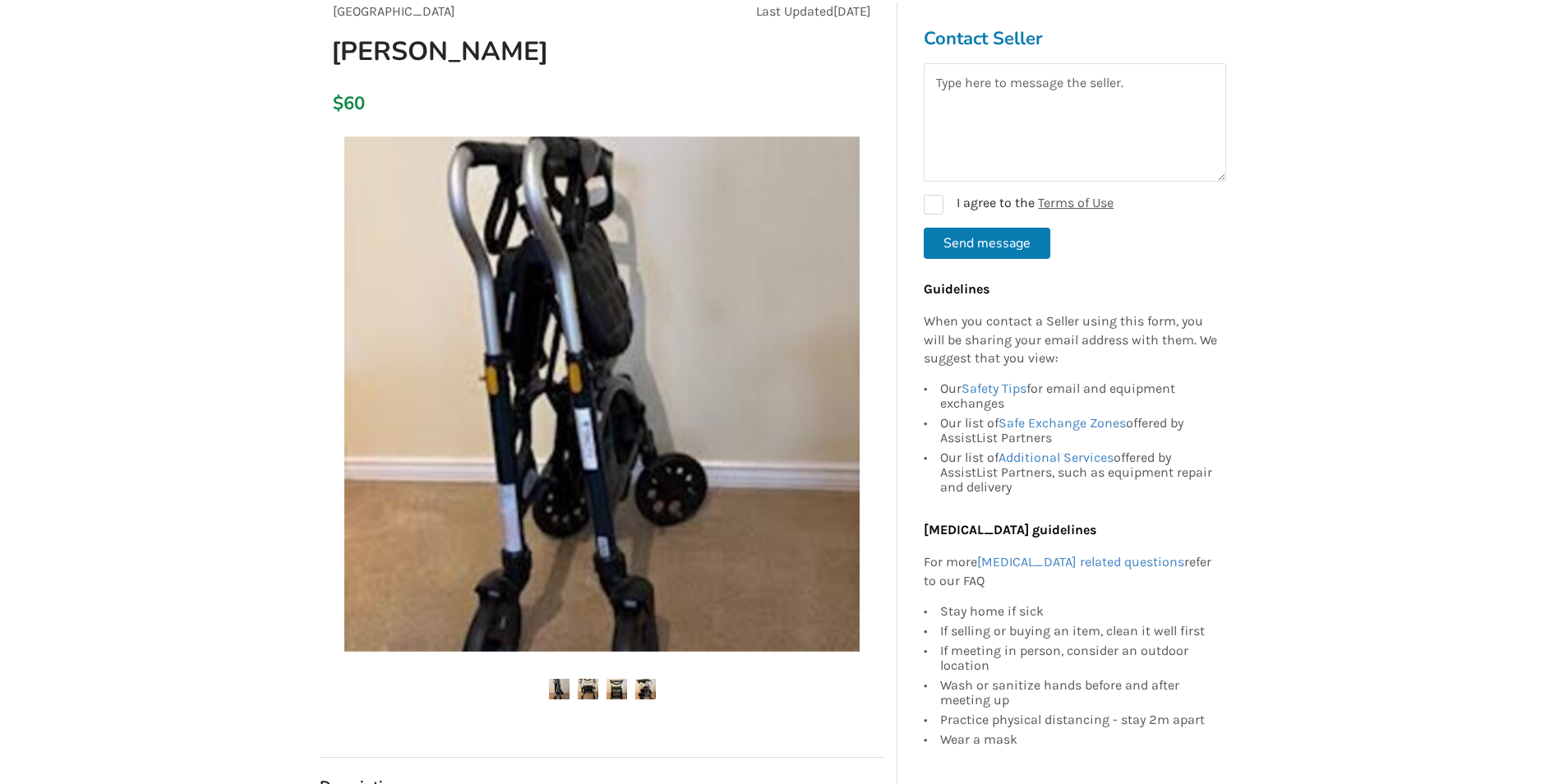
scroll to position [165, 0]
click at [587, 686] on img at bounding box center [588, 688] width 21 height 21
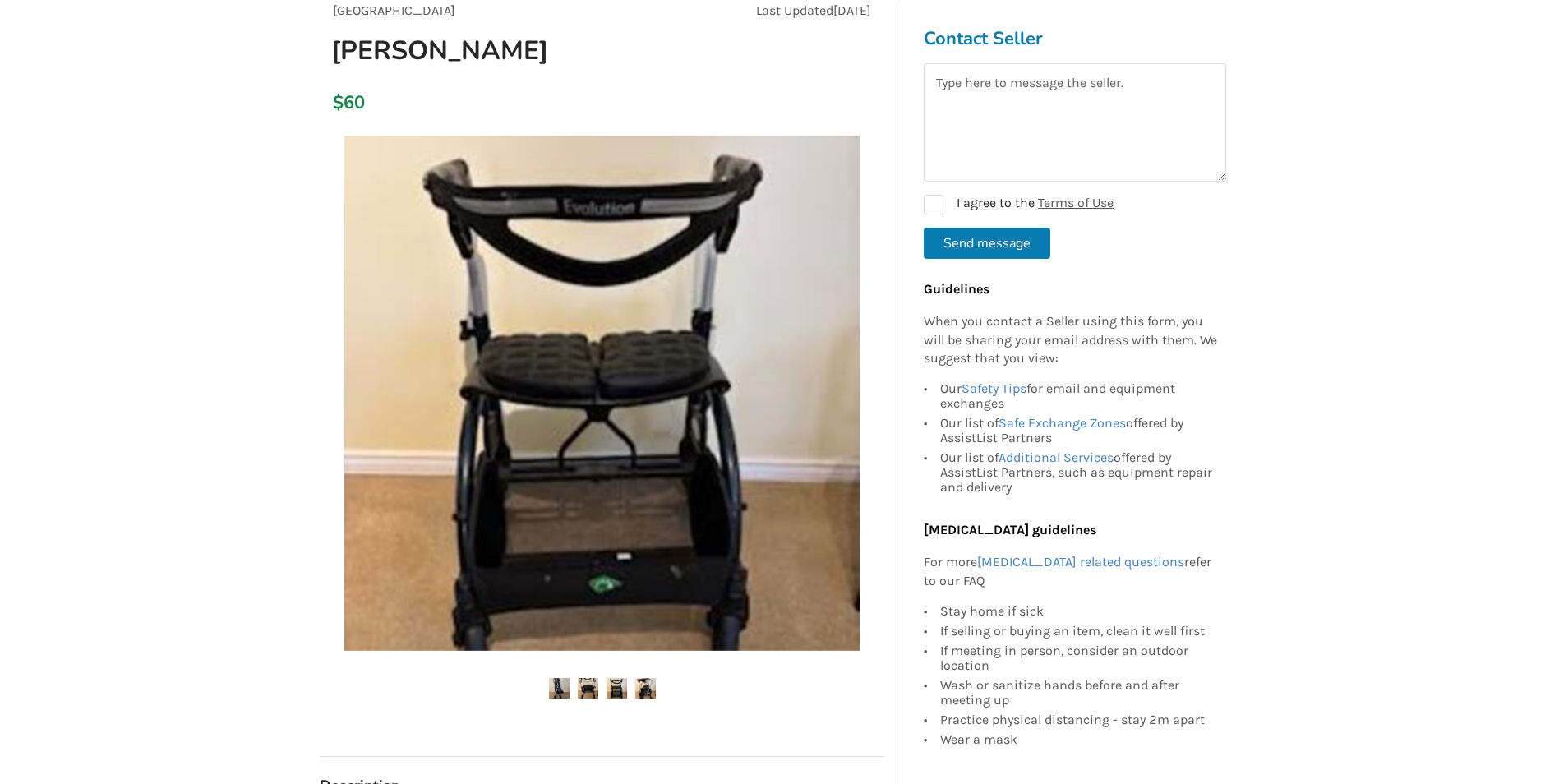
click at [612, 683] on img at bounding box center [616, 688] width 21 height 21
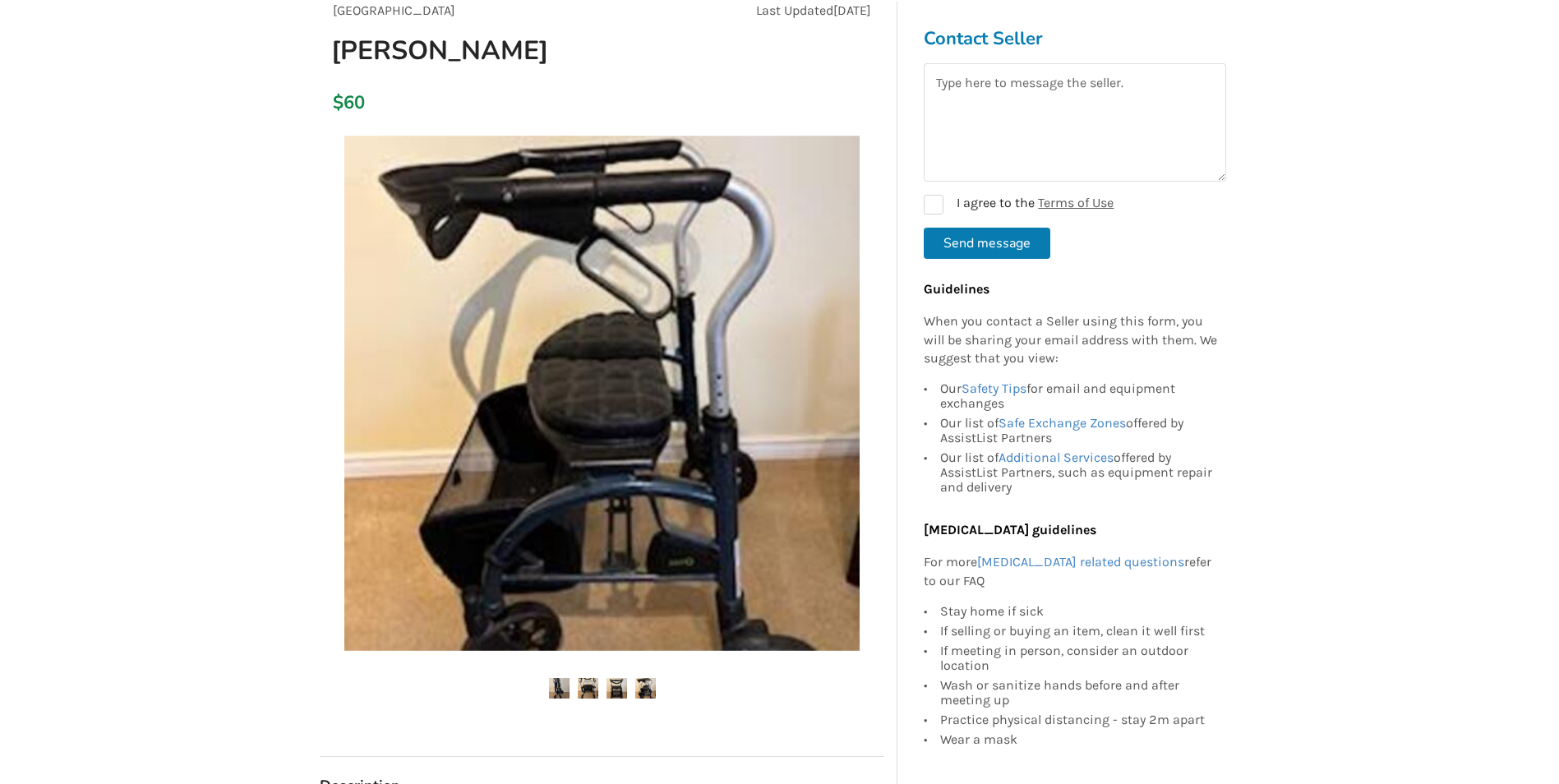
click at [640, 689] on img at bounding box center [645, 688] width 21 height 21
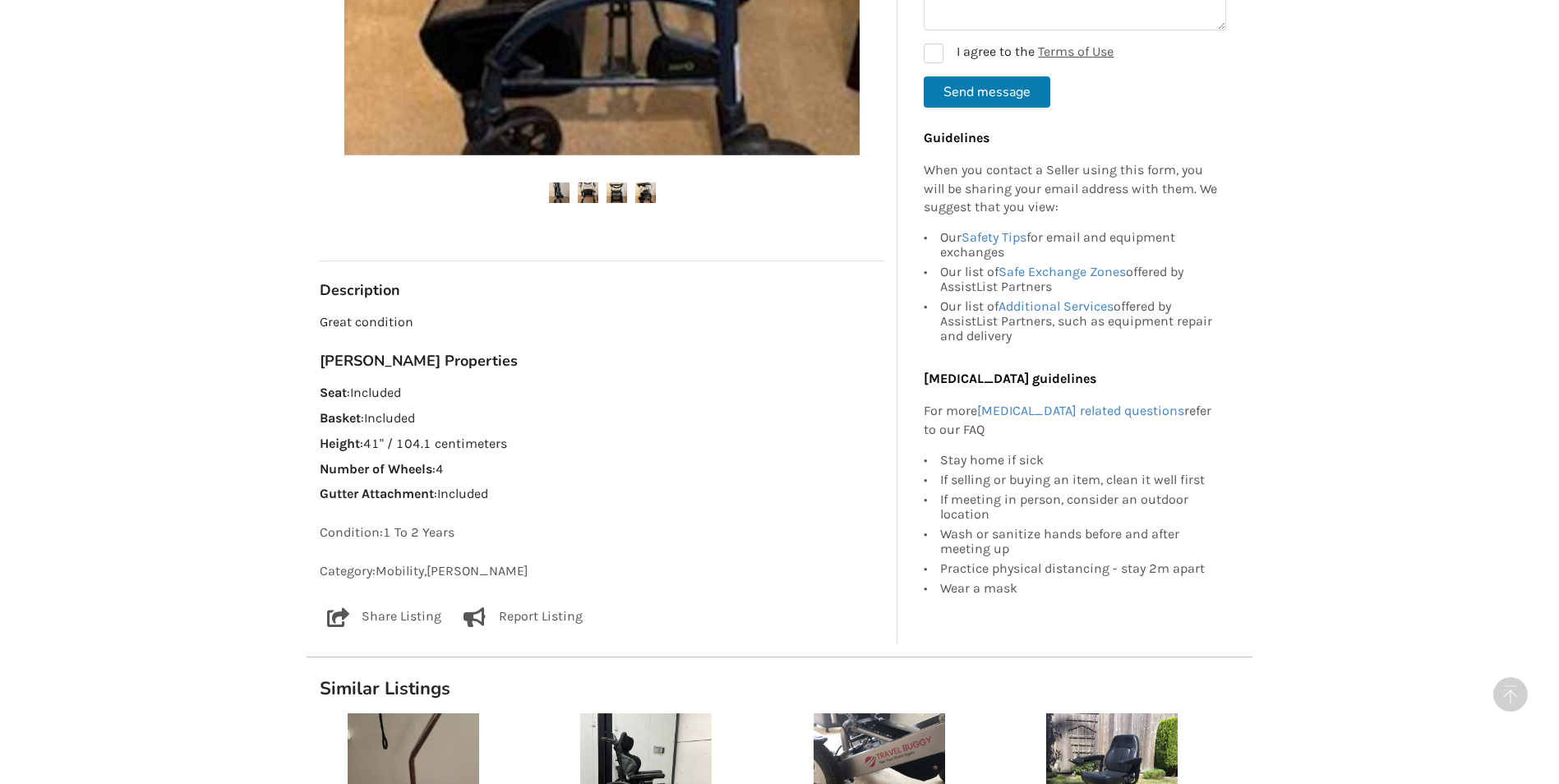
scroll to position [444, 0]
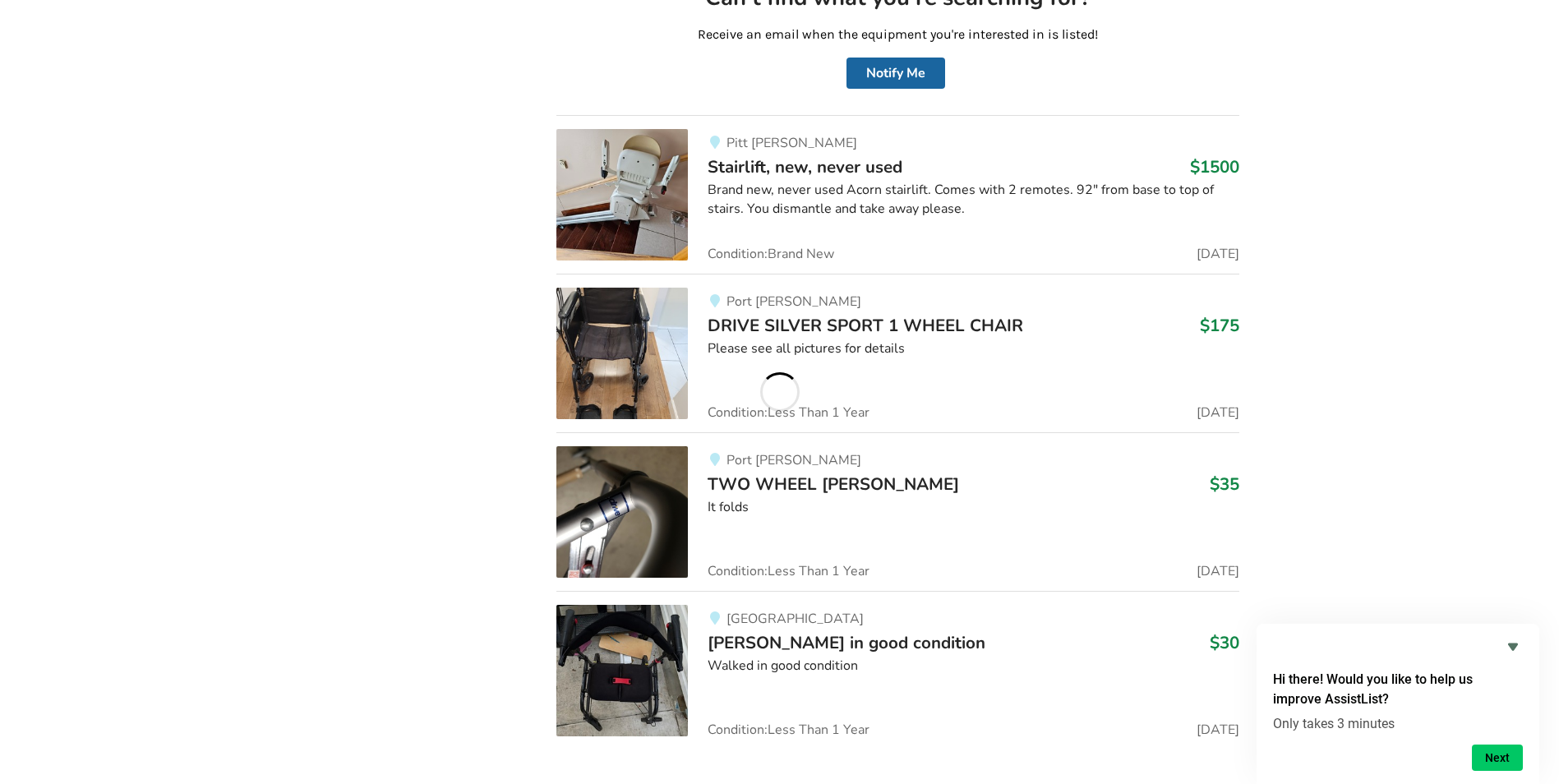
scroll to position [16428, 0]
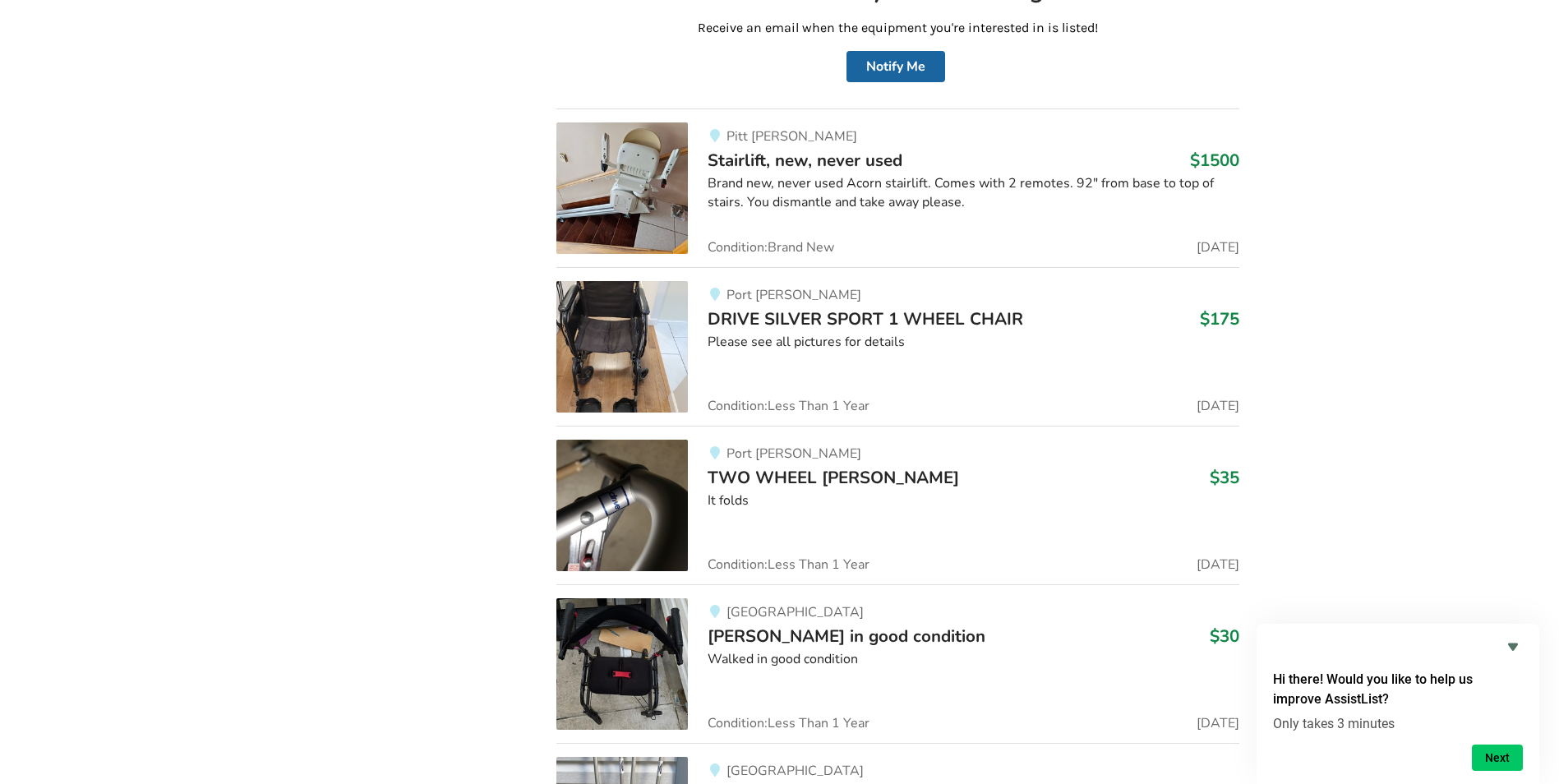
click at [601, 646] on img at bounding box center [622, 664] width 132 height 132
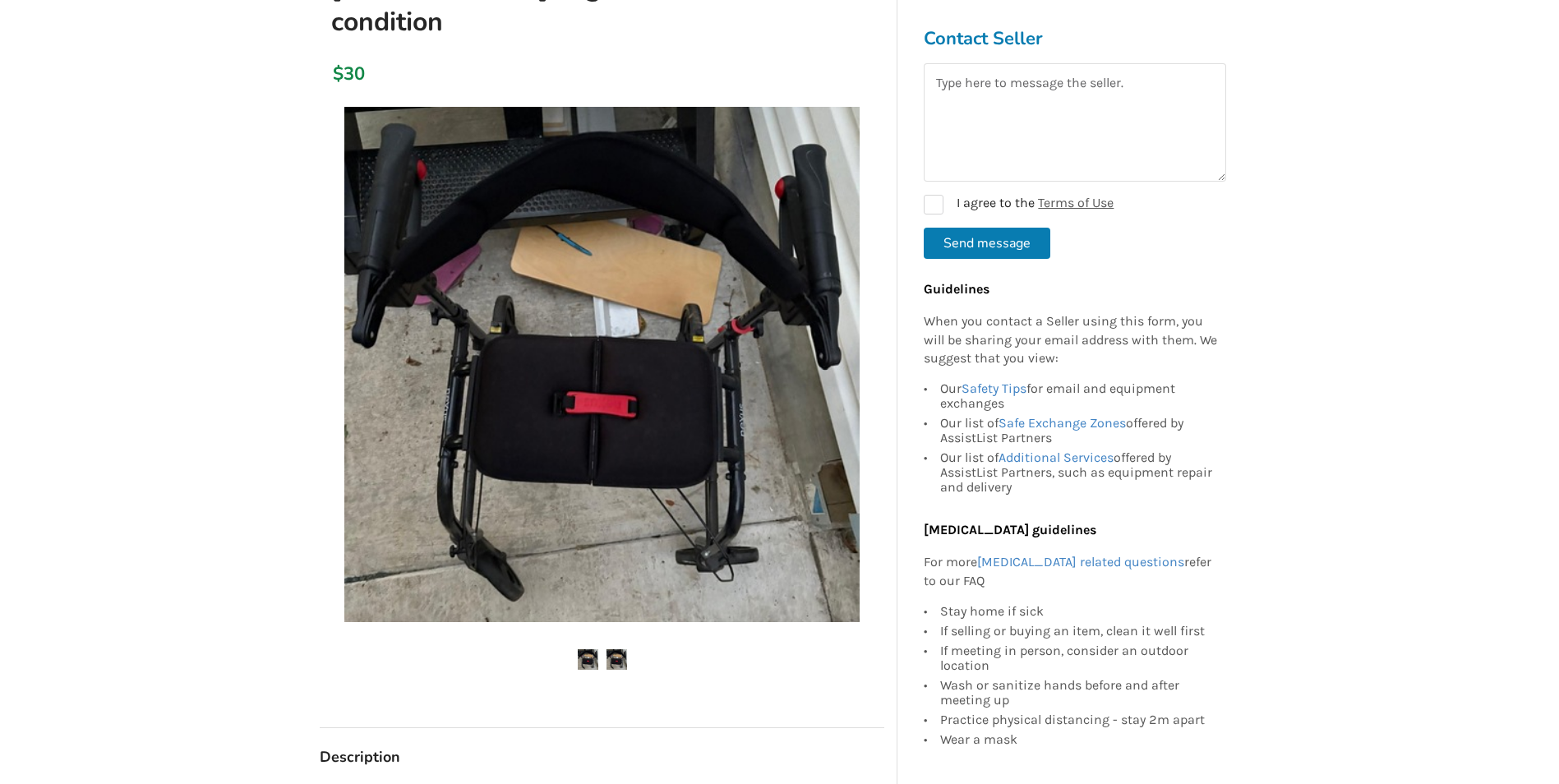
scroll to position [247, 0]
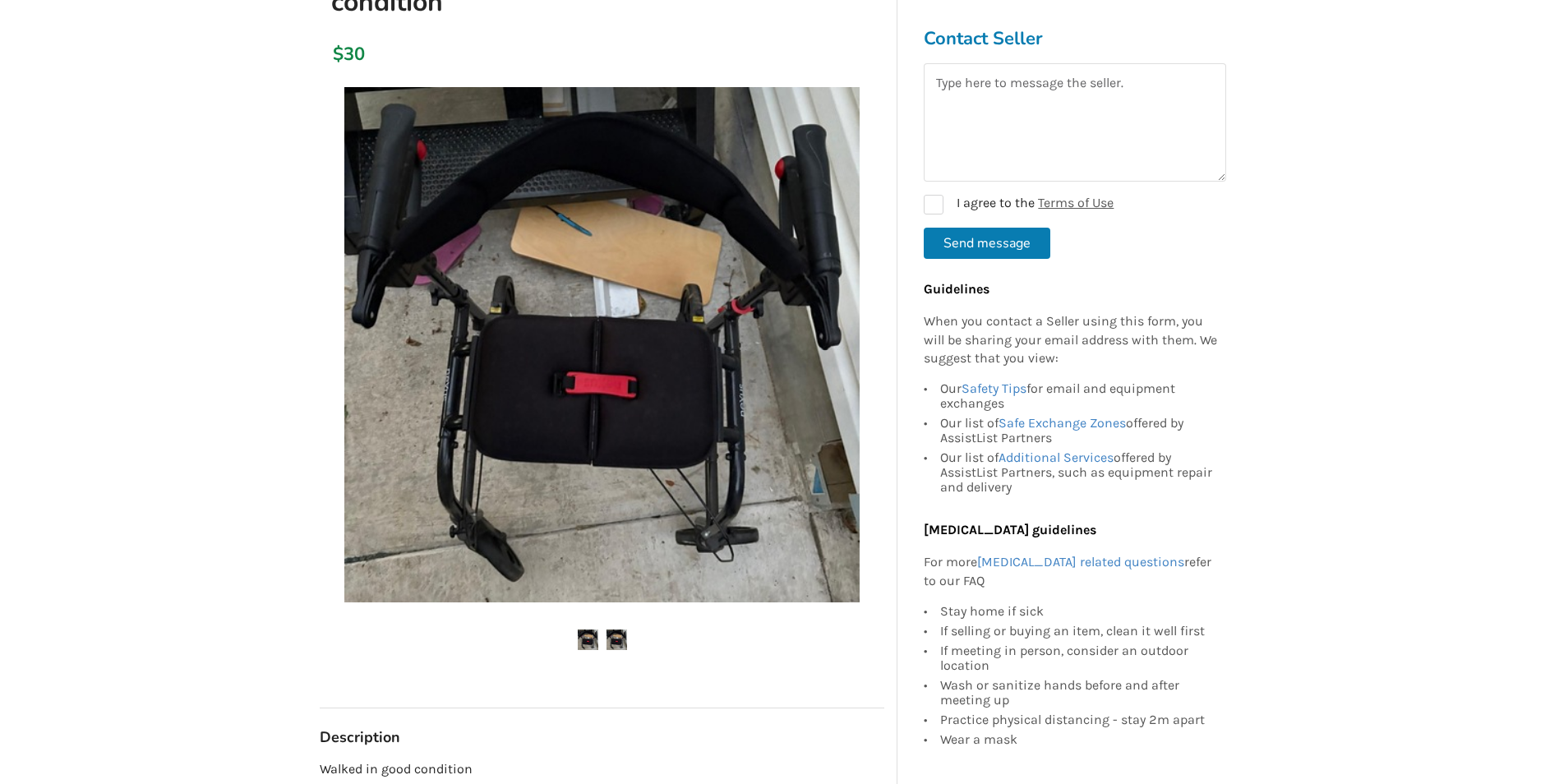
click at [618, 629] on img at bounding box center [616, 639] width 21 height 21
click at [587, 629] on img at bounding box center [588, 639] width 21 height 21
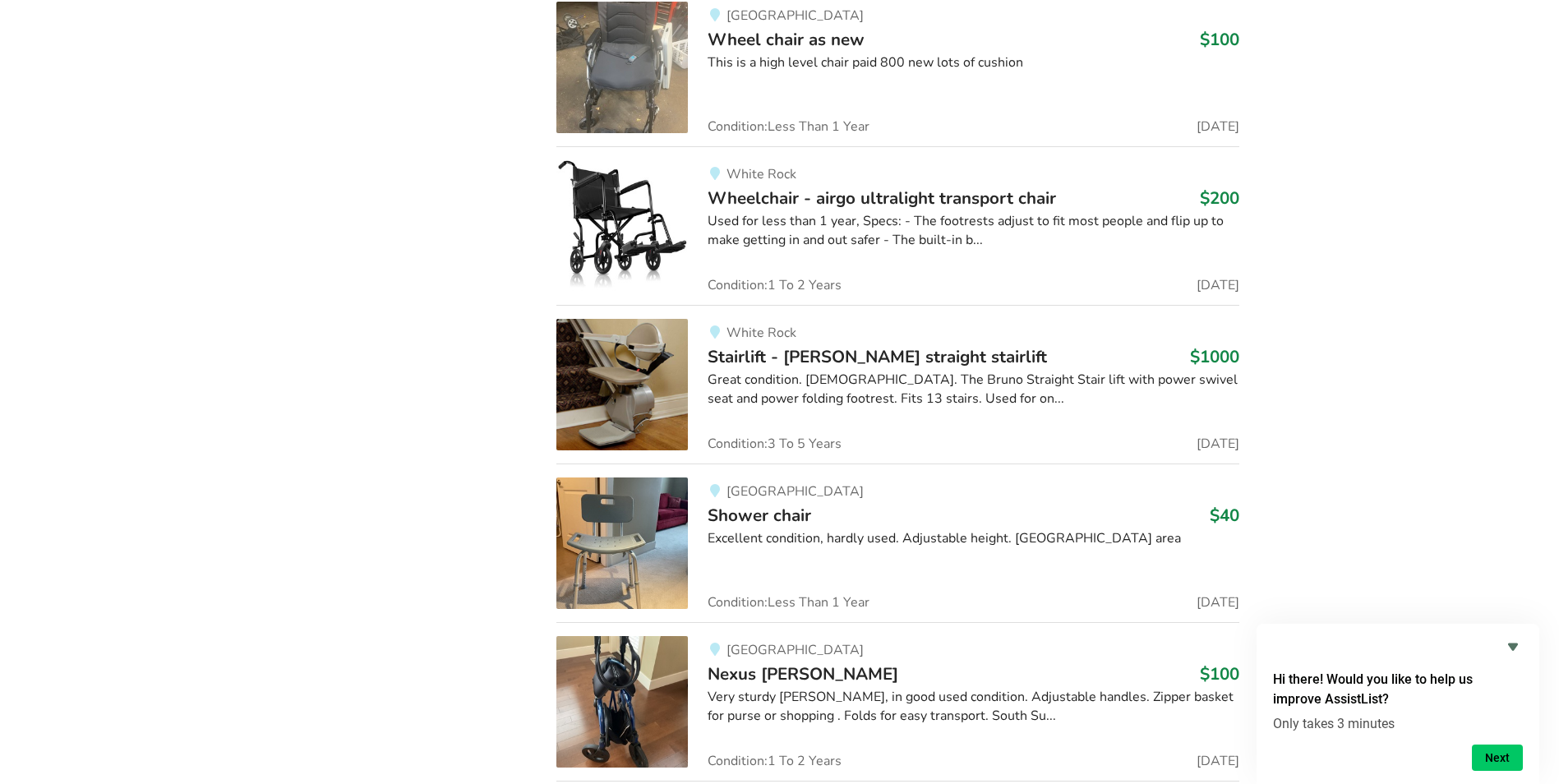
scroll to position [31613, 0]
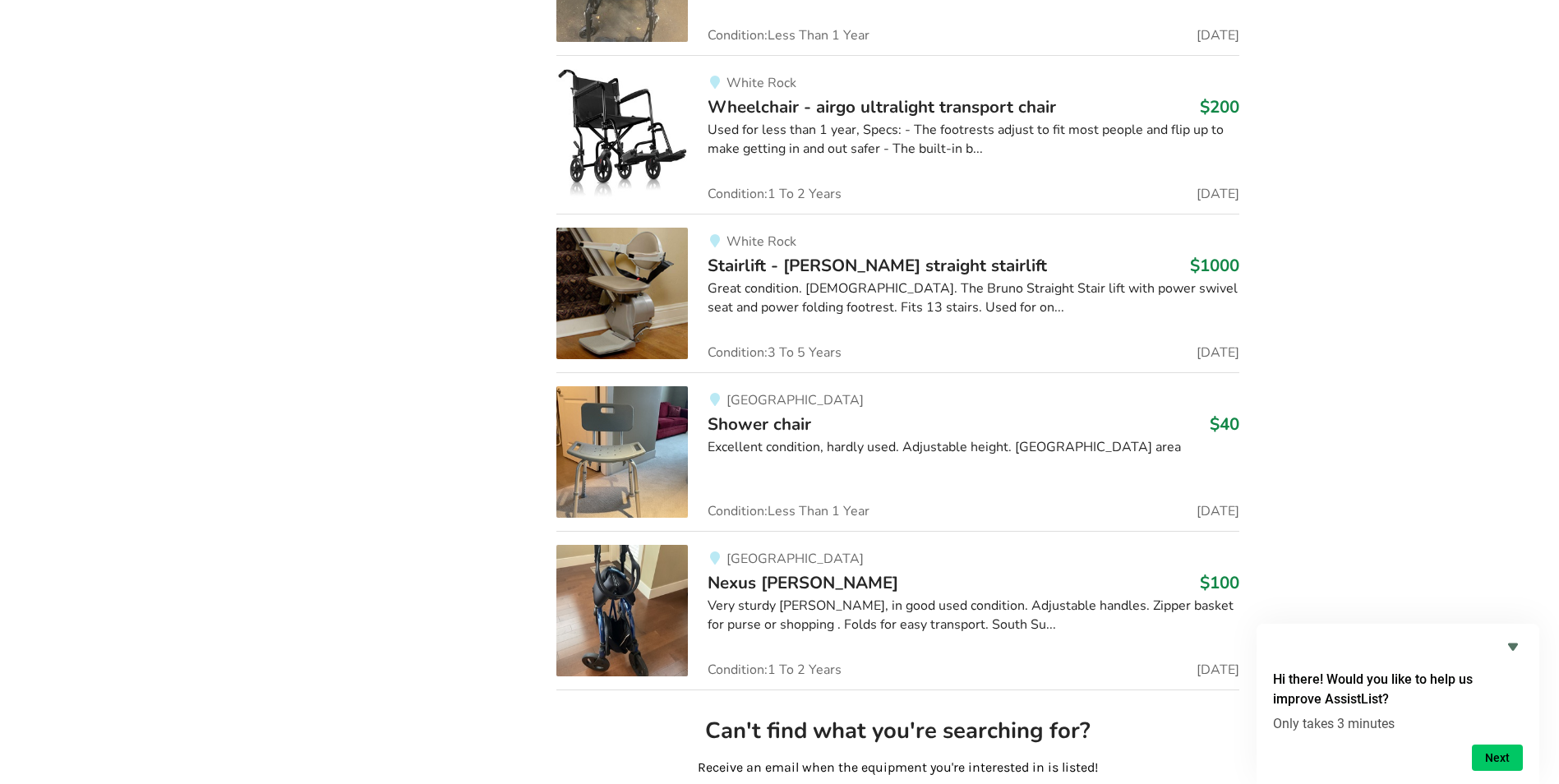
click at [588, 567] on img at bounding box center [622, 610] width 132 height 132
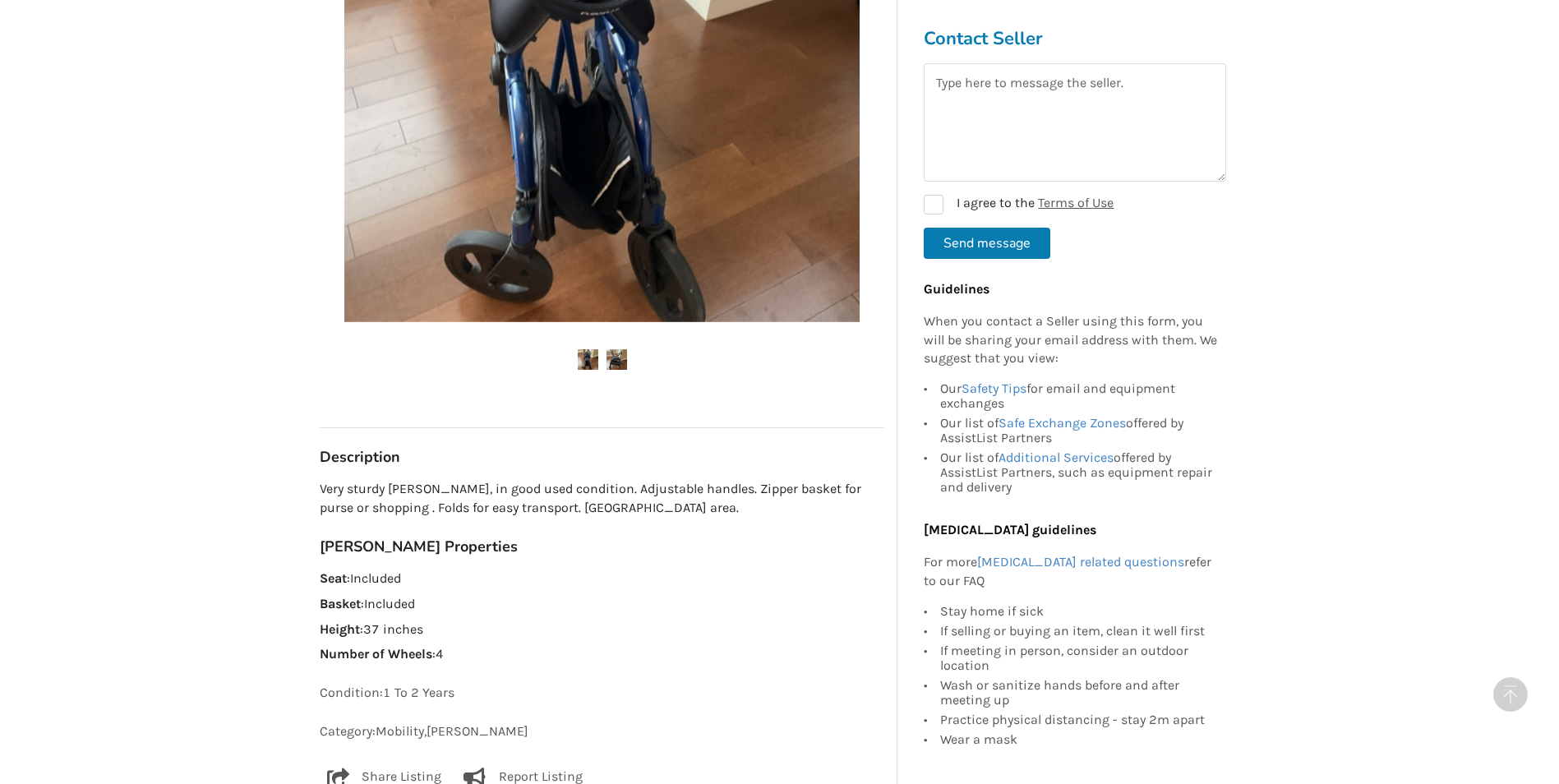
scroll to position [575, 0]
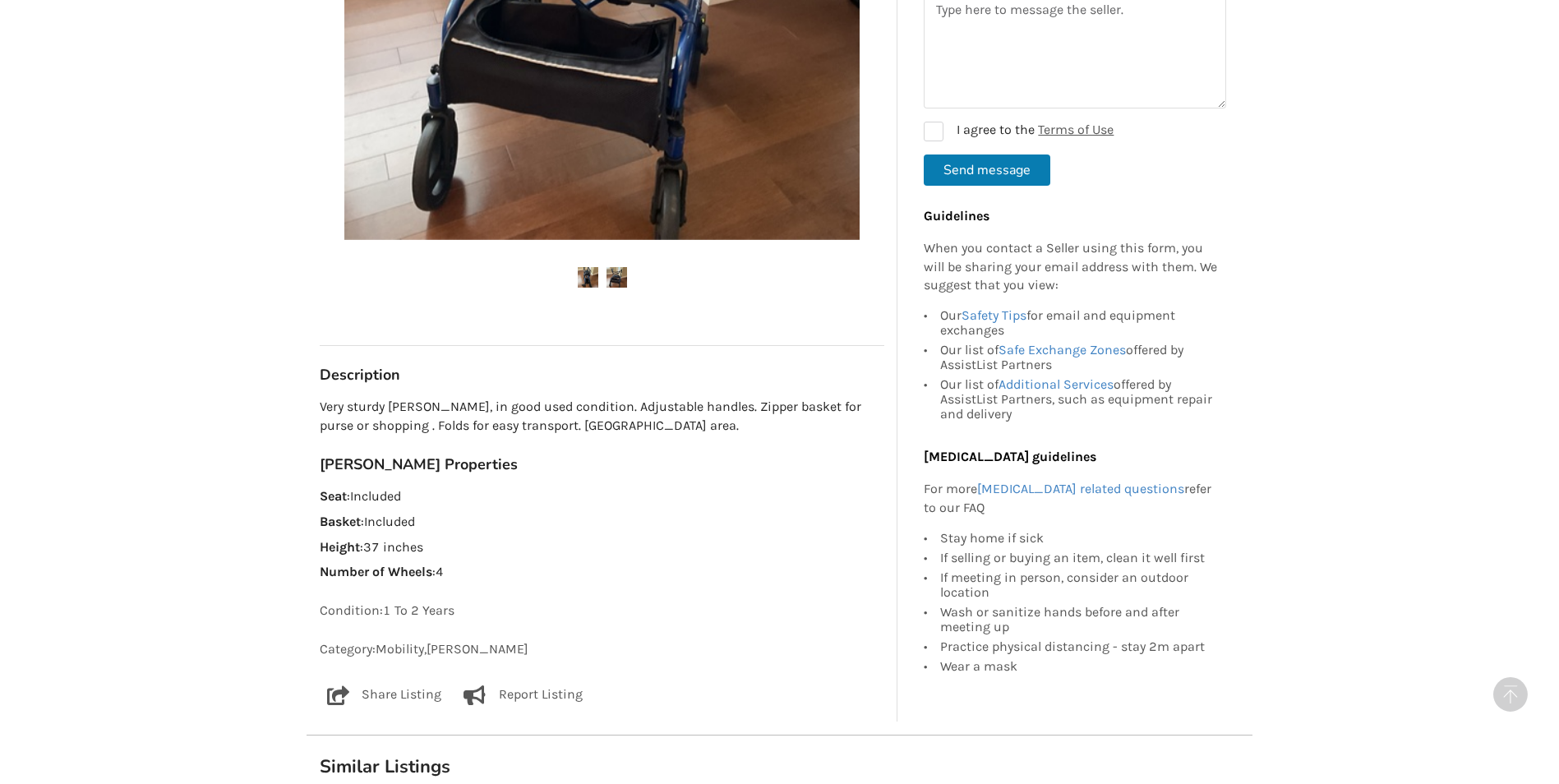
click at [618, 273] on img at bounding box center [616, 277] width 21 height 21
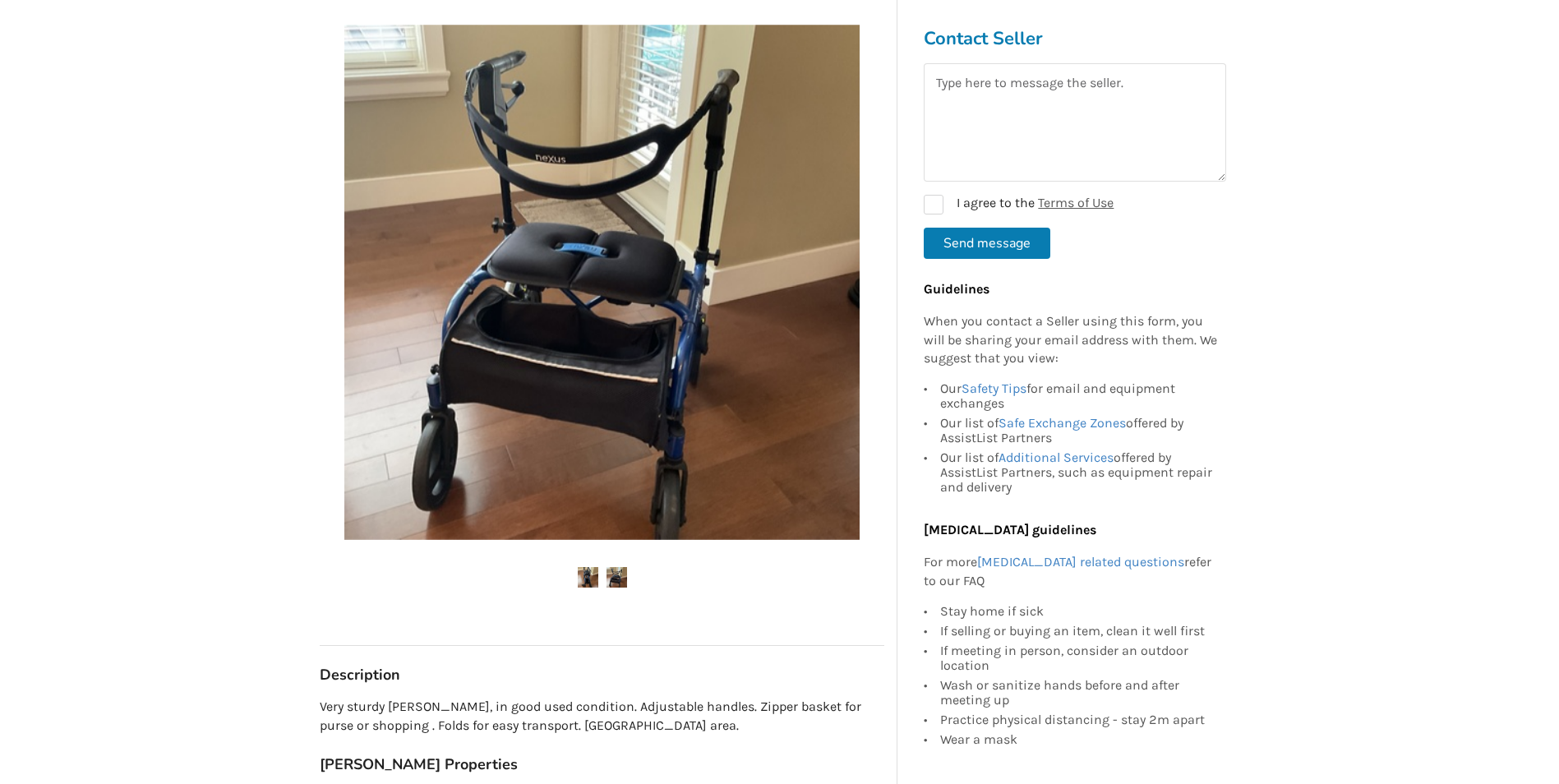
scroll to position [247, 0]
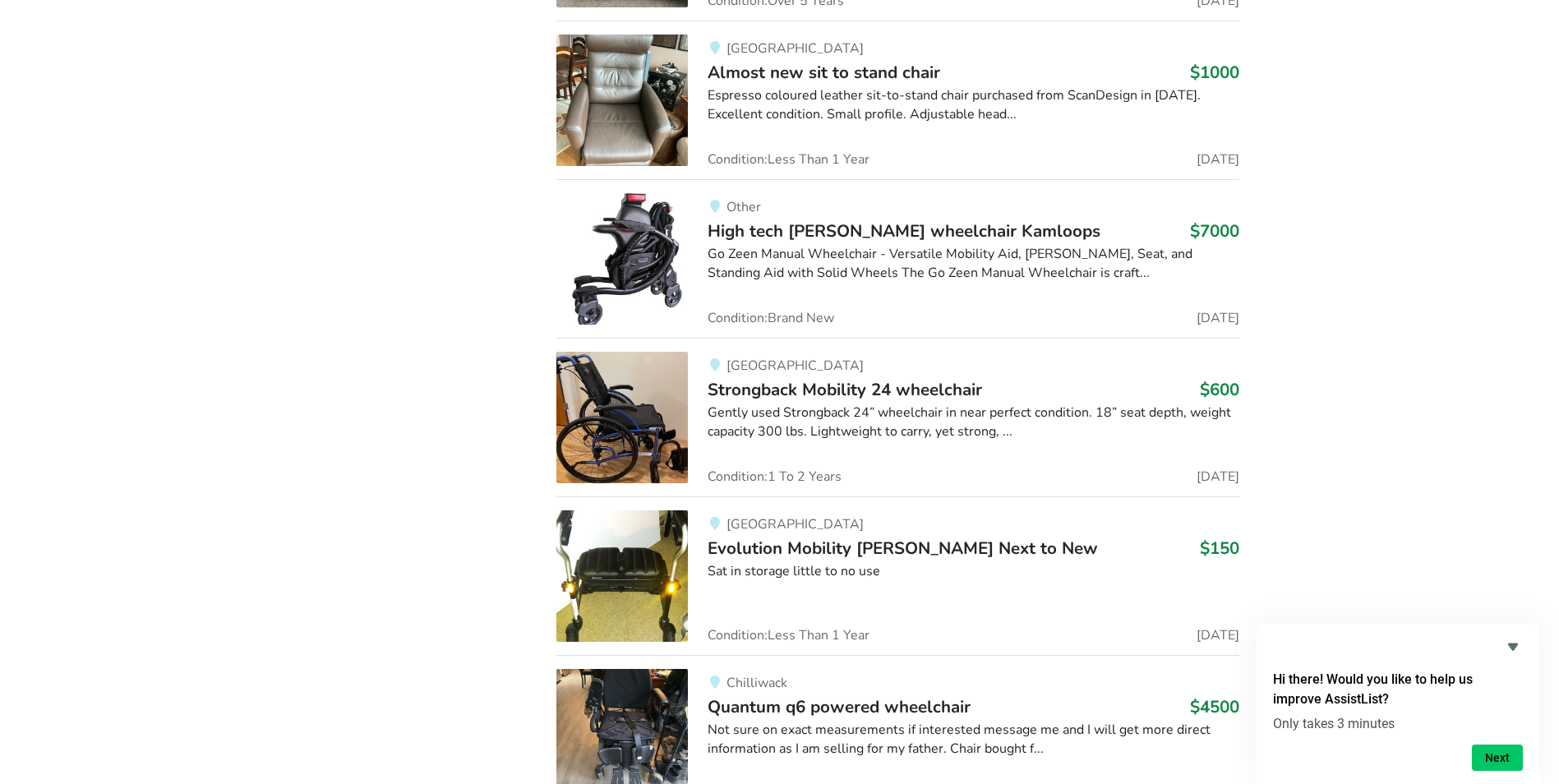
scroll to position [38885, 0]
